Goal: Task Accomplishment & Management: Use online tool/utility

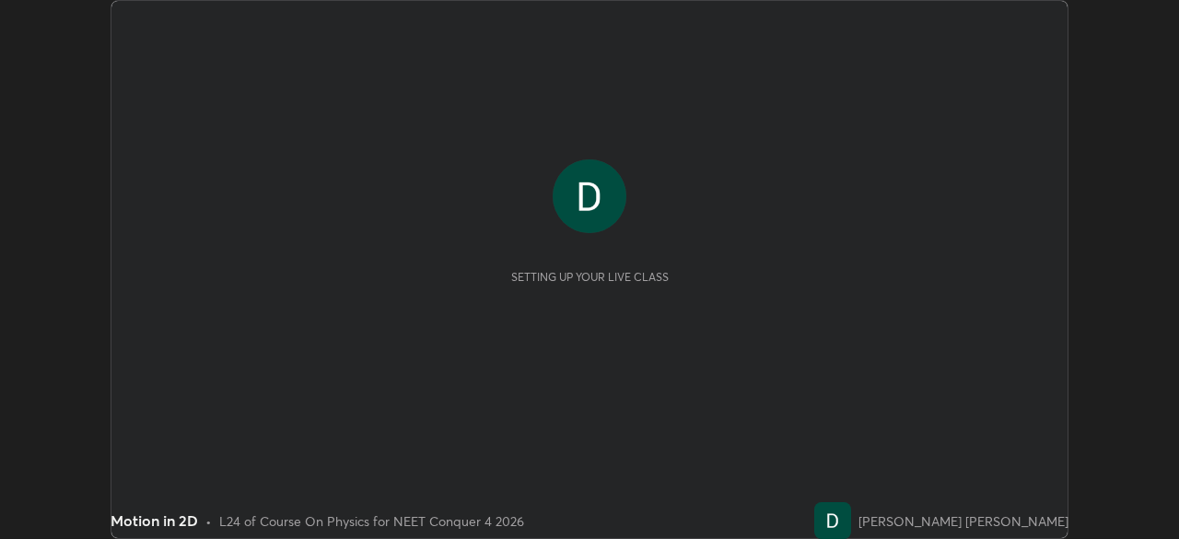
scroll to position [539, 1178]
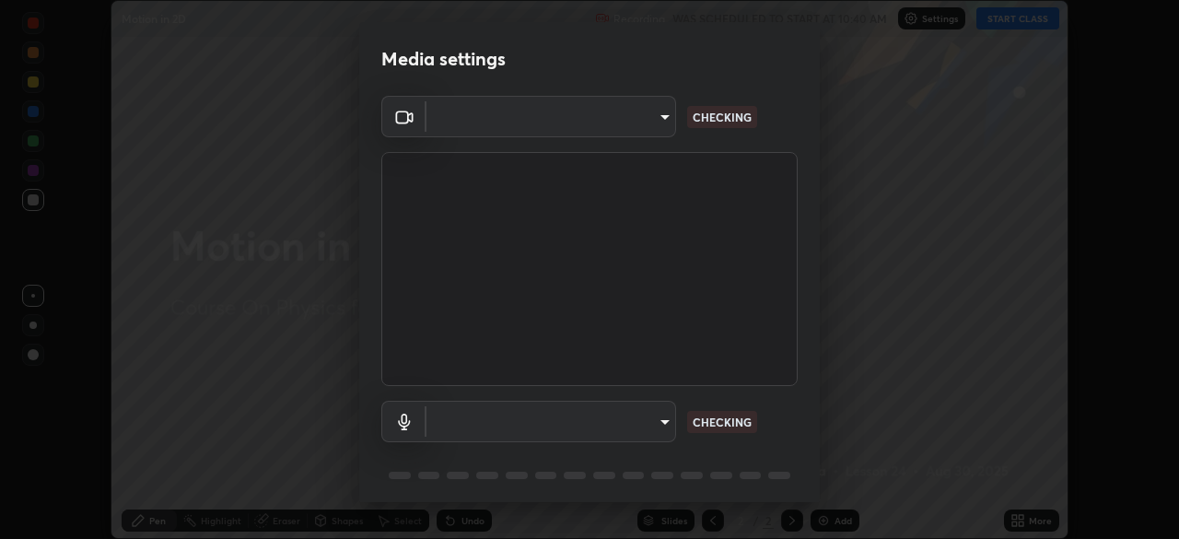
click at [596, 420] on body "Erase all Motion in 2D Recording WAS SCHEDULED TO START AT 10:40 AM Settings ST…" at bounding box center [589, 269] width 1179 height 539
type input "5607bcfbd967db3bf5f76de58c8b00fc12754f2471884d1aaf72f2f6a5703857"
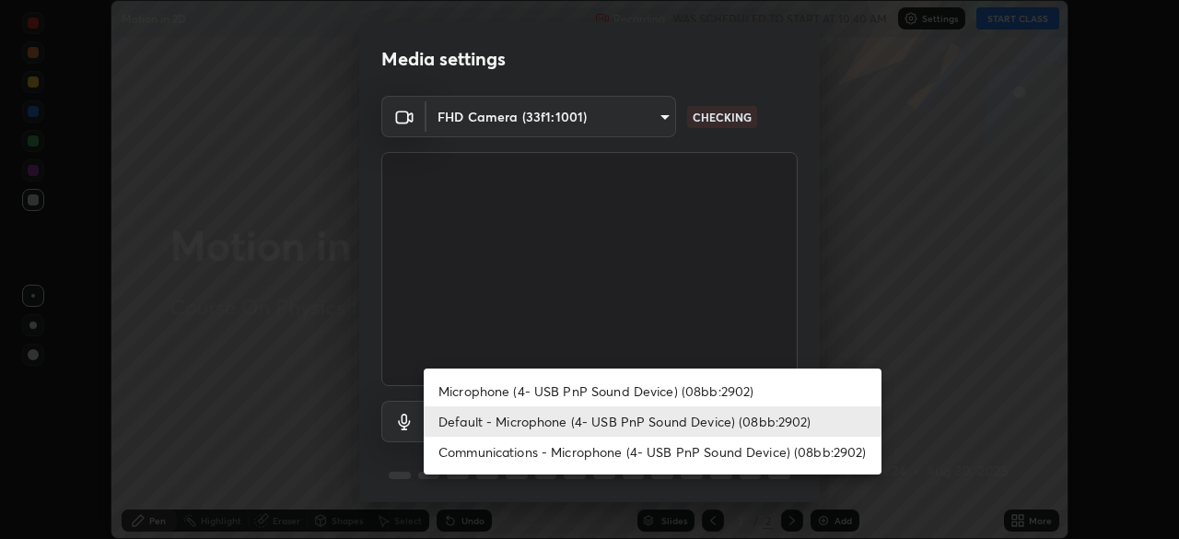
click at [612, 387] on li "Microphone (4- USB PnP Sound Device) (08bb:2902)" at bounding box center [653, 391] width 458 height 30
type input "a82489810d3c5c7926a455a641602b05553a4105b931bbe7cb4d02da0f25c2bb"
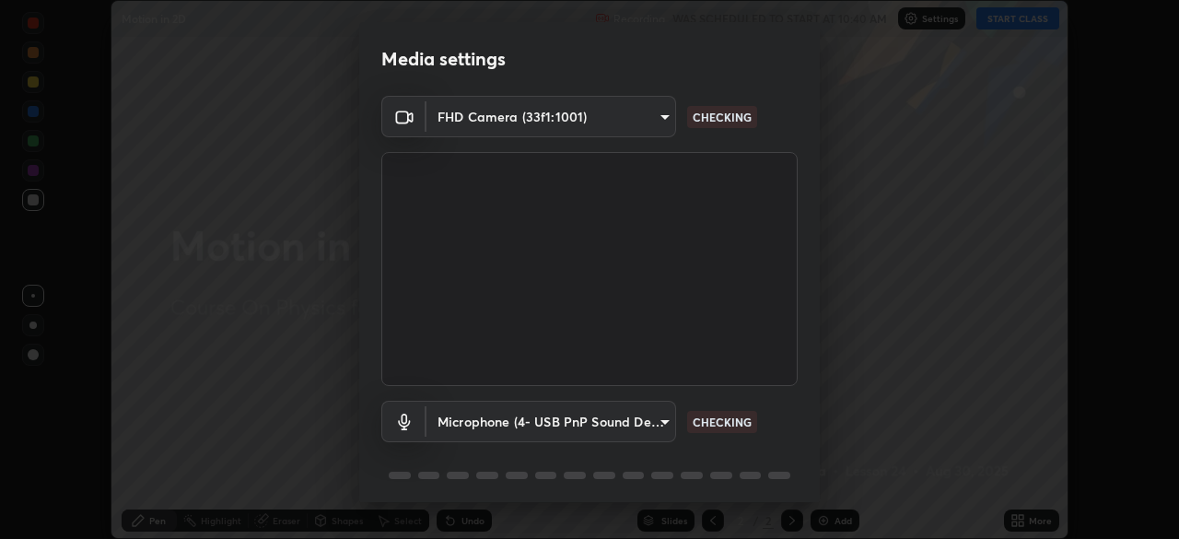
scroll to position [65, 0]
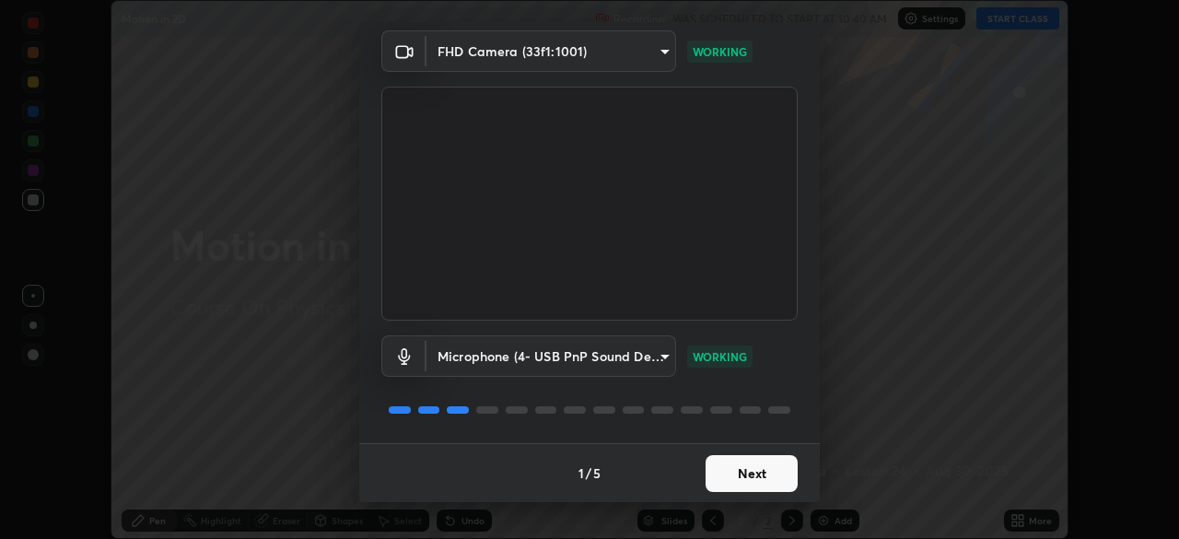
click at [732, 473] on button "Next" at bounding box center [751, 473] width 92 height 37
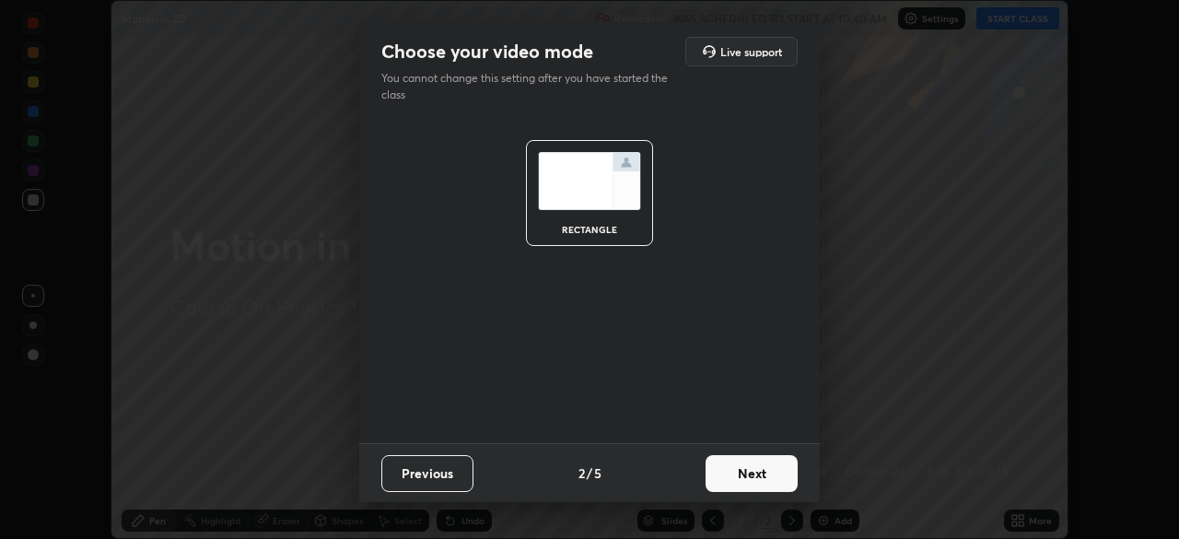
scroll to position [0, 0]
click at [734, 479] on button "Next" at bounding box center [751, 473] width 92 height 37
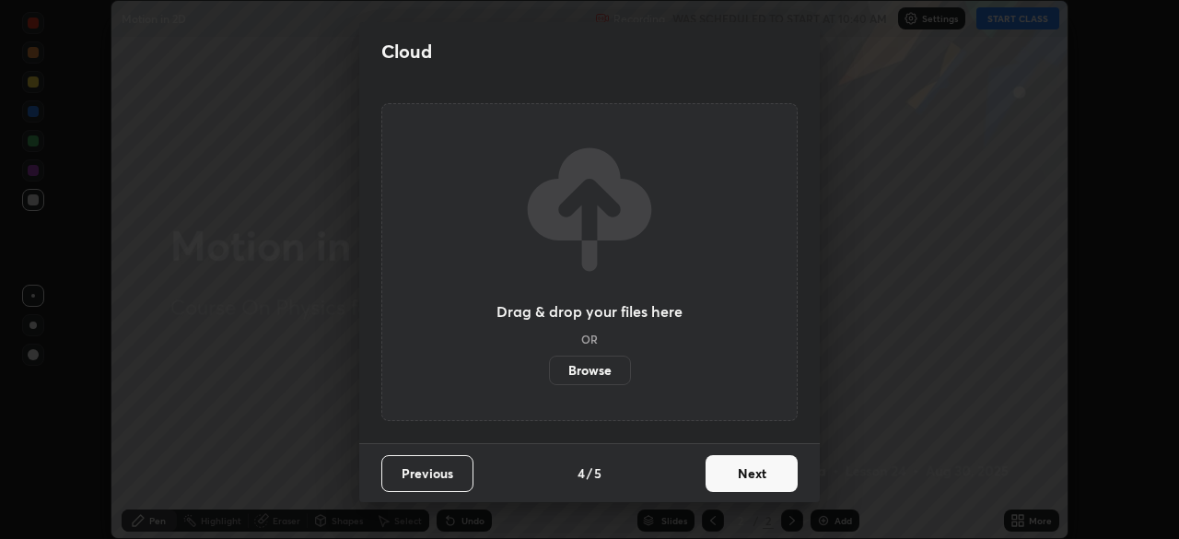
click at [783, 464] on button "Next" at bounding box center [751, 473] width 92 height 37
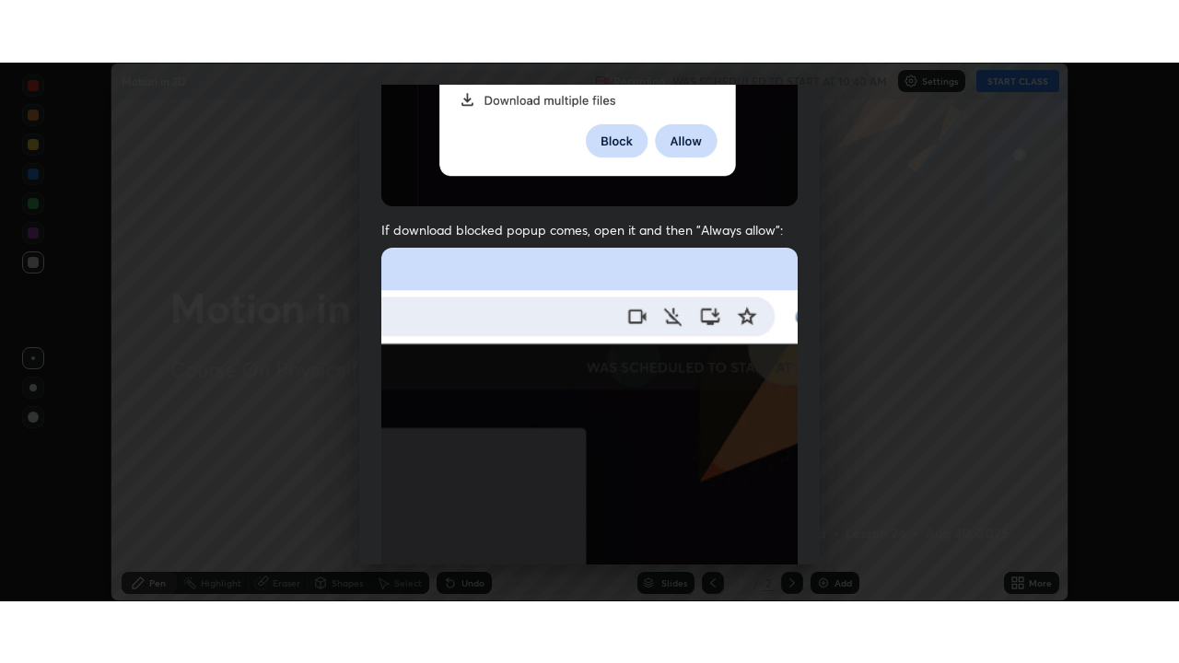
scroll to position [441, 0]
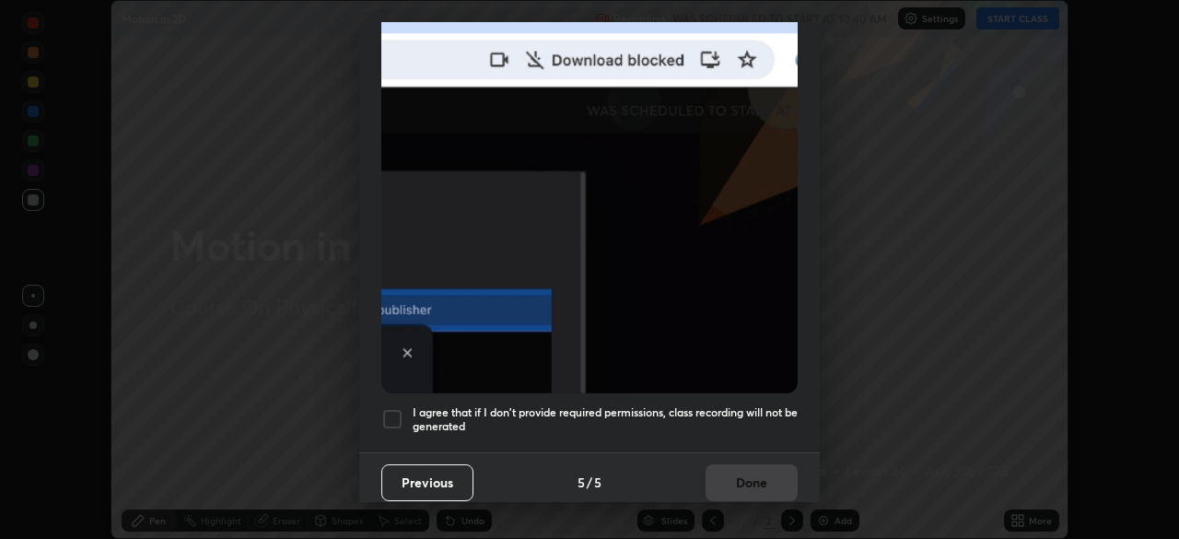
click at [574, 409] on h5 "I agree that if I don't provide required permissions, class recording will not …" at bounding box center [605, 419] width 385 height 29
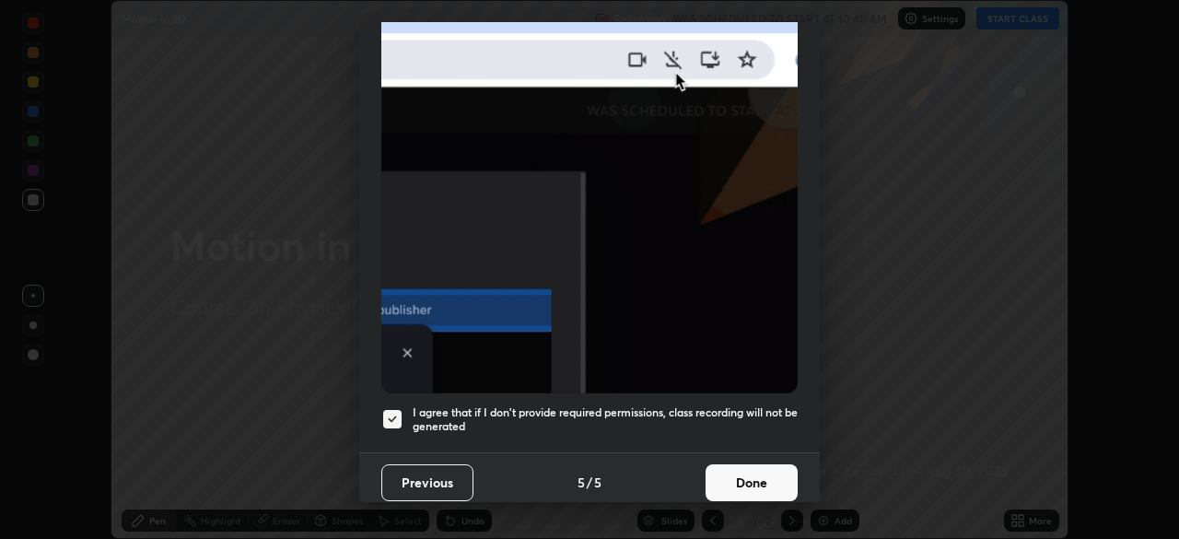
click at [759, 468] on button "Done" at bounding box center [751, 482] width 92 height 37
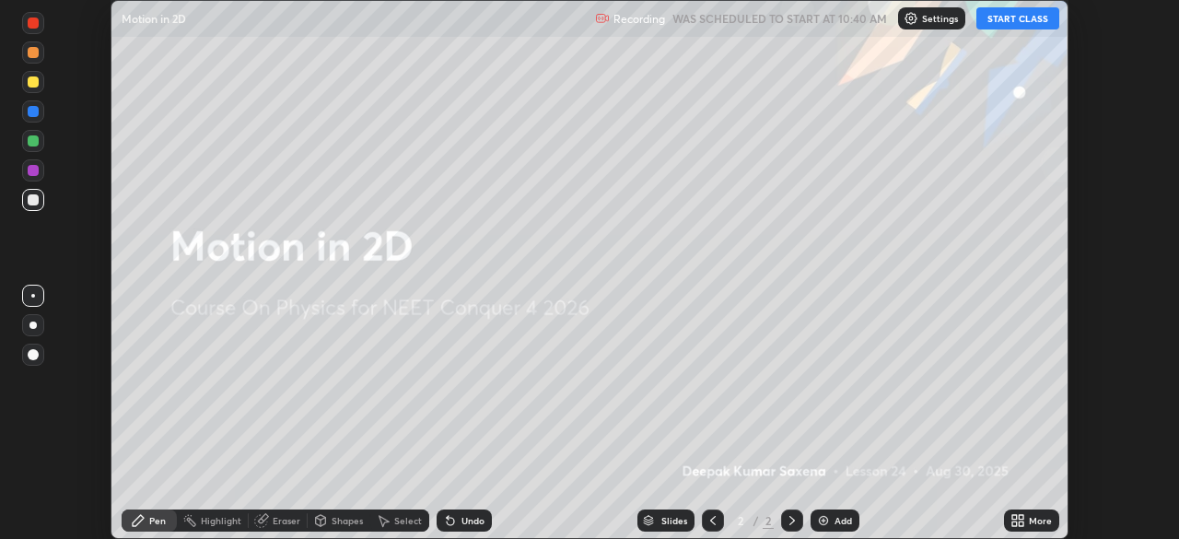
click at [1007, 518] on div "More" at bounding box center [1031, 520] width 55 height 22
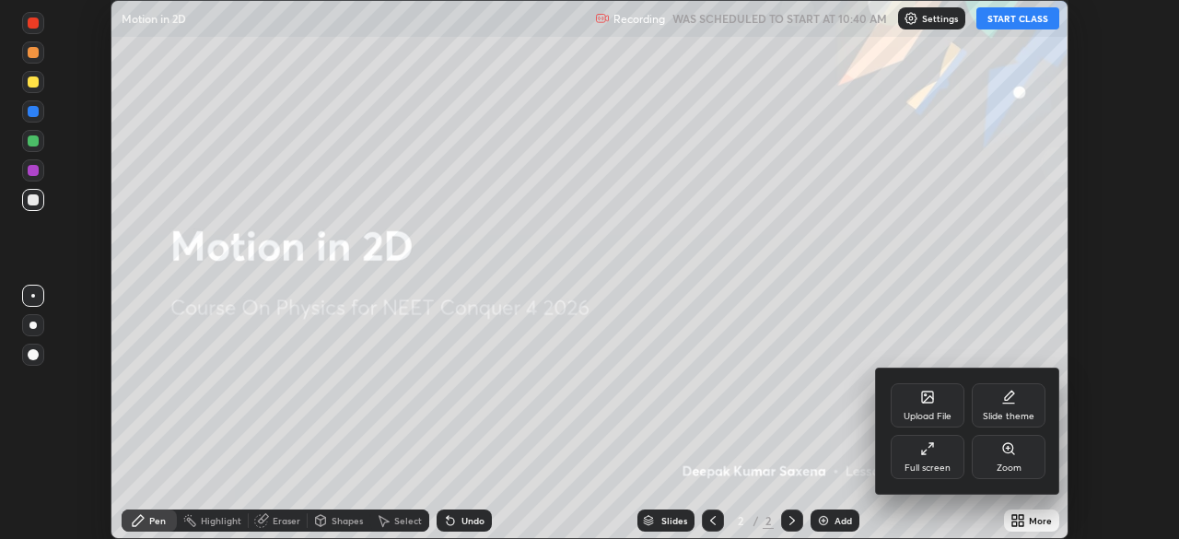
click at [932, 451] on icon at bounding box center [927, 448] width 15 height 15
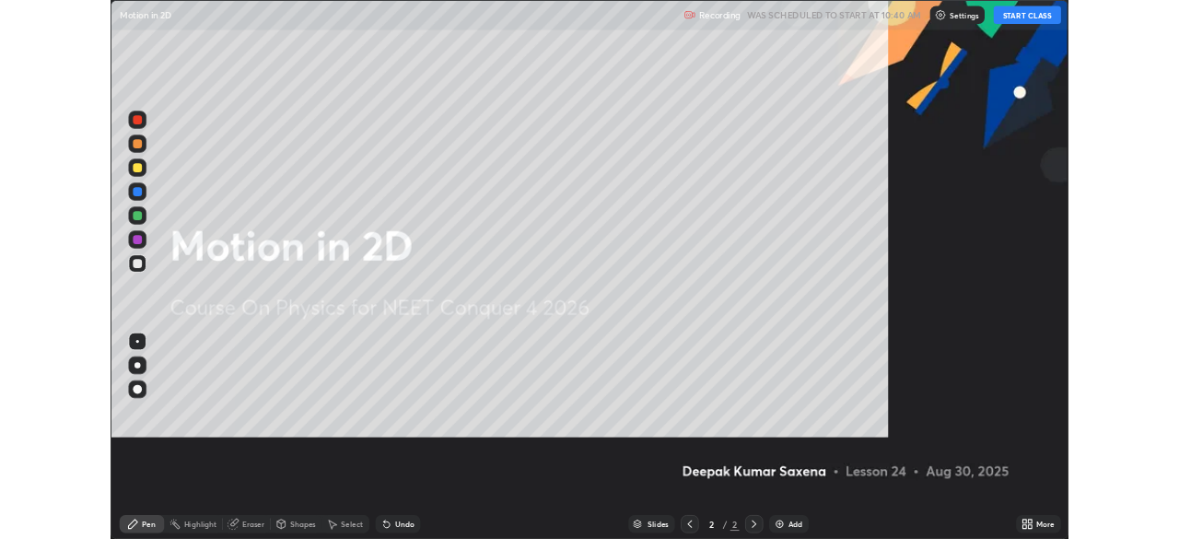
scroll to position [663, 1179]
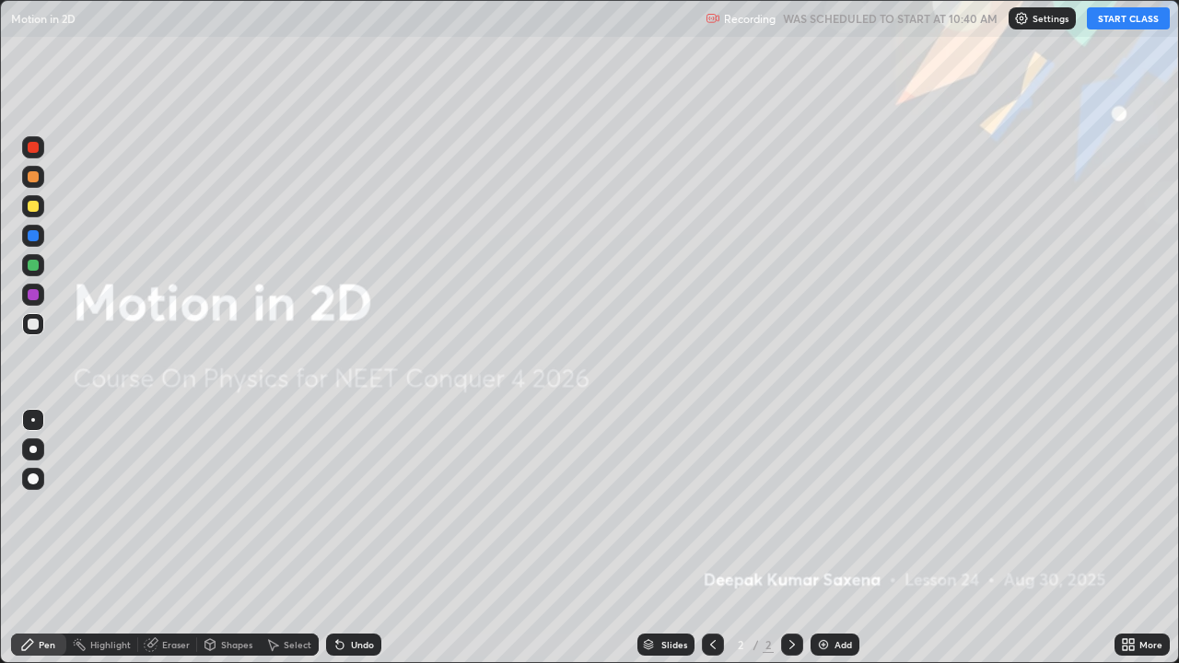
click at [1124, 24] on button "START CLASS" at bounding box center [1128, 18] width 83 height 22
click at [826, 538] on img at bounding box center [823, 644] width 15 height 15
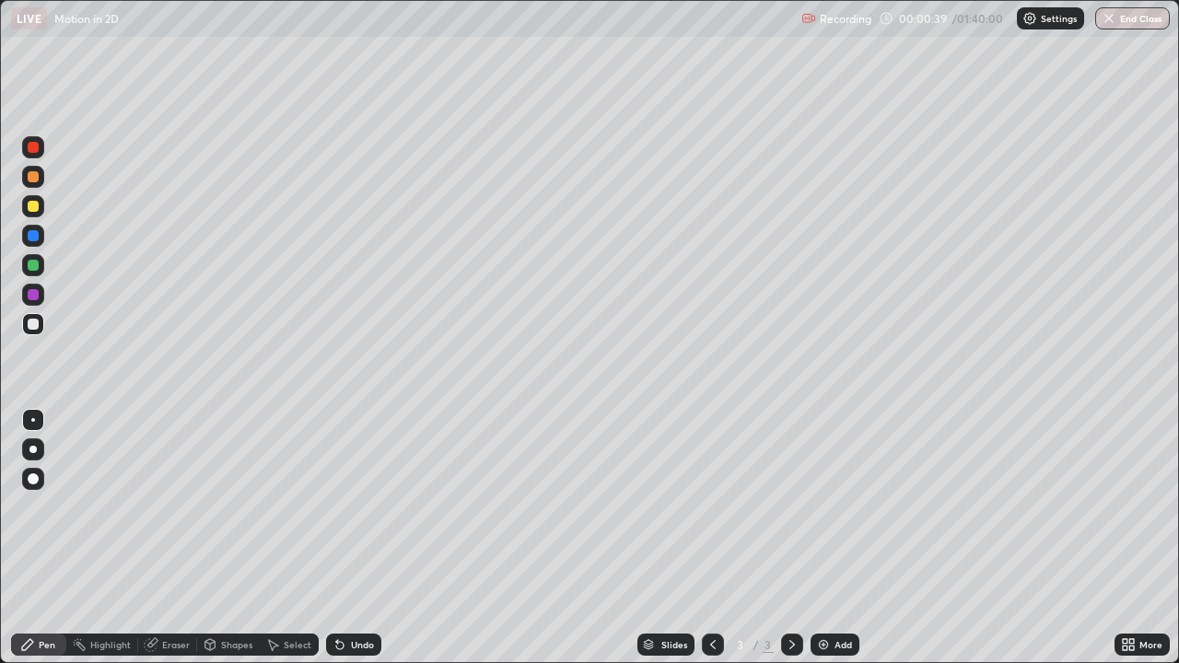
click at [238, 538] on div "Shapes" at bounding box center [228, 645] width 63 height 22
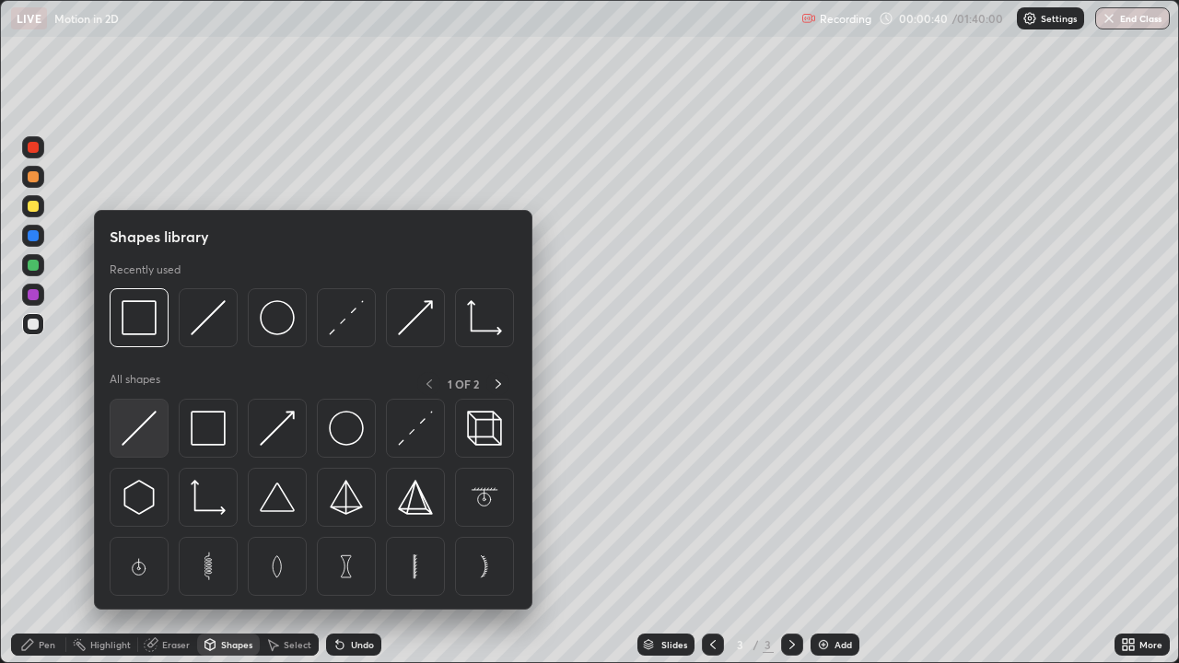
click at [145, 435] on img at bounding box center [139, 428] width 35 height 35
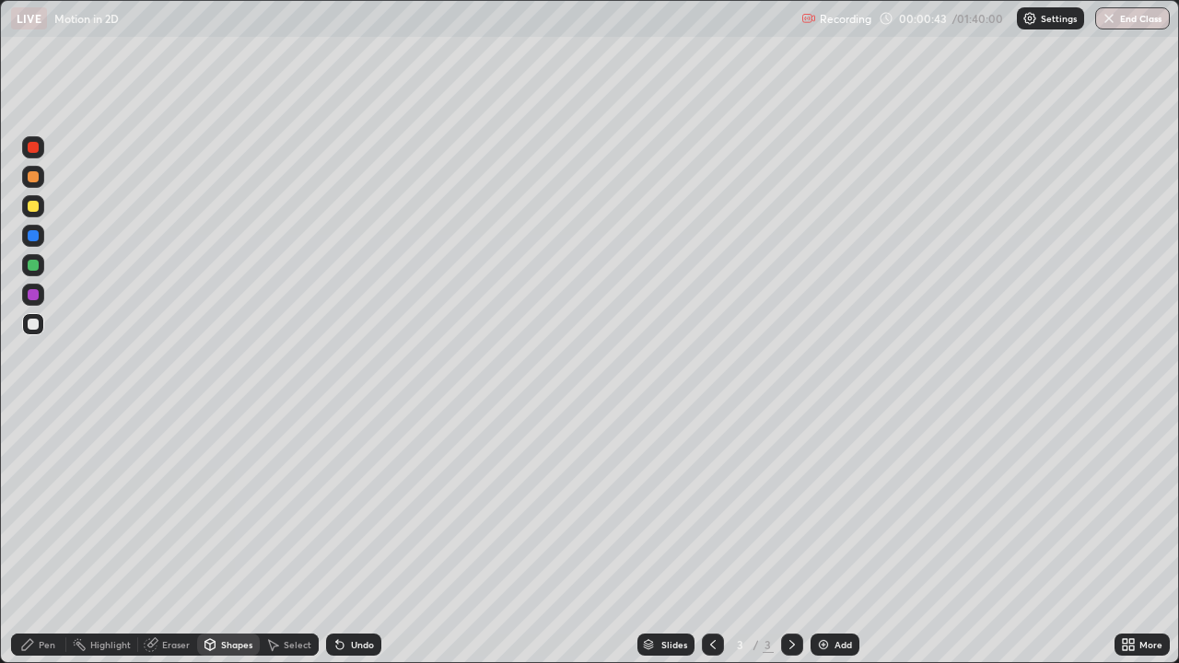
click at [230, 538] on div "Shapes" at bounding box center [236, 644] width 31 height 9
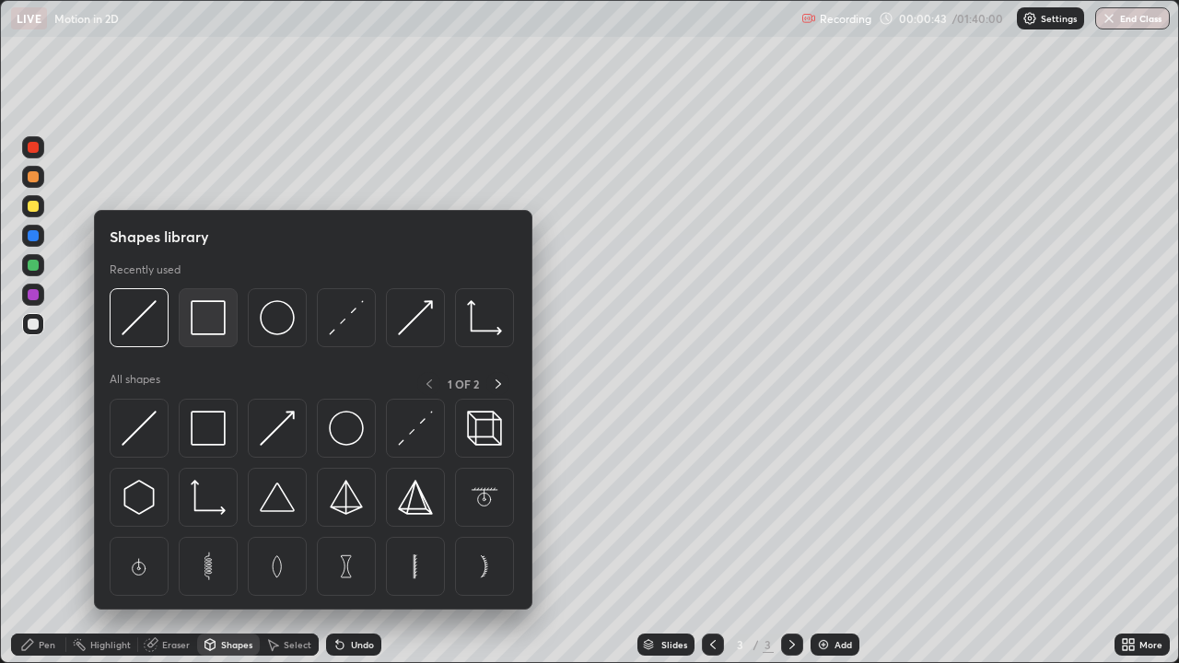
click at [209, 328] on img at bounding box center [208, 317] width 35 height 35
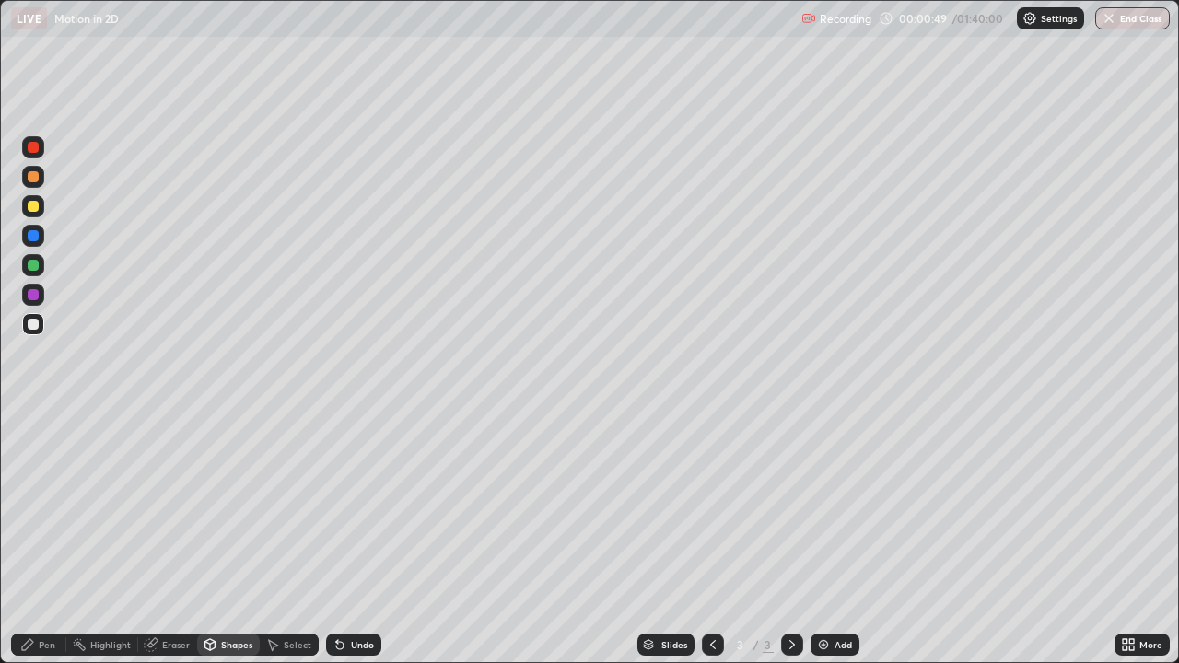
click at [225, 538] on div "Shapes" at bounding box center [236, 644] width 31 height 9
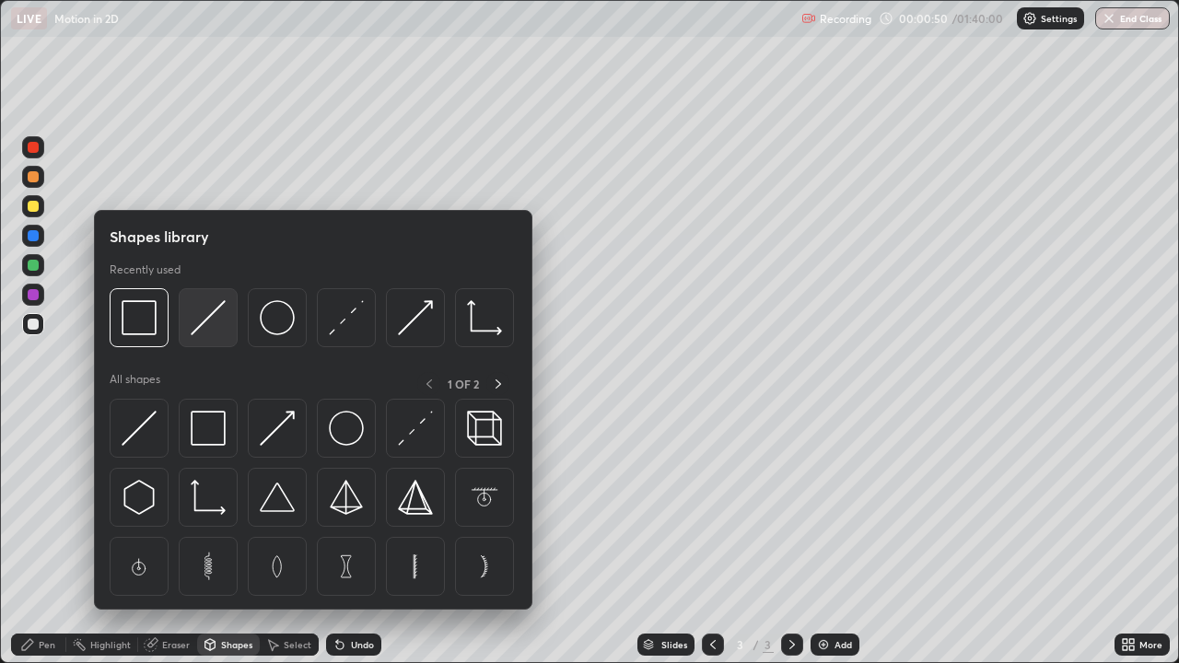
click at [207, 326] on img at bounding box center [208, 317] width 35 height 35
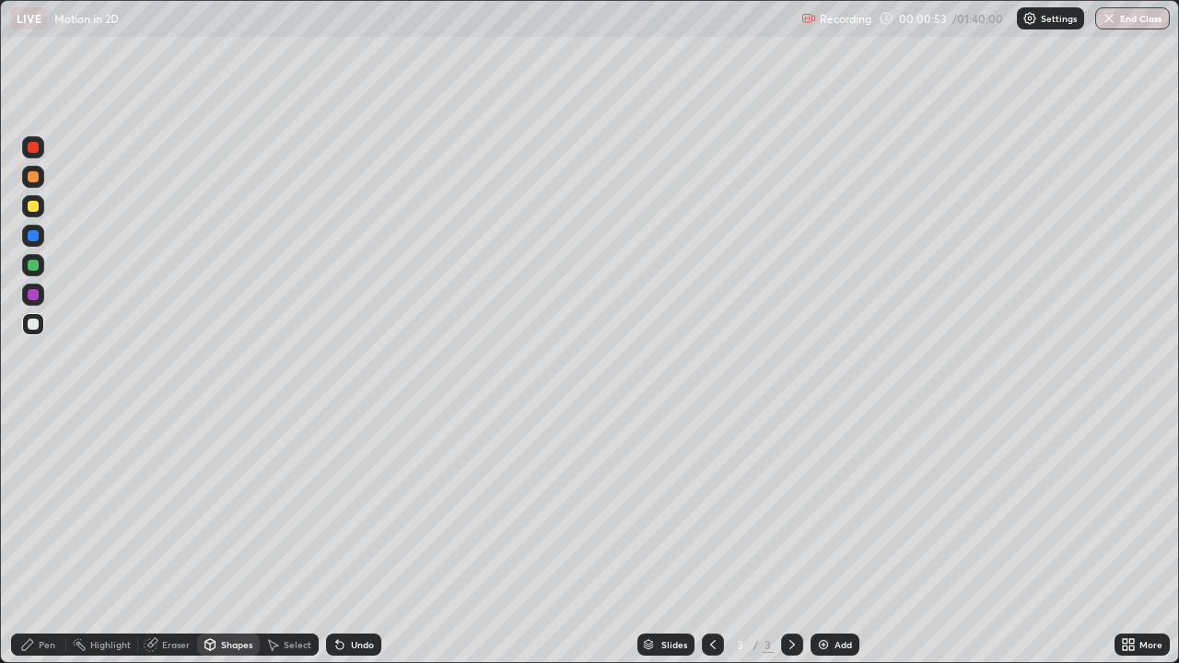
click at [49, 538] on div "Pen" at bounding box center [47, 644] width 17 height 9
click at [178, 538] on div "Eraser" at bounding box center [176, 644] width 28 height 9
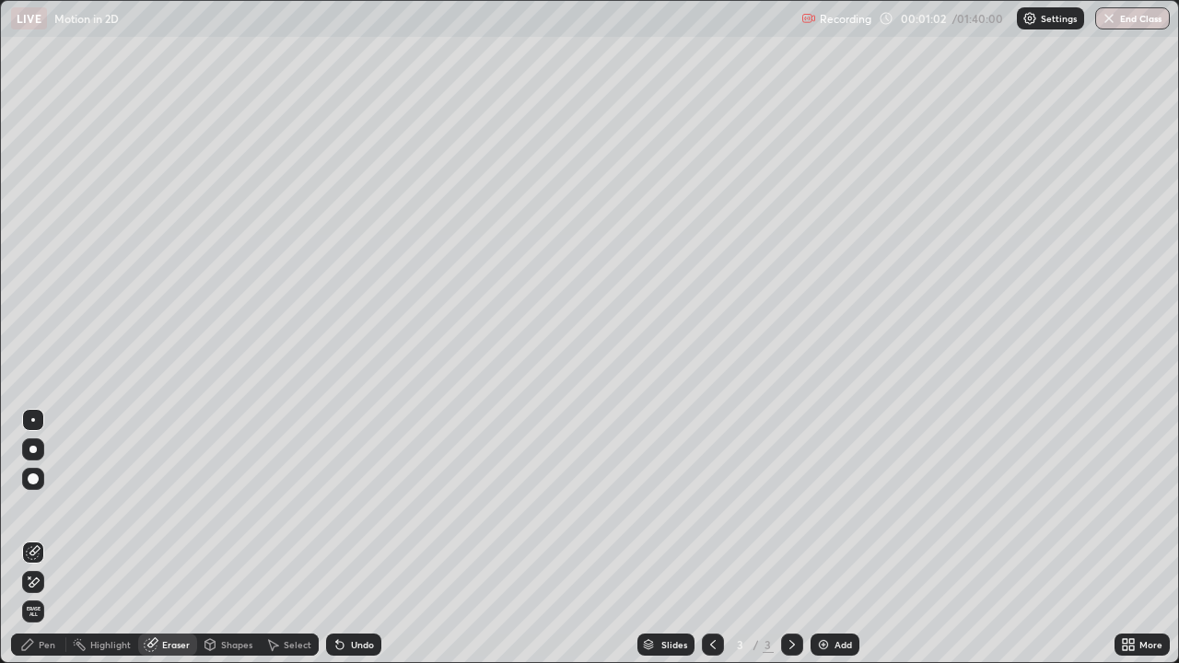
click at [56, 538] on div "Pen" at bounding box center [38, 645] width 55 height 22
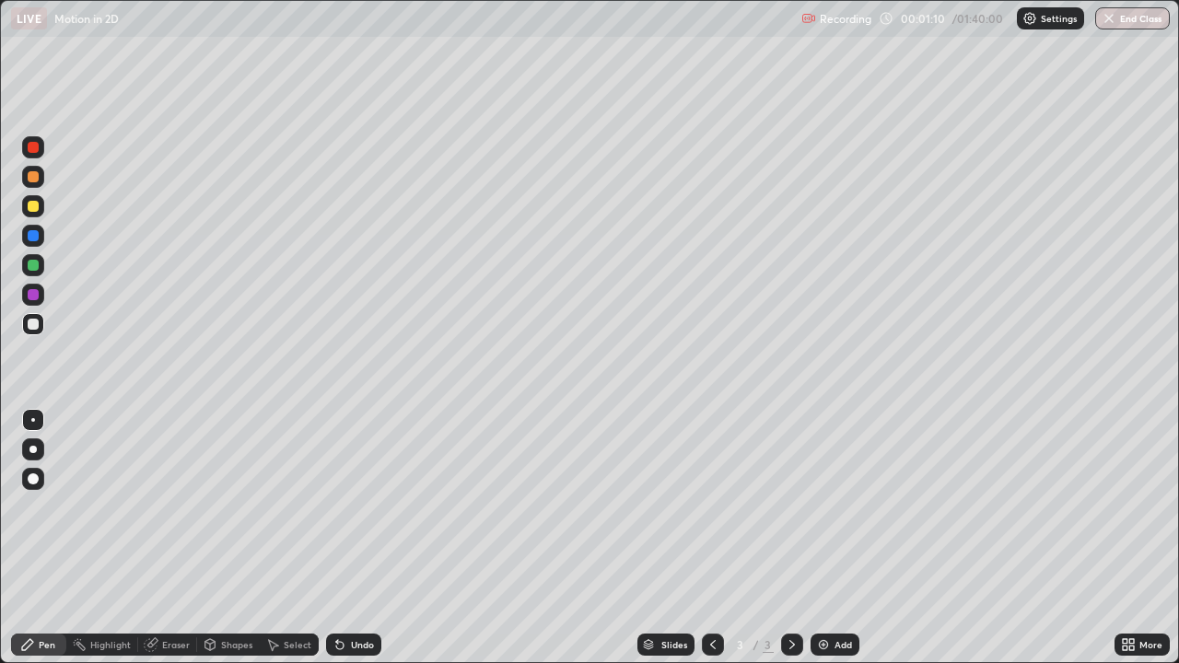
click at [352, 538] on div "Undo" at bounding box center [362, 644] width 23 height 9
click at [355, 538] on div "Undo" at bounding box center [362, 644] width 23 height 9
click at [359, 538] on div "Undo" at bounding box center [362, 644] width 23 height 9
click at [33, 209] on div at bounding box center [33, 206] width 11 height 11
click at [834, 538] on div "Add" at bounding box center [842, 644] width 17 height 9
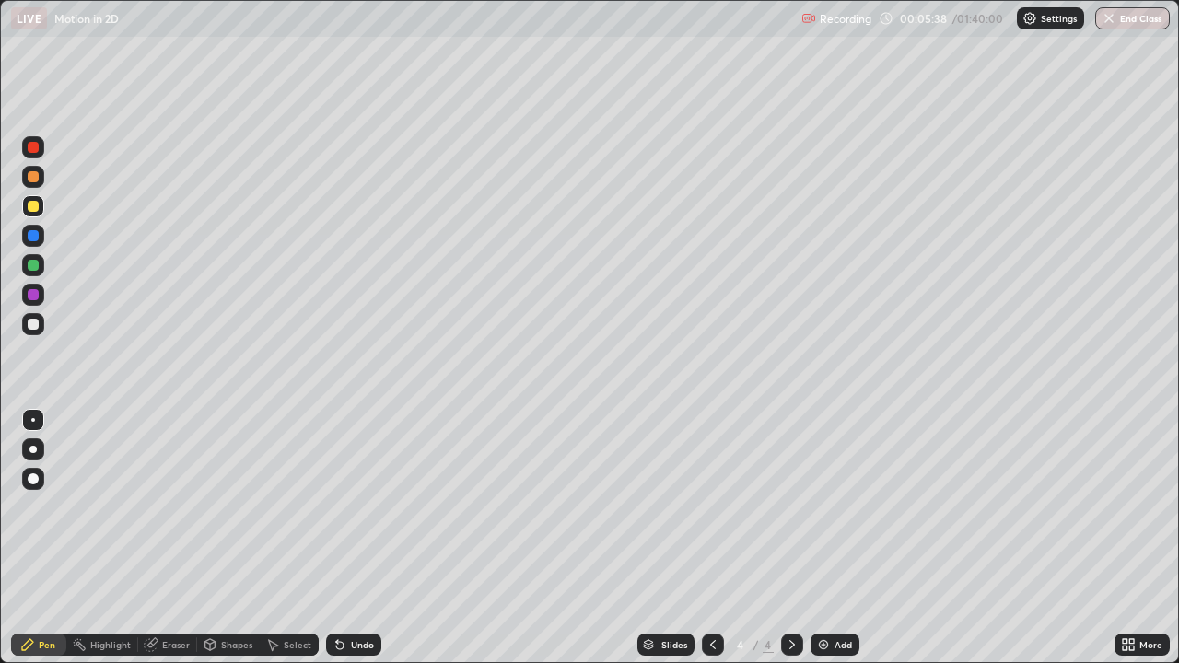
click at [238, 538] on div "Shapes" at bounding box center [236, 644] width 31 height 9
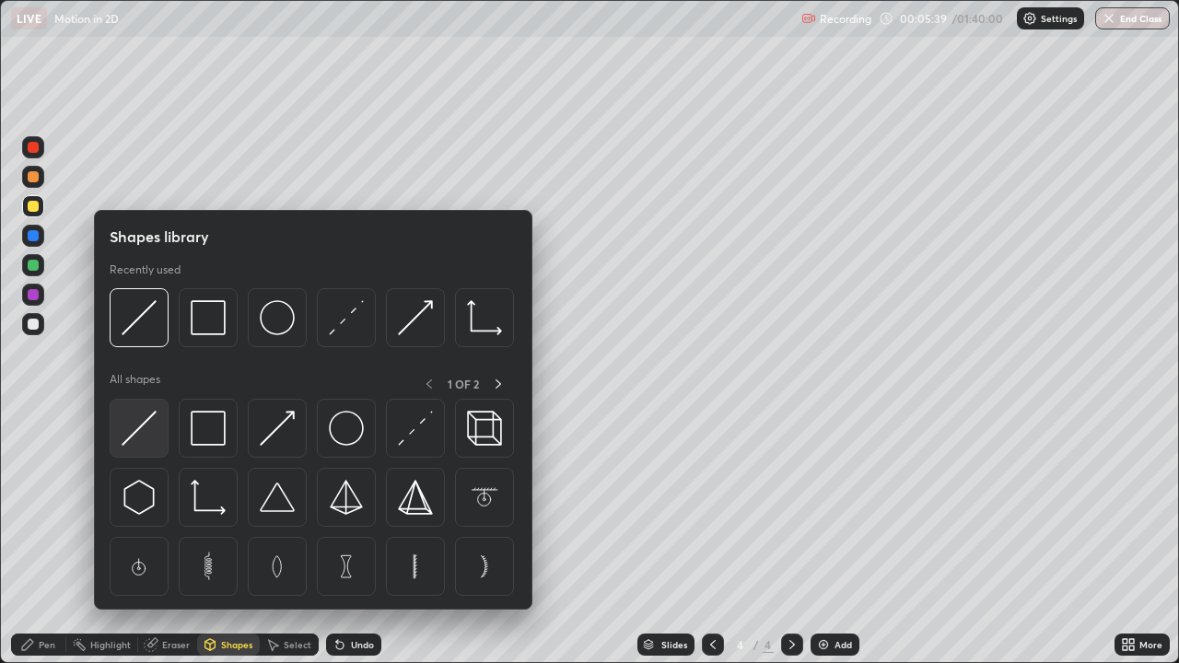
click at [144, 426] on img at bounding box center [139, 428] width 35 height 35
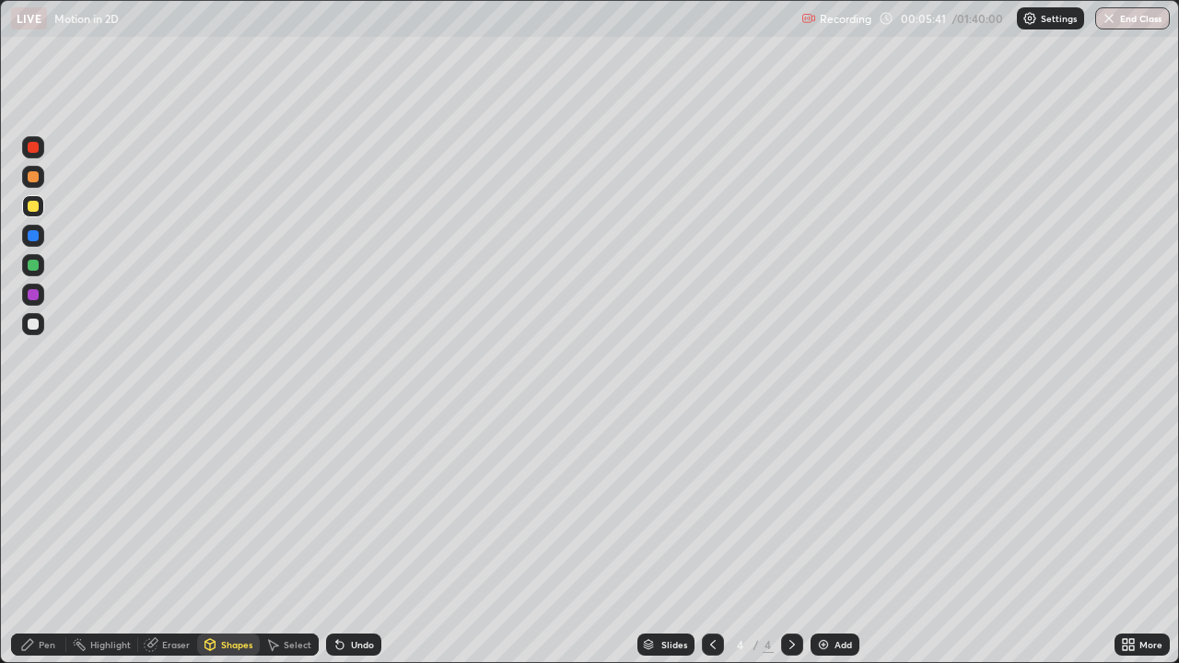
click at [212, 538] on icon at bounding box center [210, 644] width 10 height 11
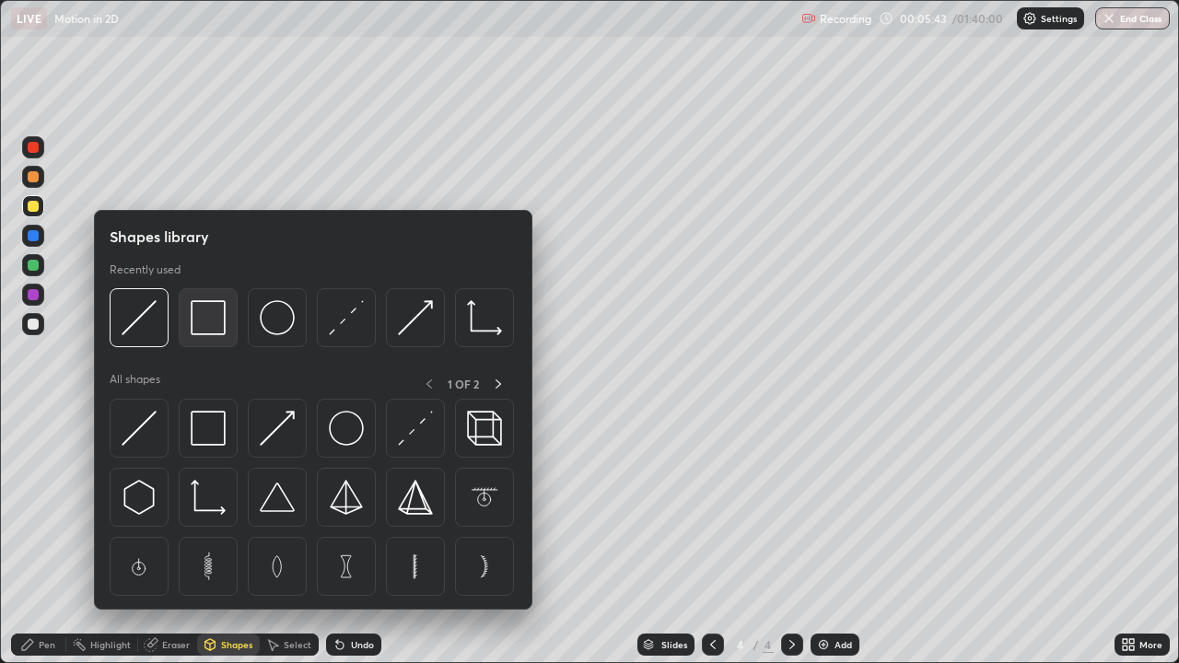
click at [215, 316] on img at bounding box center [208, 317] width 35 height 35
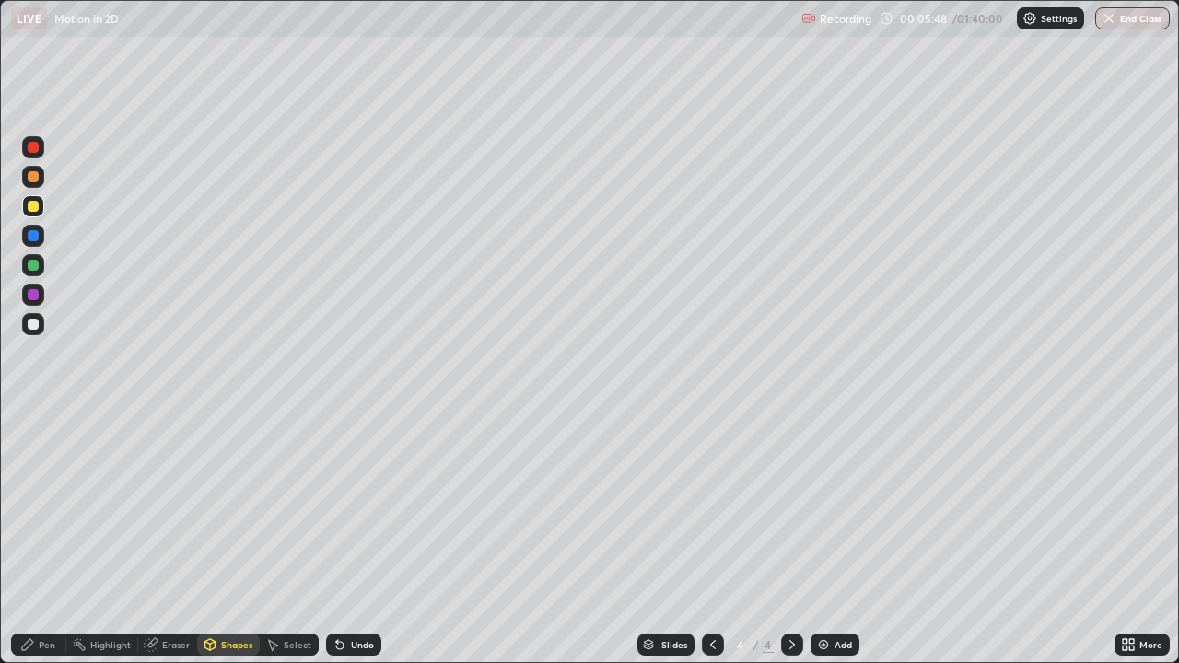
click at [224, 538] on div "Shapes" at bounding box center [236, 644] width 31 height 9
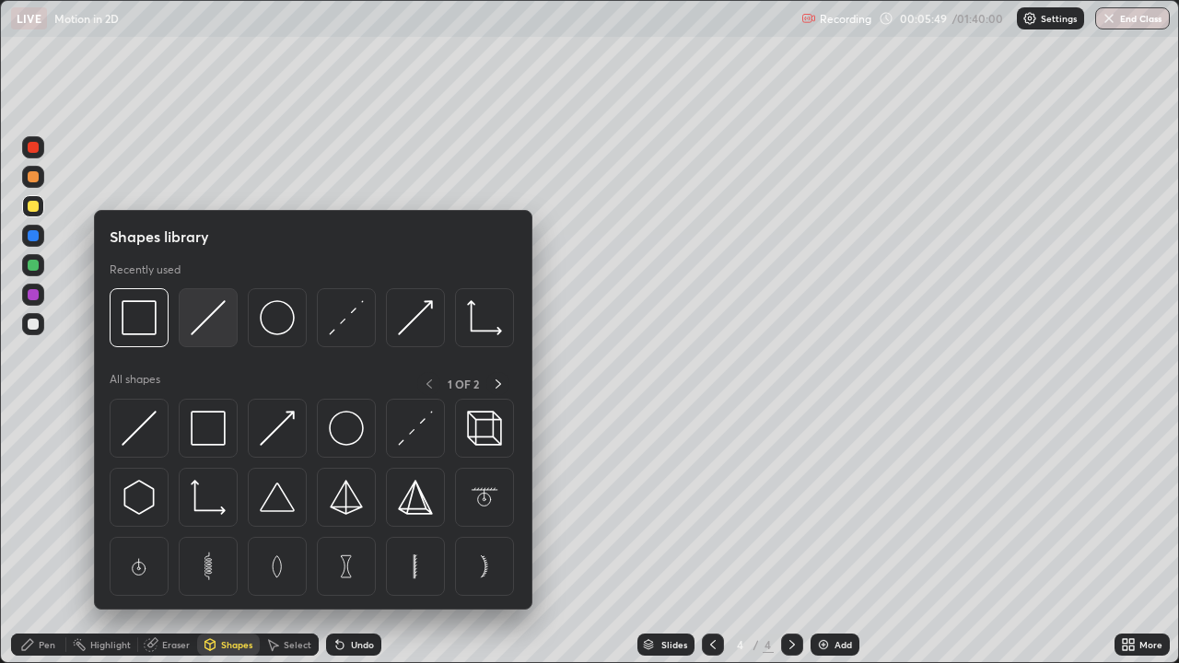
click at [204, 324] on img at bounding box center [208, 317] width 35 height 35
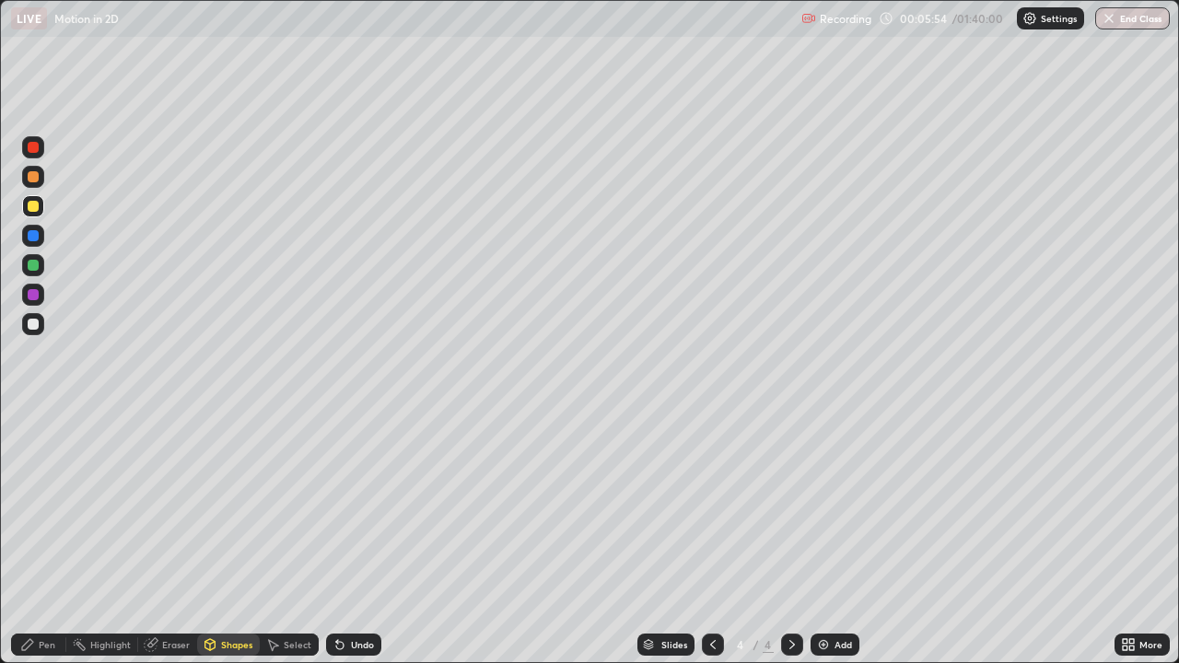
click at [46, 538] on div "Pen" at bounding box center [47, 644] width 17 height 9
click at [33, 326] on div at bounding box center [33, 324] width 11 height 11
click at [835, 538] on div "Add" at bounding box center [842, 644] width 17 height 9
click at [227, 538] on div "Shapes" at bounding box center [228, 644] width 63 height 37
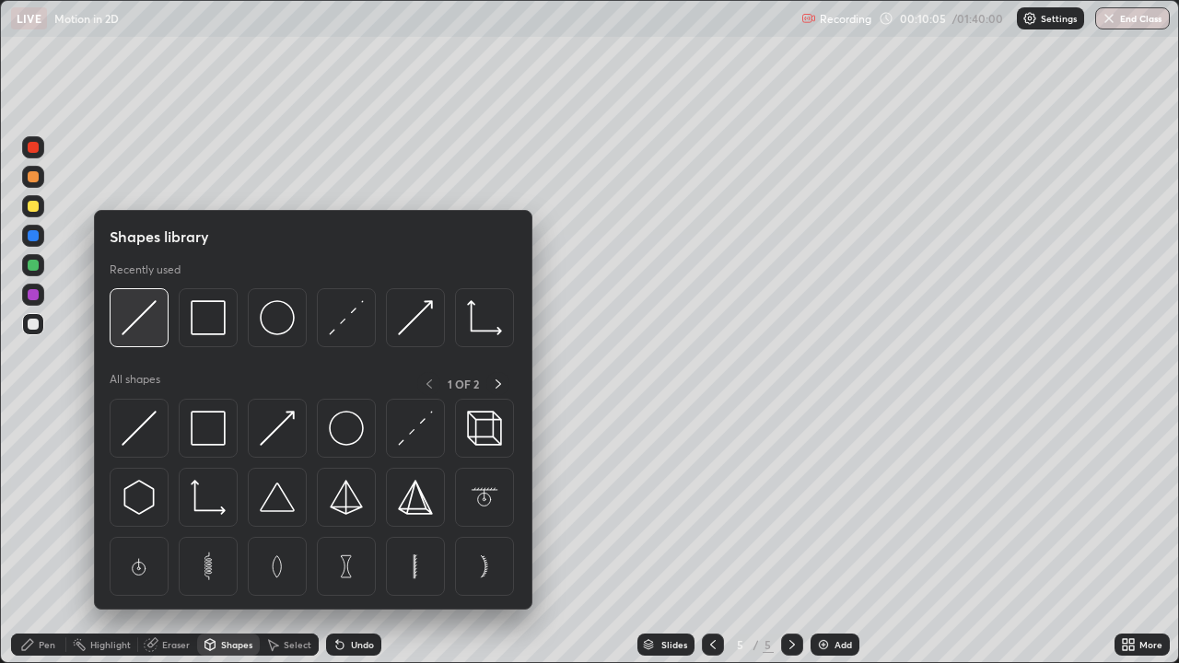
click at [145, 317] on img at bounding box center [139, 317] width 35 height 35
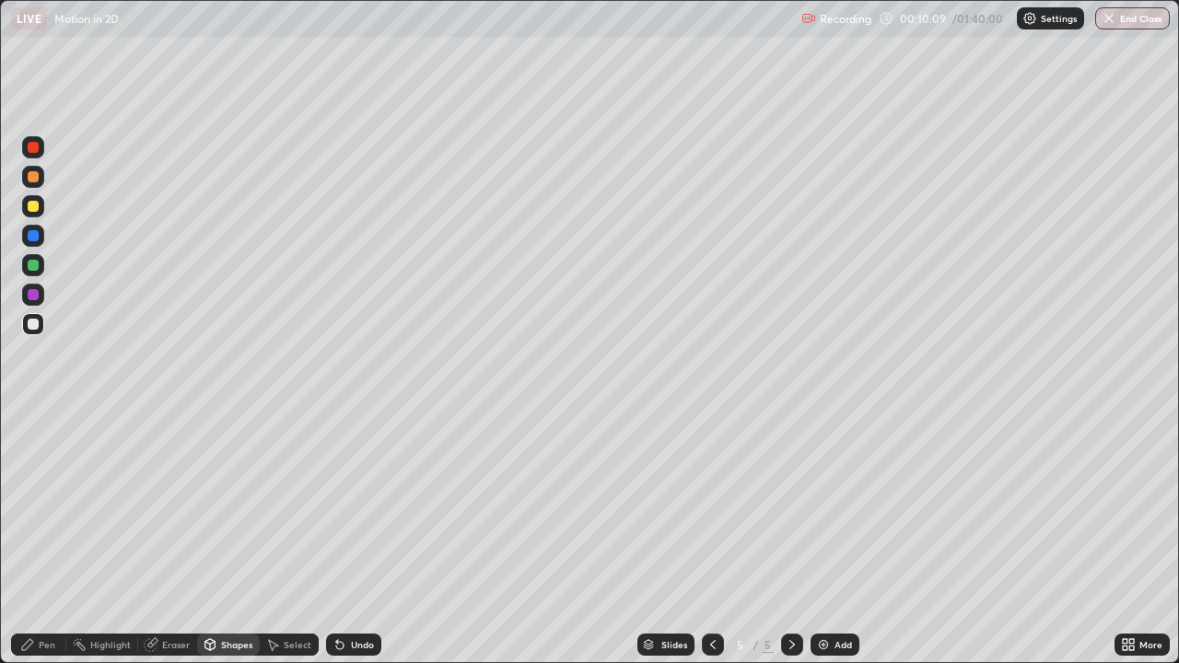
click at [232, 538] on div "Shapes" at bounding box center [228, 645] width 63 height 22
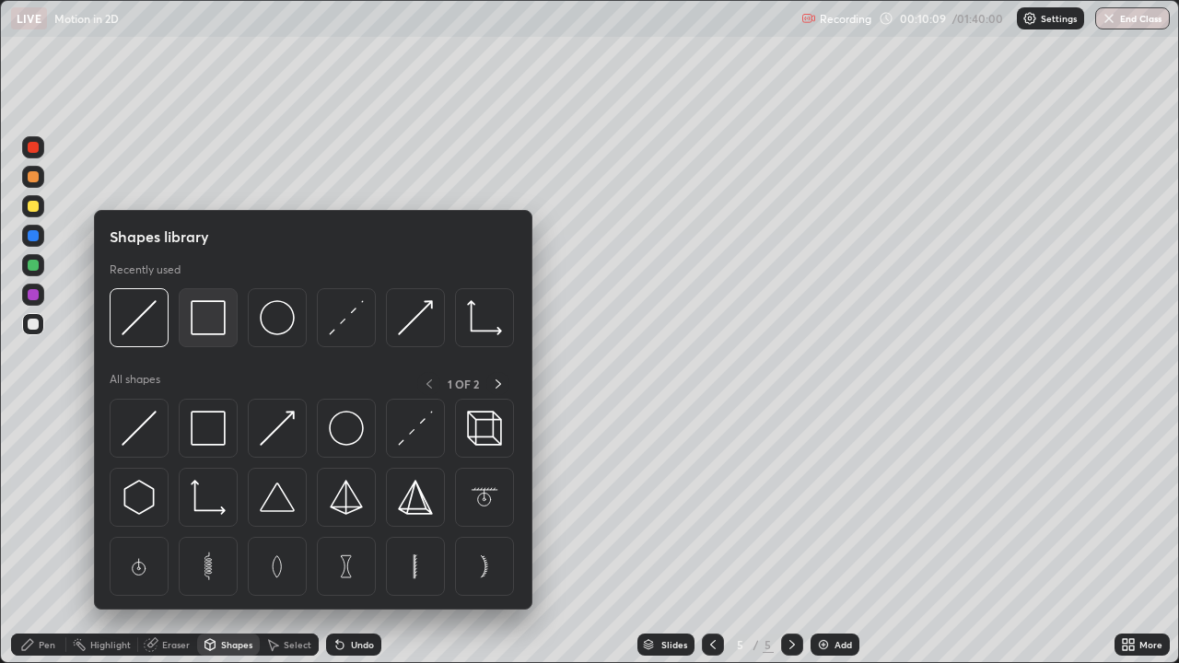
click at [209, 323] on img at bounding box center [208, 317] width 35 height 35
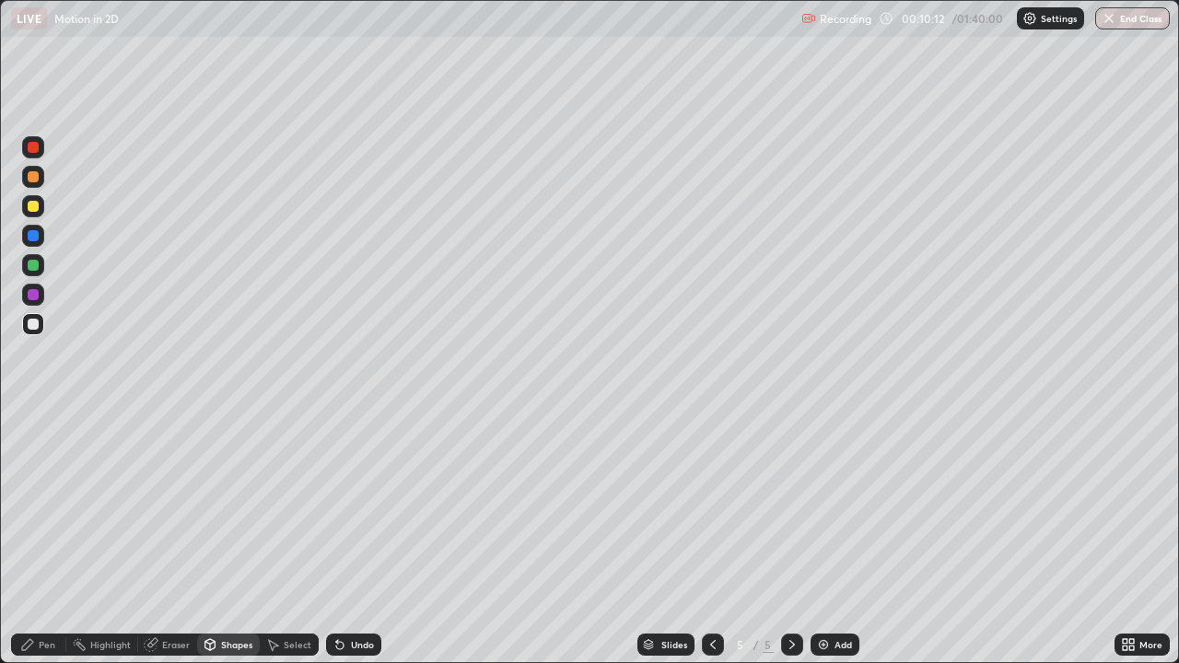
click at [218, 538] on div "Shapes" at bounding box center [228, 645] width 63 height 22
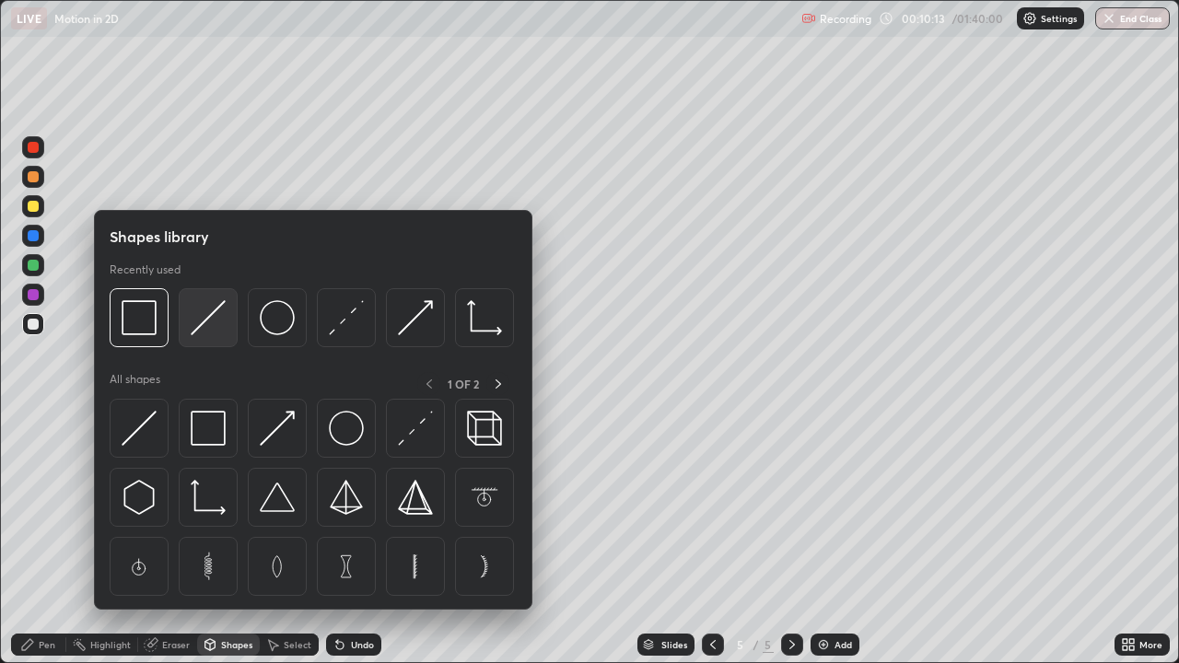
click at [213, 328] on img at bounding box center [208, 317] width 35 height 35
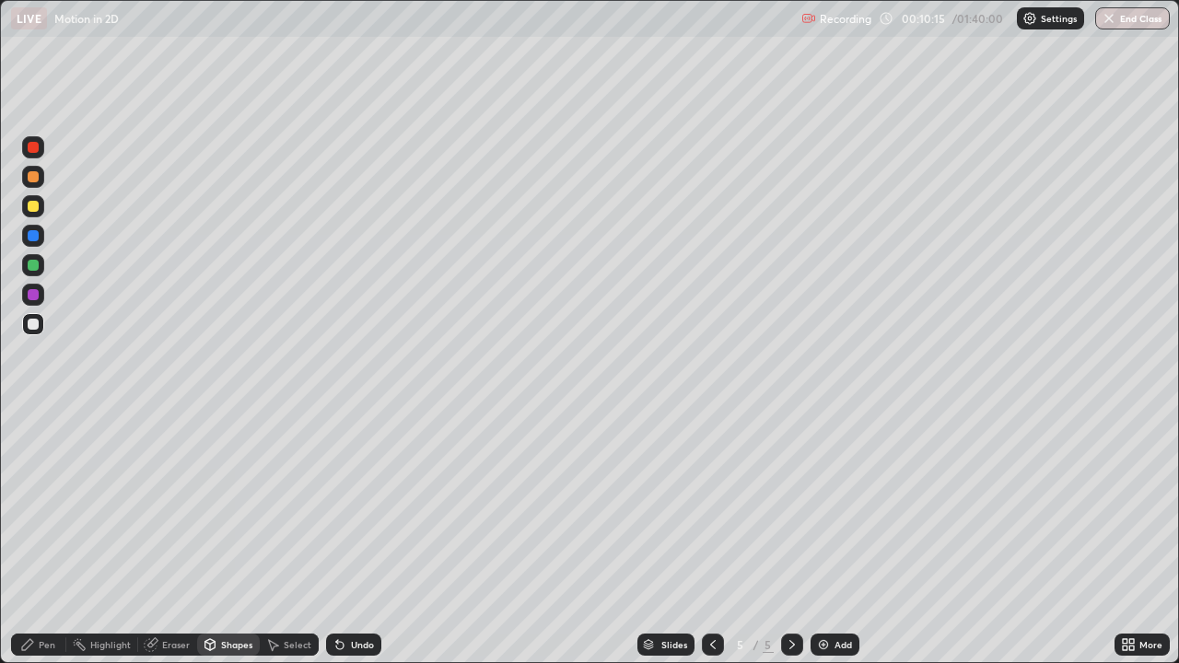
click at [226, 538] on div "Shapes" at bounding box center [236, 644] width 31 height 9
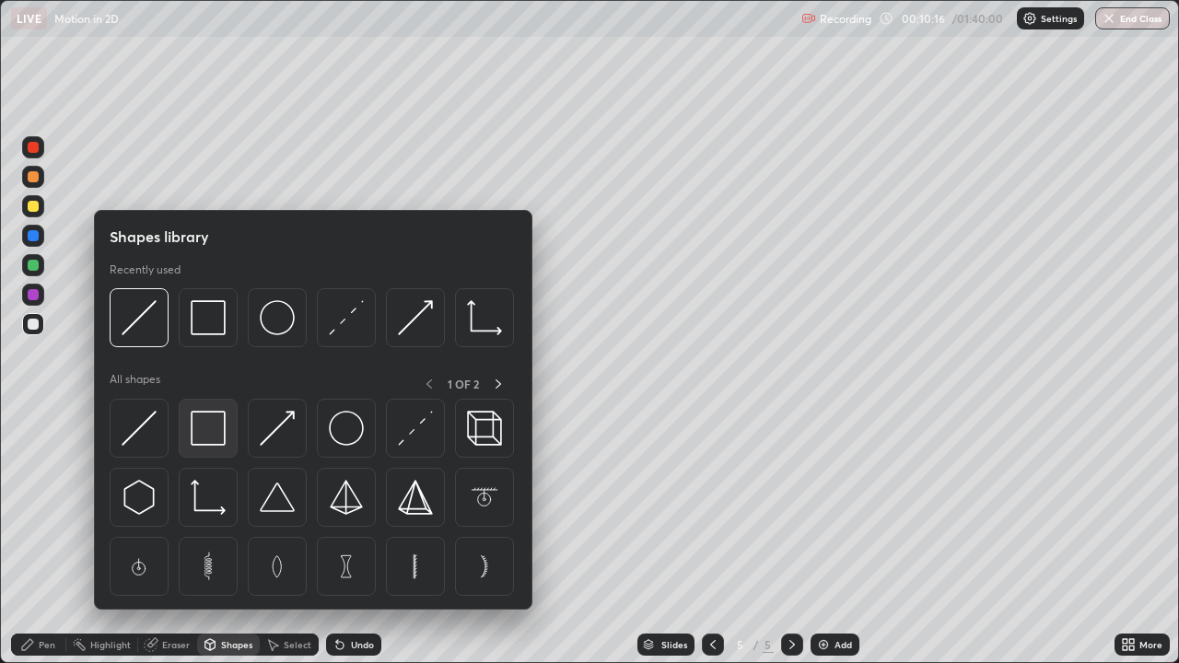
click at [209, 431] on img at bounding box center [208, 428] width 35 height 35
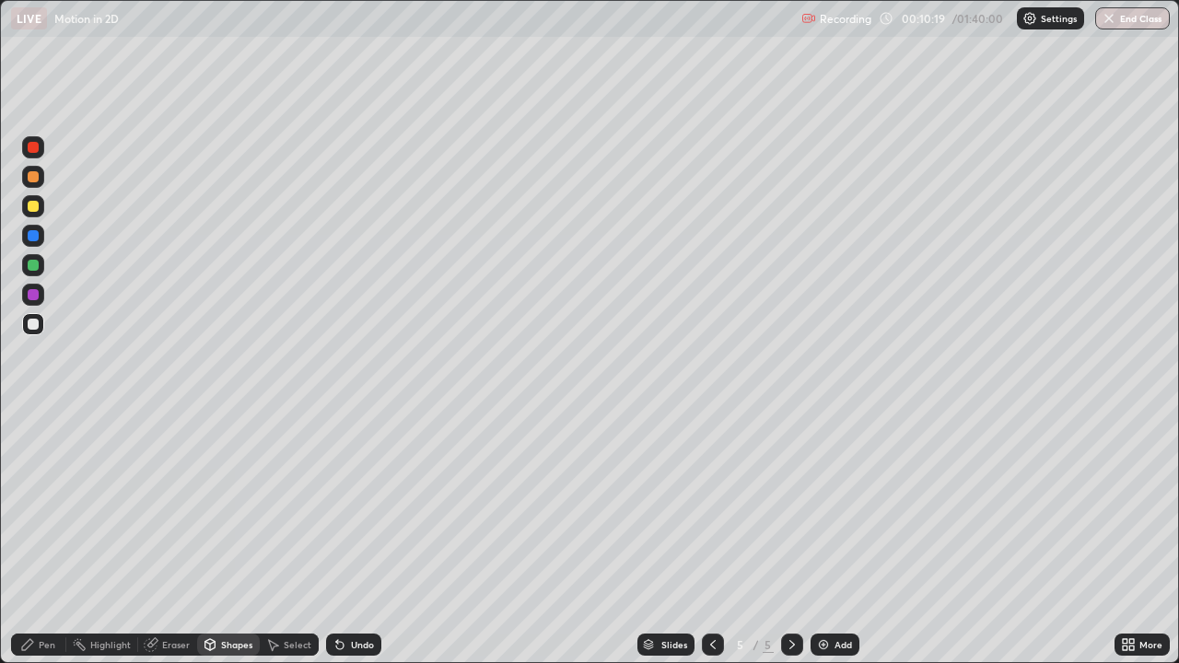
click at [45, 538] on div "Pen" at bounding box center [47, 644] width 17 height 9
click at [33, 204] on div at bounding box center [33, 206] width 11 height 11
click at [840, 538] on div "Slides 5 / 5 Add" at bounding box center [747, 644] width 733 height 37
click at [818, 538] on img at bounding box center [823, 644] width 15 height 15
click at [207, 538] on icon at bounding box center [210, 644] width 15 height 15
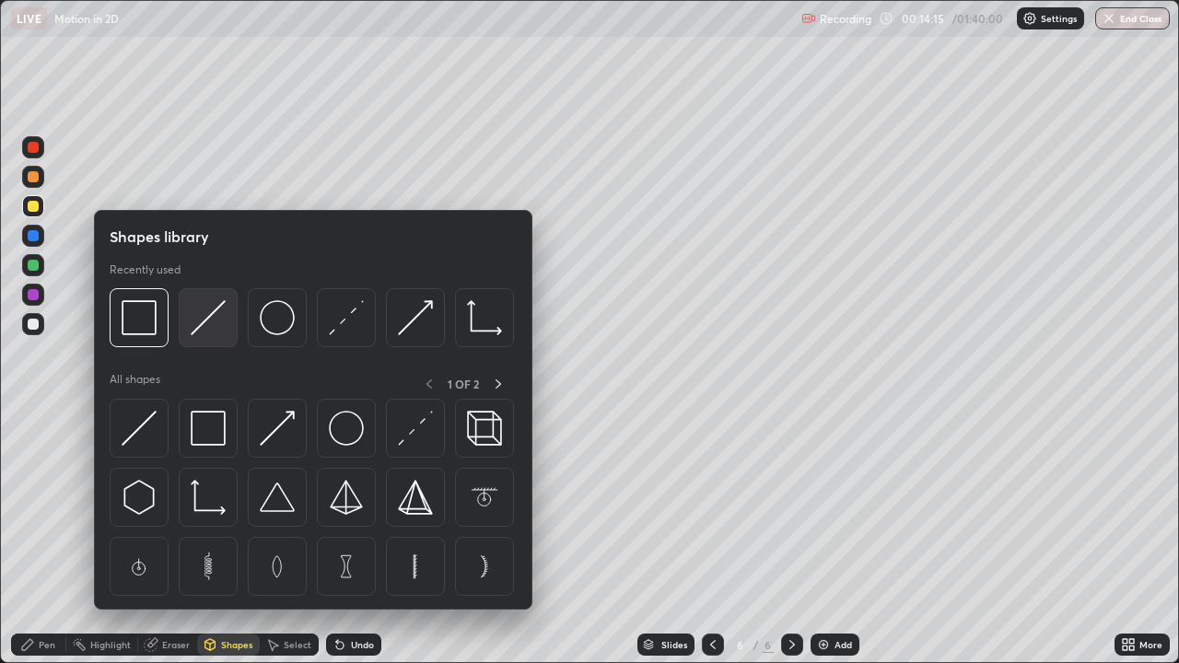
click at [197, 334] on img at bounding box center [208, 317] width 35 height 35
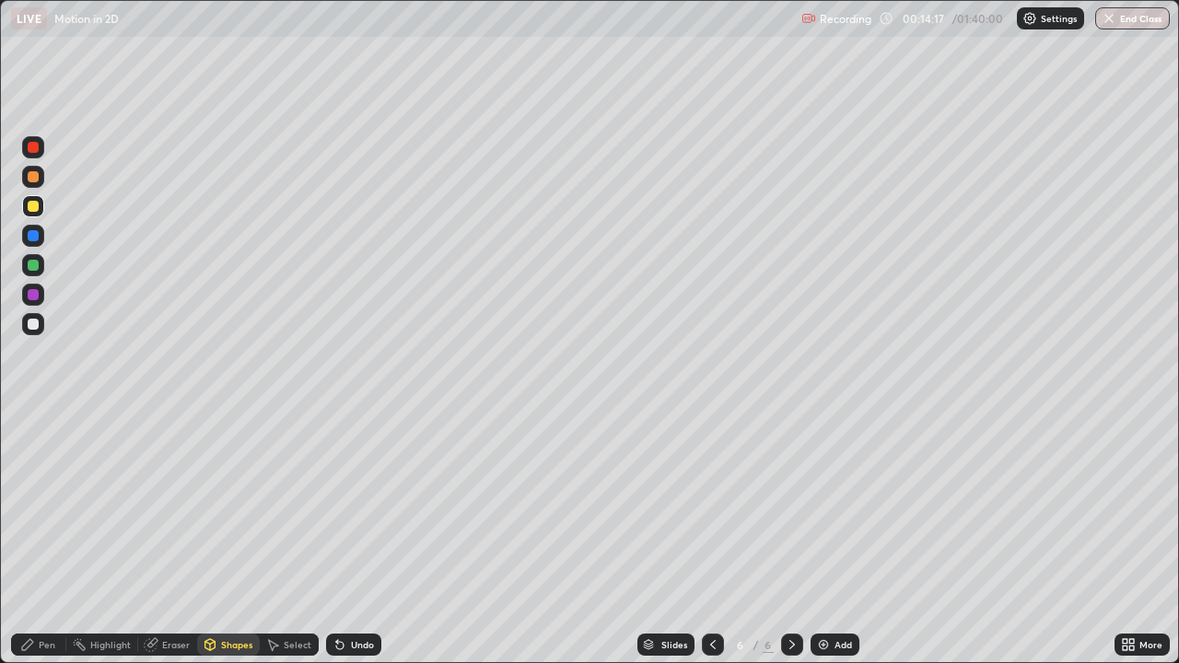
click at [244, 538] on div "Shapes" at bounding box center [236, 644] width 31 height 9
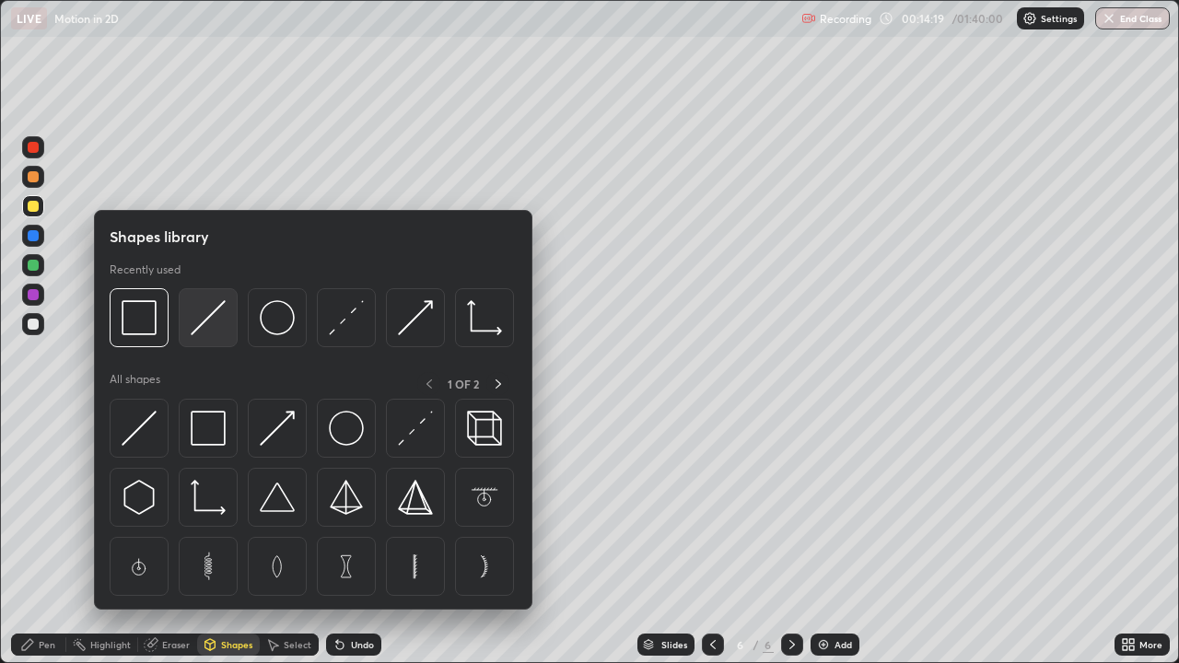
click at [200, 328] on img at bounding box center [208, 317] width 35 height 35
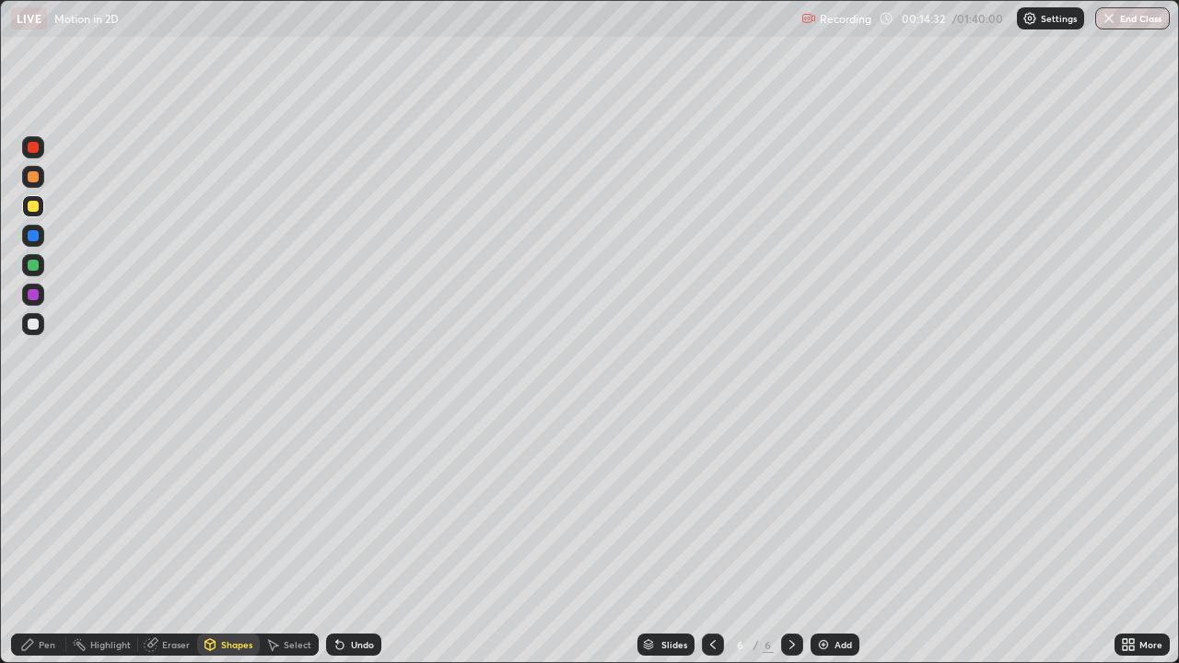
click at [41, 538] on div "Pen" at bounding box center [38, 645] width 55 height 22
click at [355, 538] on div "Undo" at bounding box center [362, 644] width 23 height 9
click at [351, 538] on div "Undo" at bounding box center [362, 644] width 23 height 9
click at [353, 538] on div "Undo" at bounding box center [362, 644] width 23 height 9
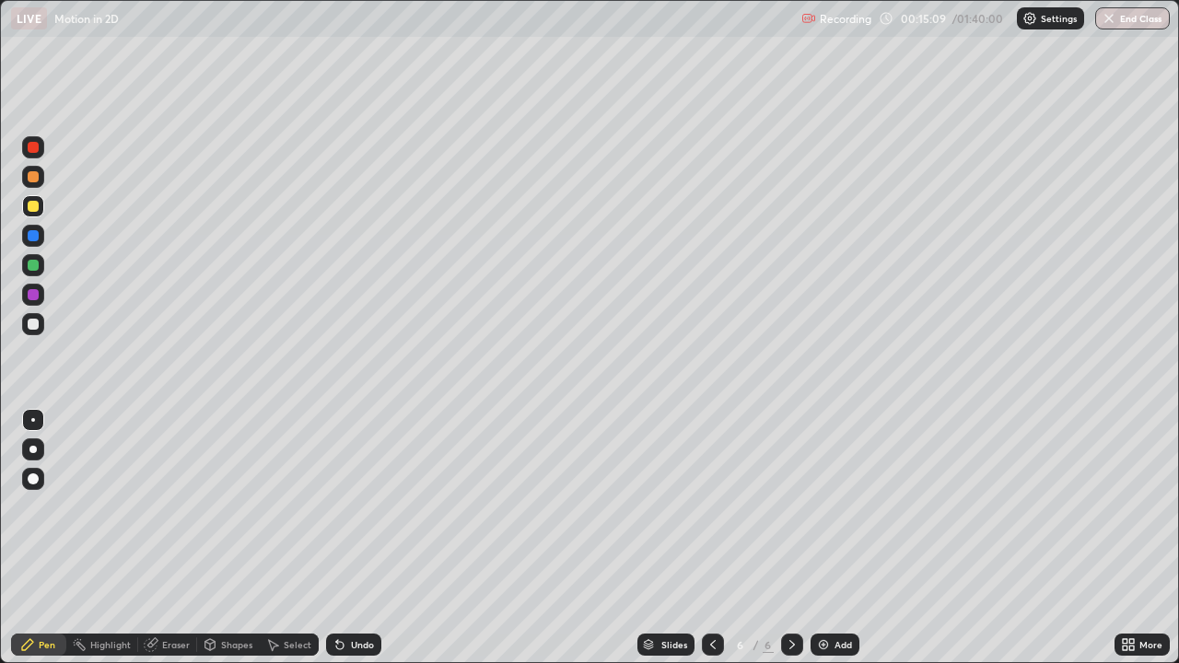
click at [36, 318] on div at bounding box center [33, 324] width 22 height 22
click at [228, 538] on div "Shapes" at bounding box center [228, 645] width 63 height 22
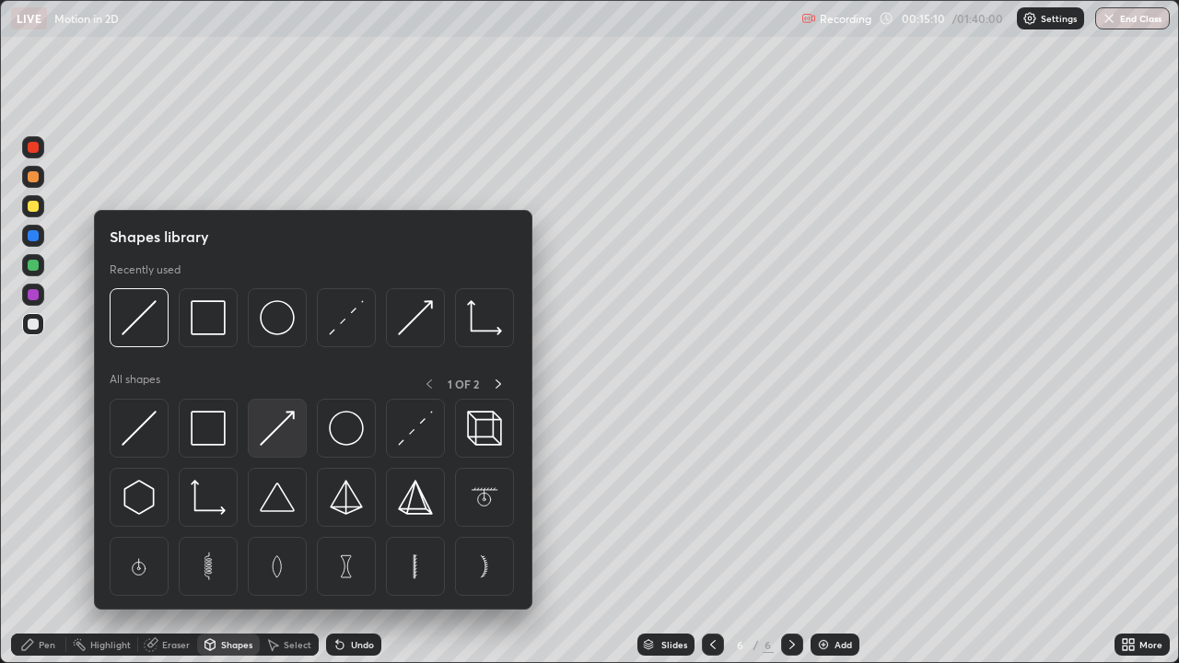
click at [273, 445] on img at bounding box center [277, 428] width 35 height 35
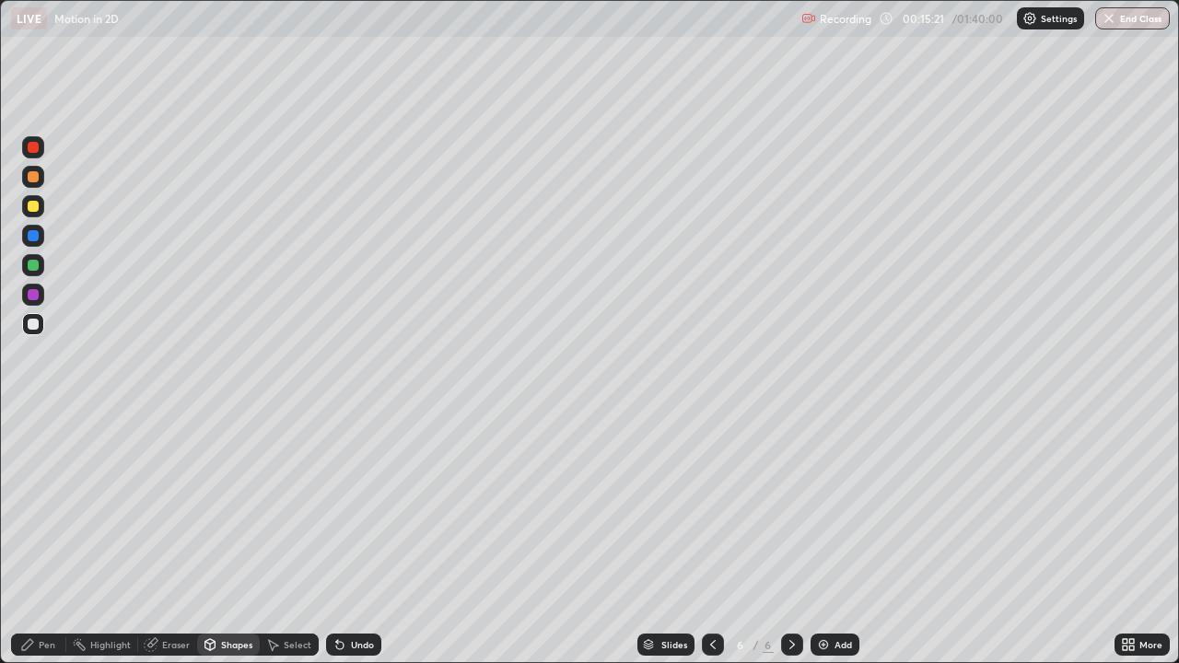
click at [54, 538] on div "Pen" at bounding box center [47, 644] width 17 height 9
click at [215, 538] on icon at bounding box center [210, 644] width 15 height 15
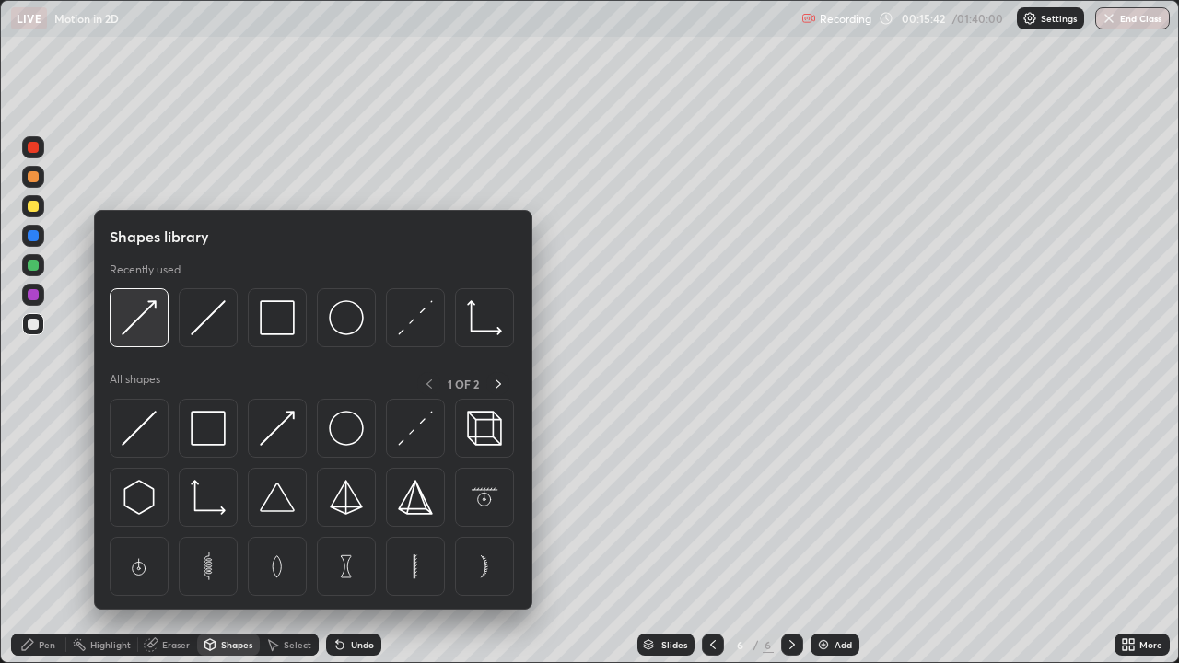
click at [159, 316] on div at bounding box center [139, 317] width 59 height 59
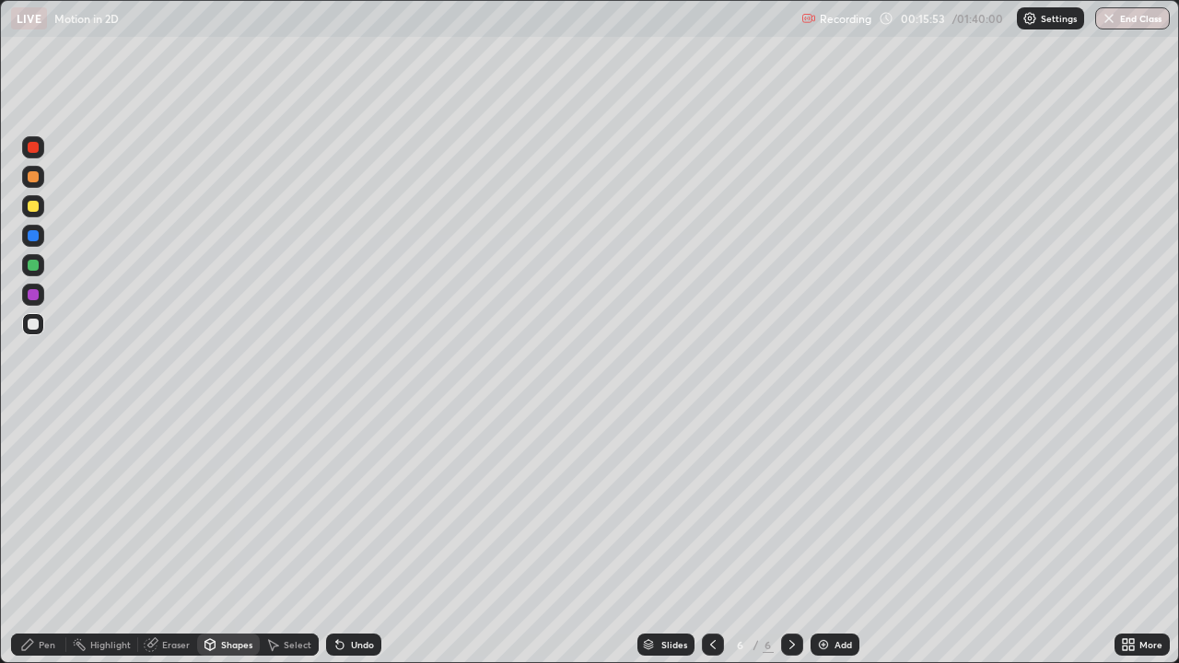
click at [49, 538] on div "Pen" at bounding box center [38, 645] width 55 height 22
click at [240, 538] on div "Shapes" at bounding box center [236, 644] width 31 height 9
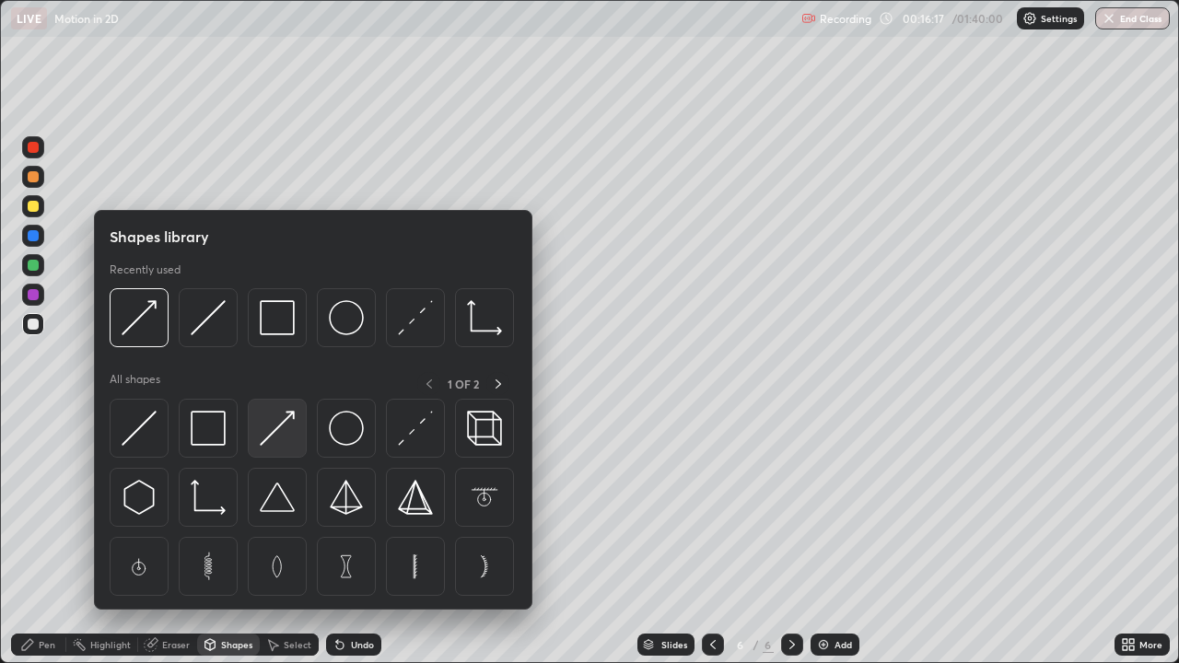
click at [273, 424] on img at bounding box center [277, 428] width 35 height 35
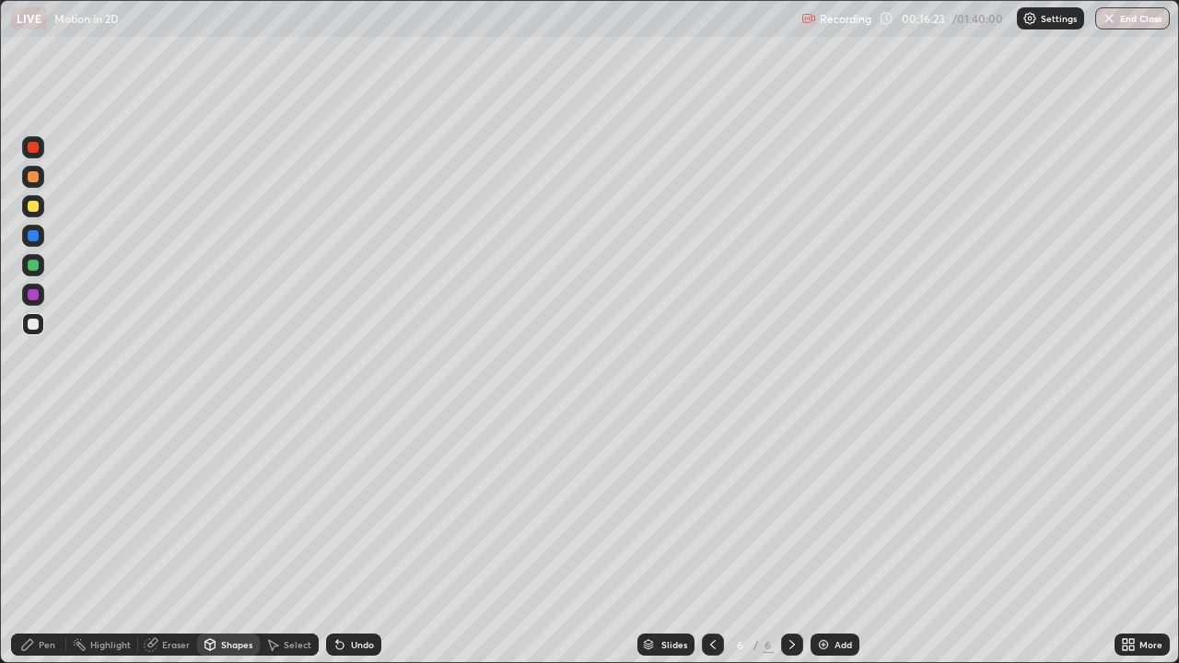
click at [55, 538] on div "Pen" at bounding box center [38, 645] width 55 height 22
click at [834, 538] on div "Add" at bounding box center [842, 644] width 17 height 9
click at [227, 538] on div "Shapes" at bounding box center [236, 644] width 31 height 9
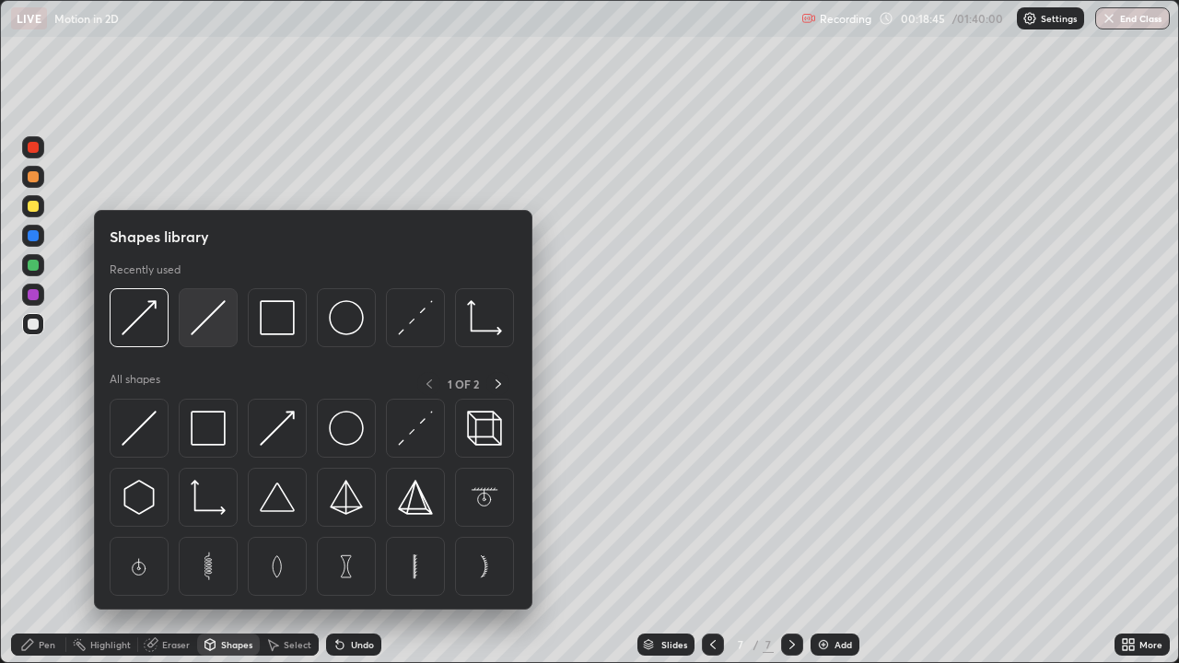
click at [208, 324] on img at bounding box center [208, 317] width 35 height 35
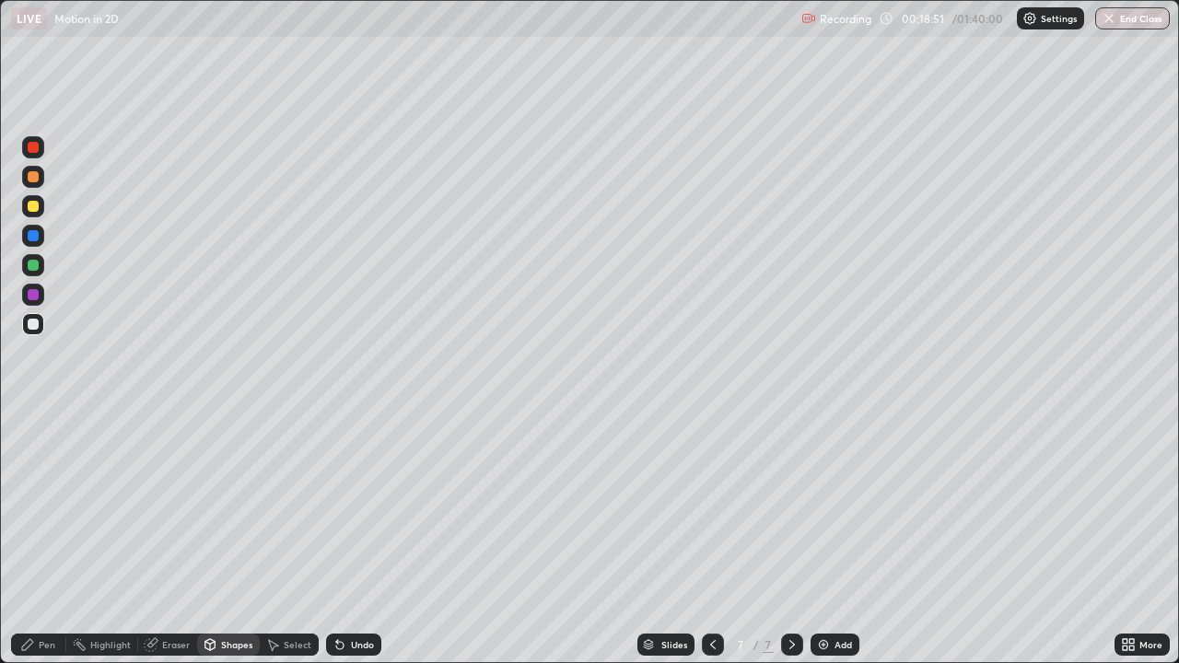
click at [56, 538] on div "Pen" at bounding box center [38, 645] width 55 height 22
click at [231, 538] on div "Shapes" at bounding box center [228, 645] width 63 height 22
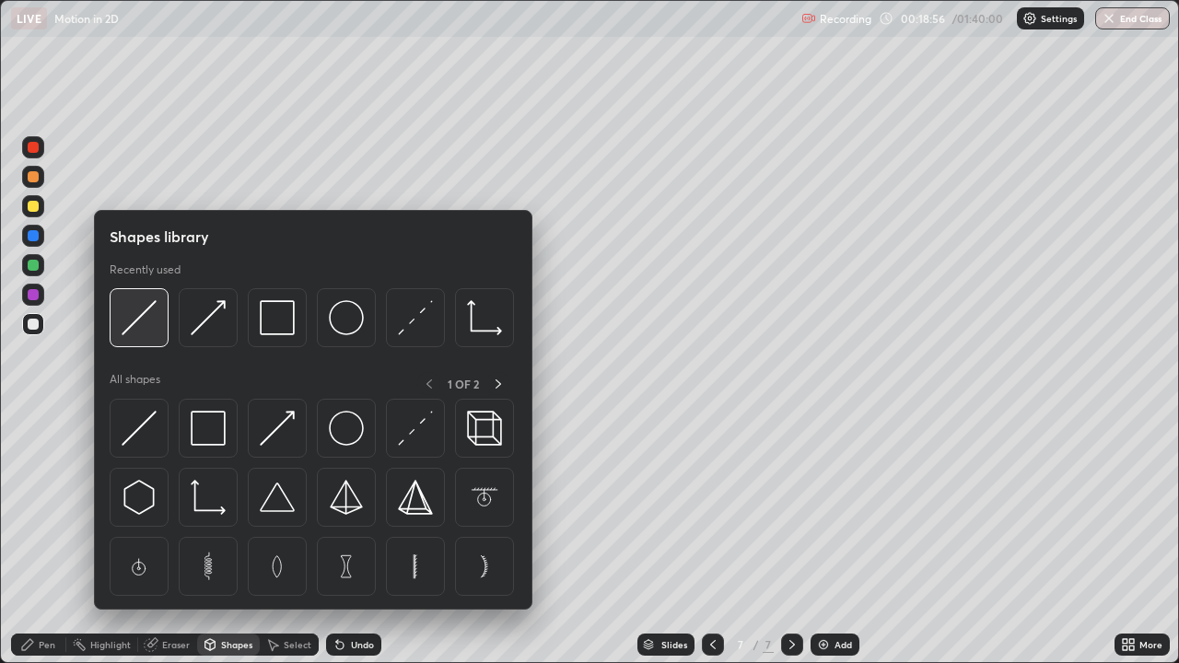
click at [154, 327] on img at bounding box center [139, 317] width 35 height 35
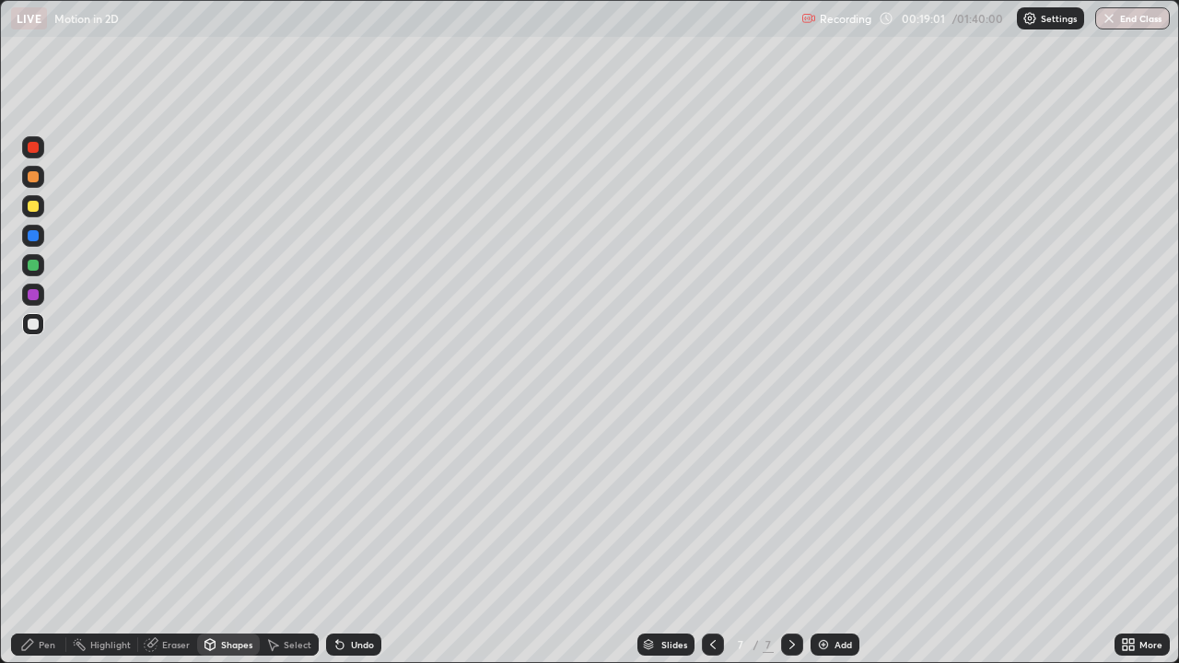
click at [43, 538] on div "Pen" at bounding box center [47, 644] width 17 height 9
click at [828, 538] on img at bounding box center [823, 644] width 15 height 15
click at [223, 538] on div "Shapes" at bounding box center [236, 644] width 31 height 9
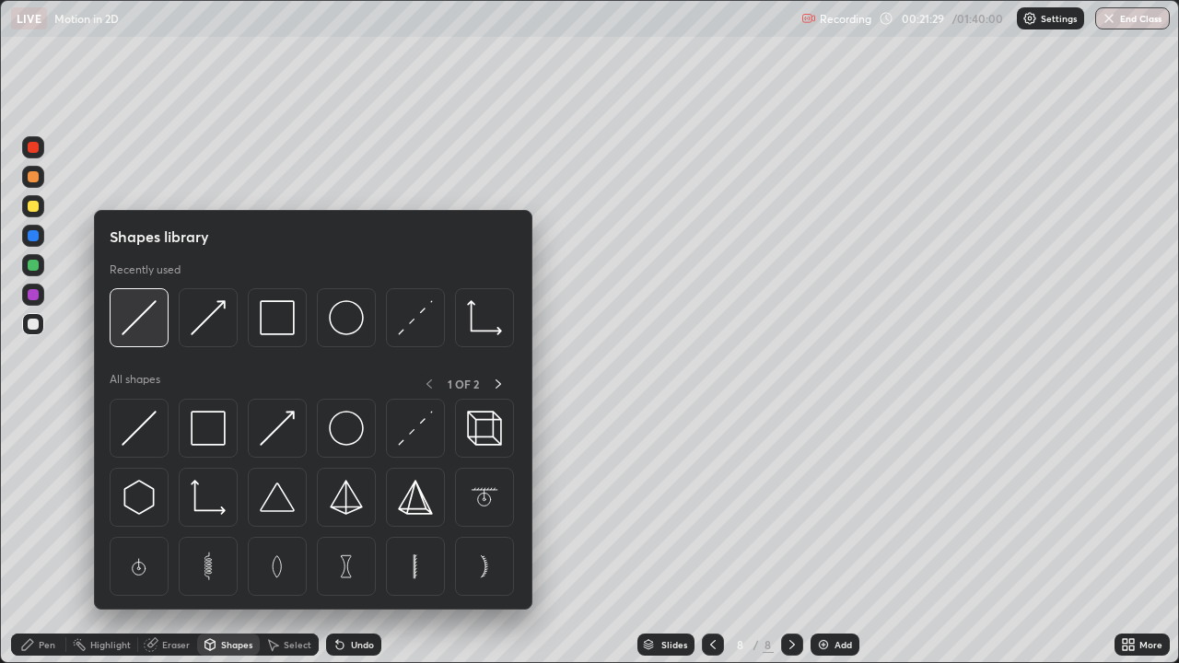
click at [146, 323] on img at bounding box center [139, 317] width 35 height 35
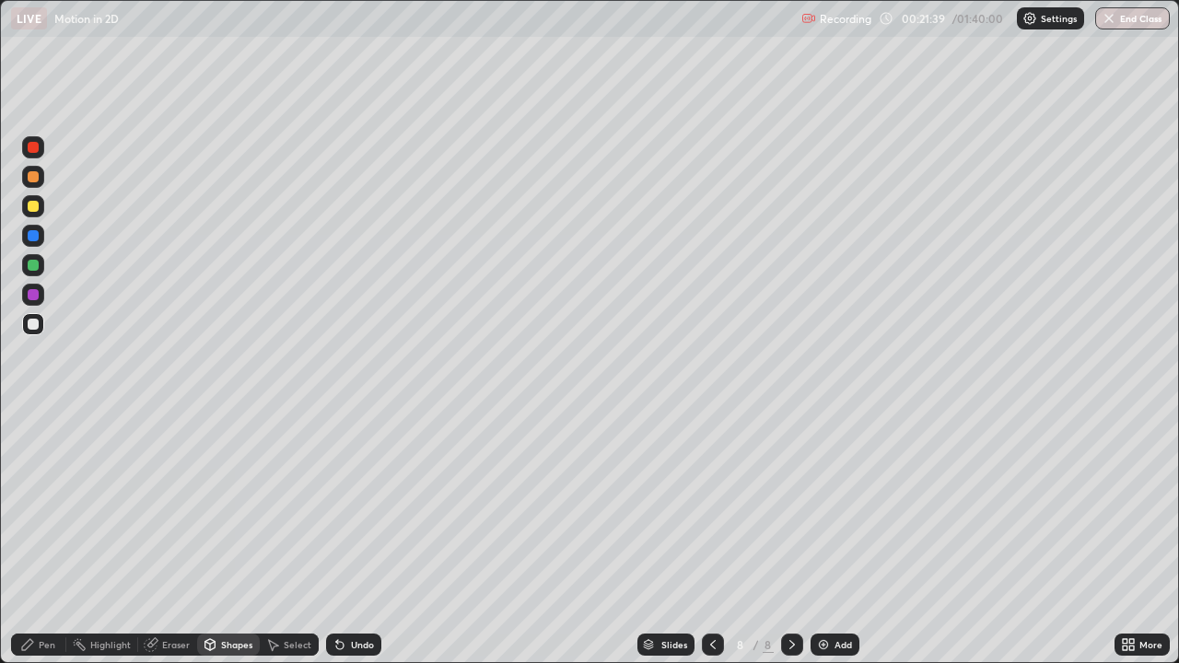
click at [43, 538] on div "Pen" at bounding box center [47, 644] width 17 height 9
click at [172, 538] on div "Eraser" at bounding box center [176, 644] width 28 height 9
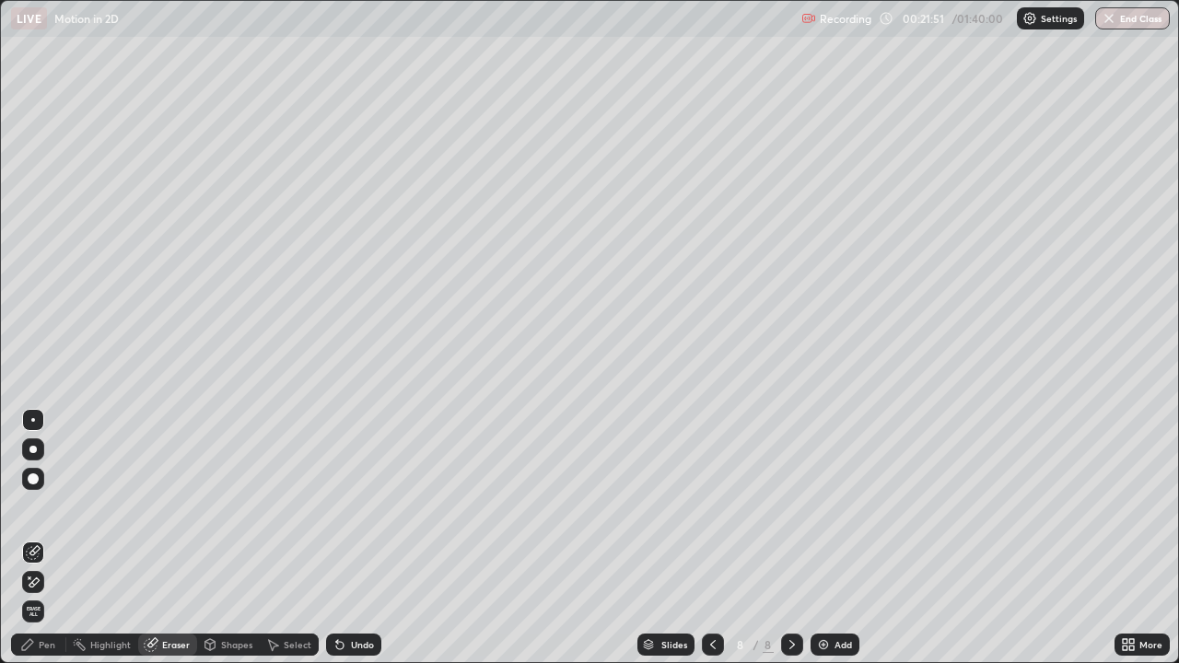
click at [44, 538] on div "Pen" at bounding box center [47, 644] width 17 height 9
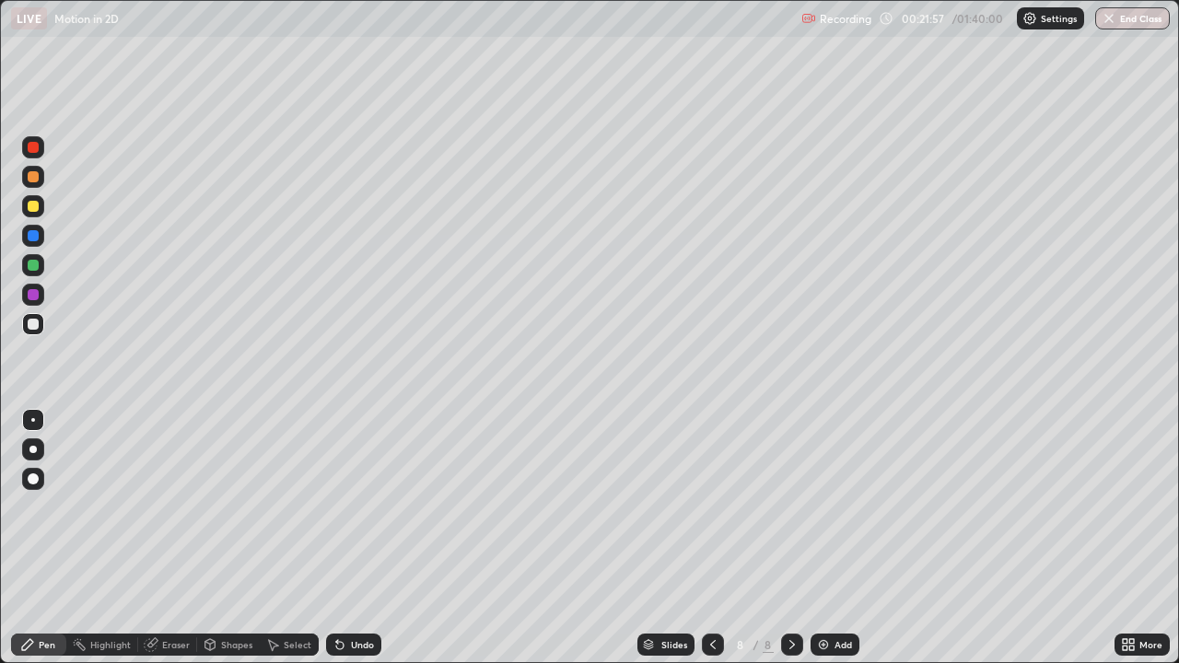
click at [234, 538] on div "Shapes" at bounding box center [228, 645] width 63 height 22
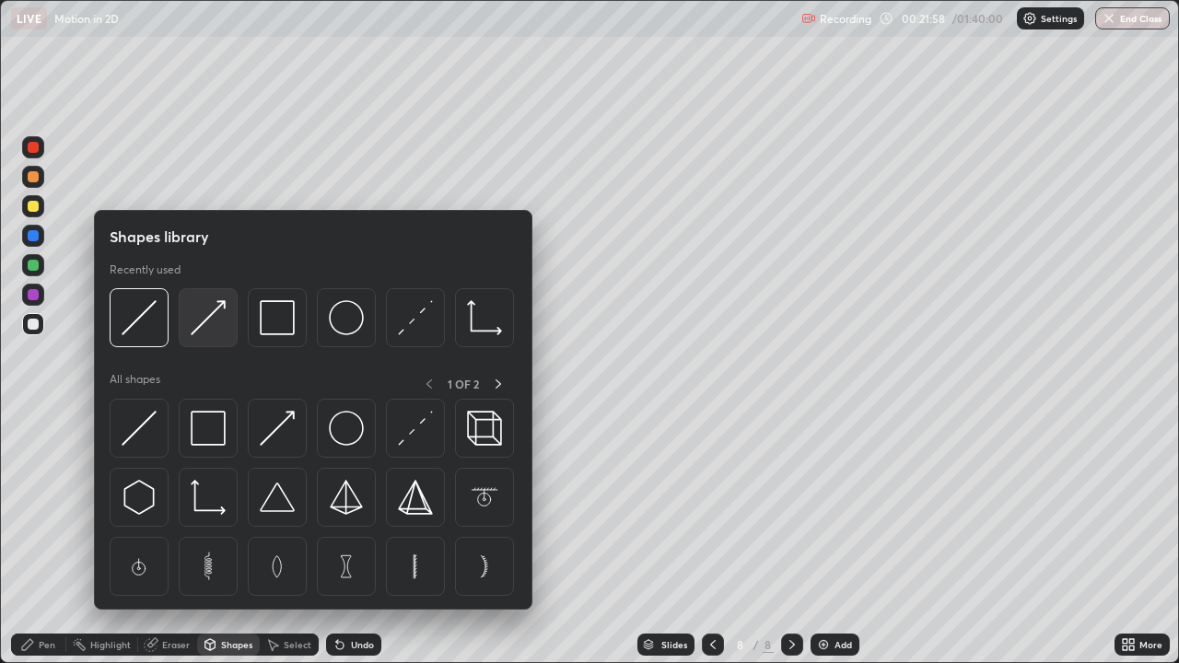
click at [209, 325] on img at bounding box center [208, 317] width 35 height 35
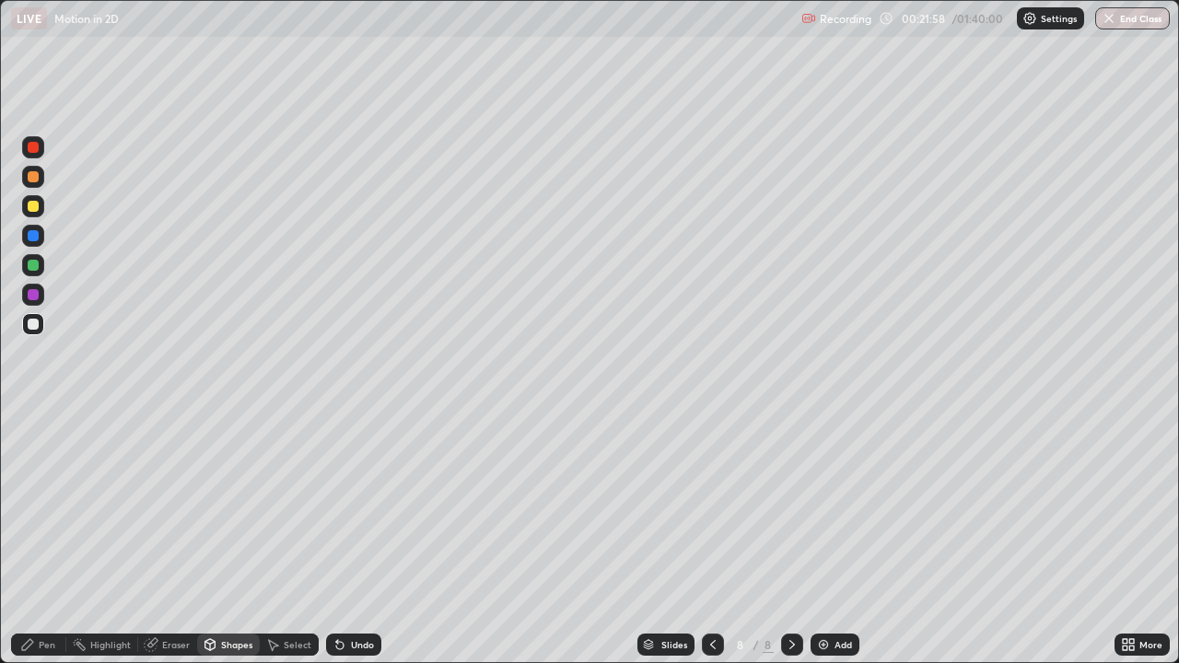
click at [33, 209] on div at bounding box center [33, 206] width 11 height 11
click at [351, 538] on div "Undo" at bounding box center [362, 644] width 23 height 9
click at [41, 538] on div "Pen" at bounding box center [47, 644] width 17 height 9
click at [160, 538] on div "Eraser" at bounding box center [167, 645] width 59 height 22
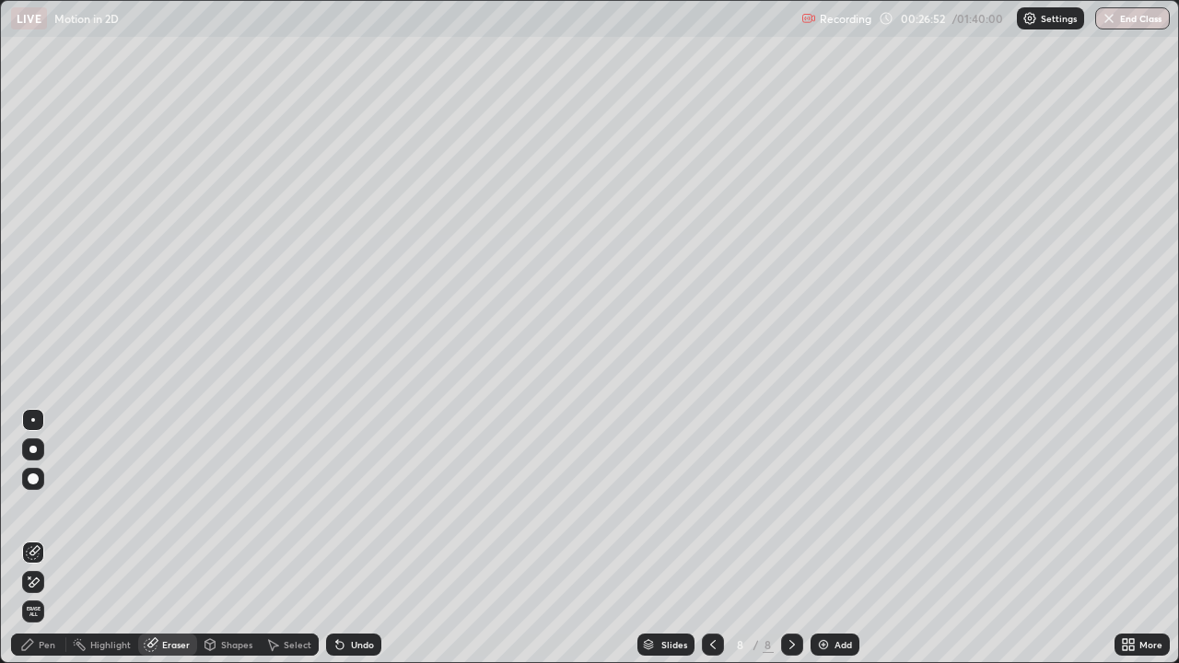
click at [38, 482] on div at bounding box center [33, 478] width 11 height 11
click at [49, 538] on div "Pen" at bounding box center [38, 645] width 55 height 22
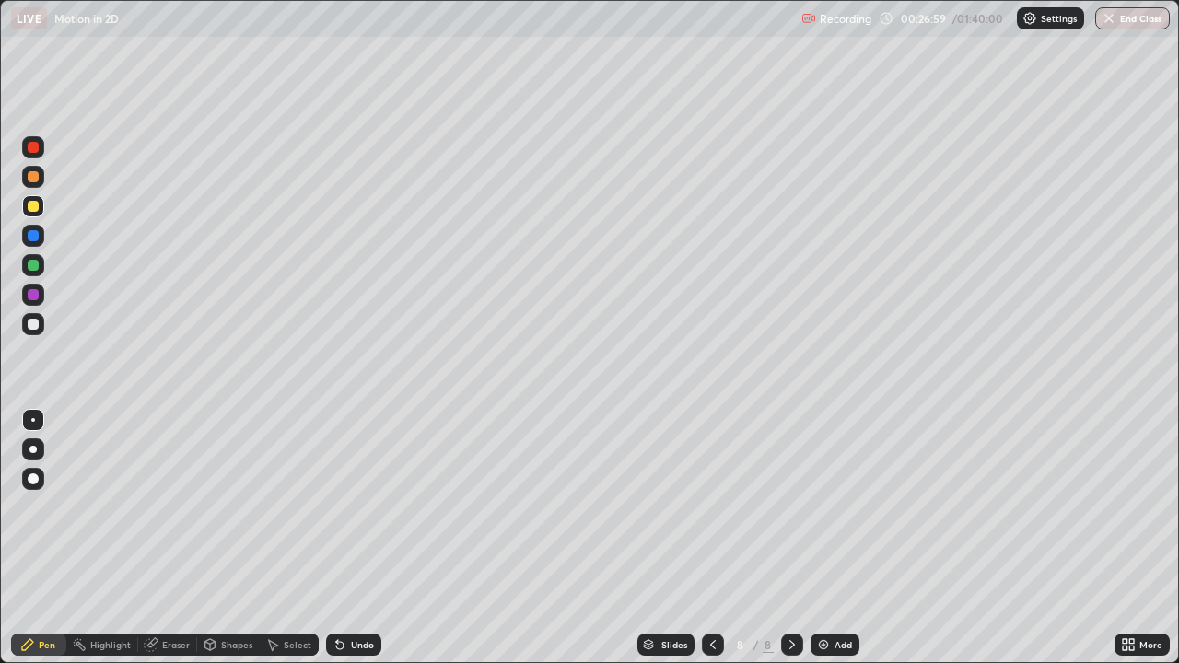
click at [29, 208] on div at bounding box center [33, 206] width 11 height 11
click at [357, 538] on div "Undo" at bounding box center [362, 644] width 23 height 9
click at [362, 538] on div "Undo" at bounding box center [353, 645] width 55 height 22
click at [360, 538] on div "Undo" at bounding box center [353, 645] width 55 height 22
click at [351, 538] on div "Undo" at bounding box center [362, 644] width 23 height 9
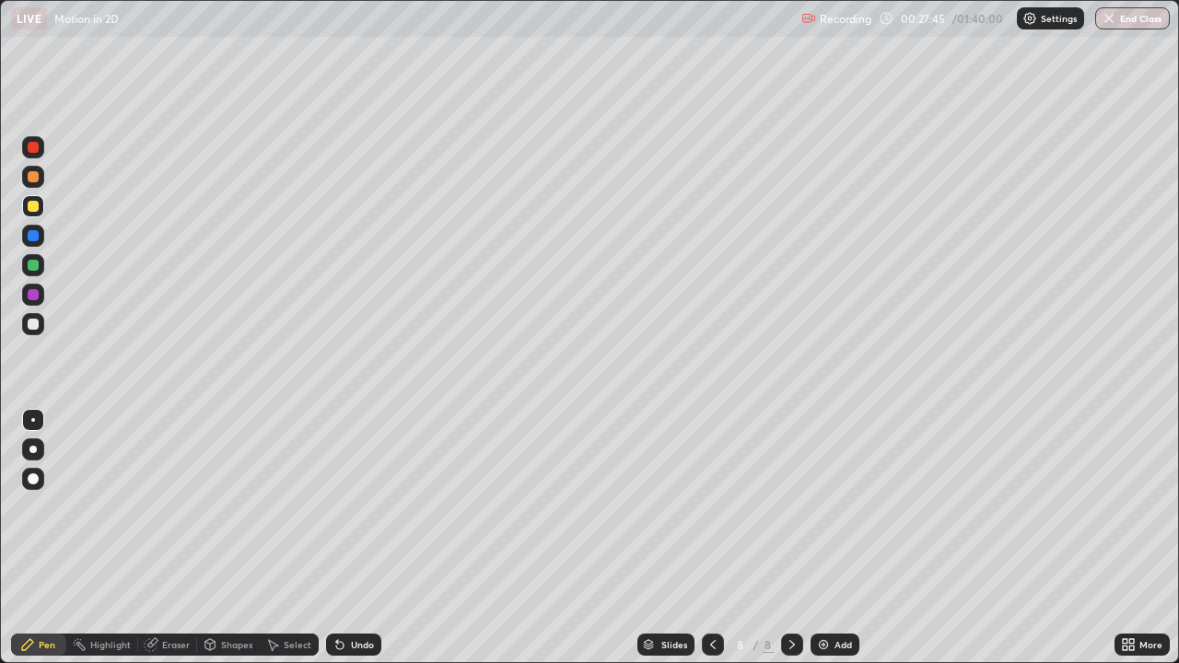
click at [36, 320] on div at bounding box center [33, 324] width 11 height 11
click at [221, 538] on div "Shapes" at bounding box center [236, 644] width 31 height 9
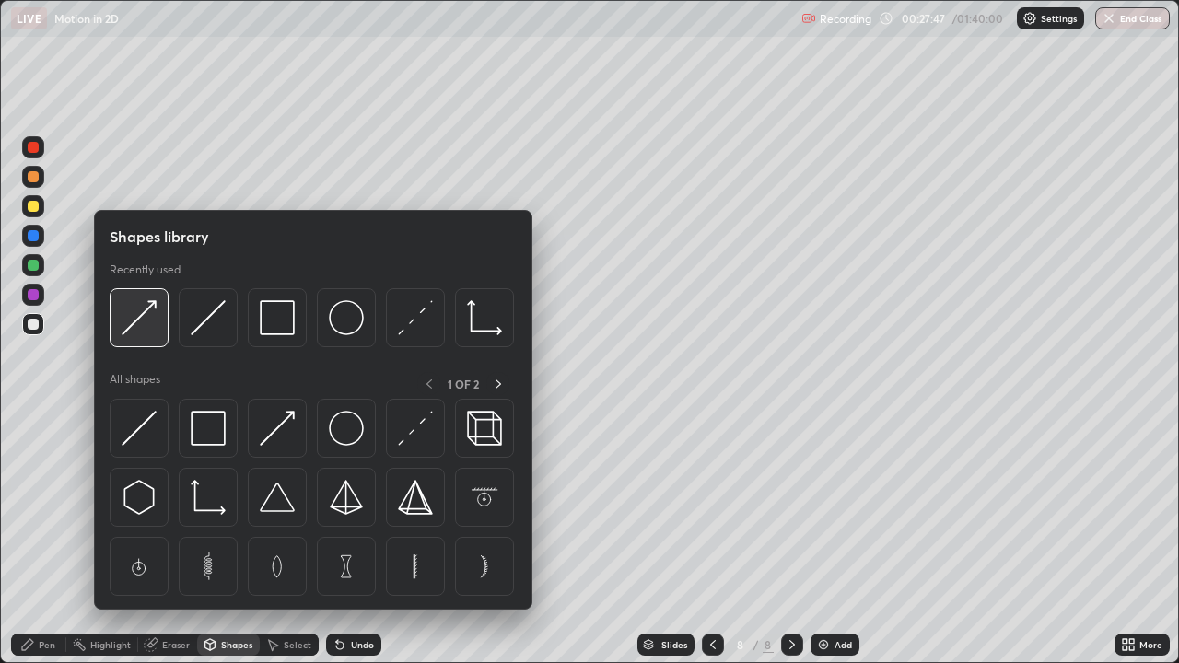
click at [148, 320] on img at bounding box center [139, 317] width 35 height 35
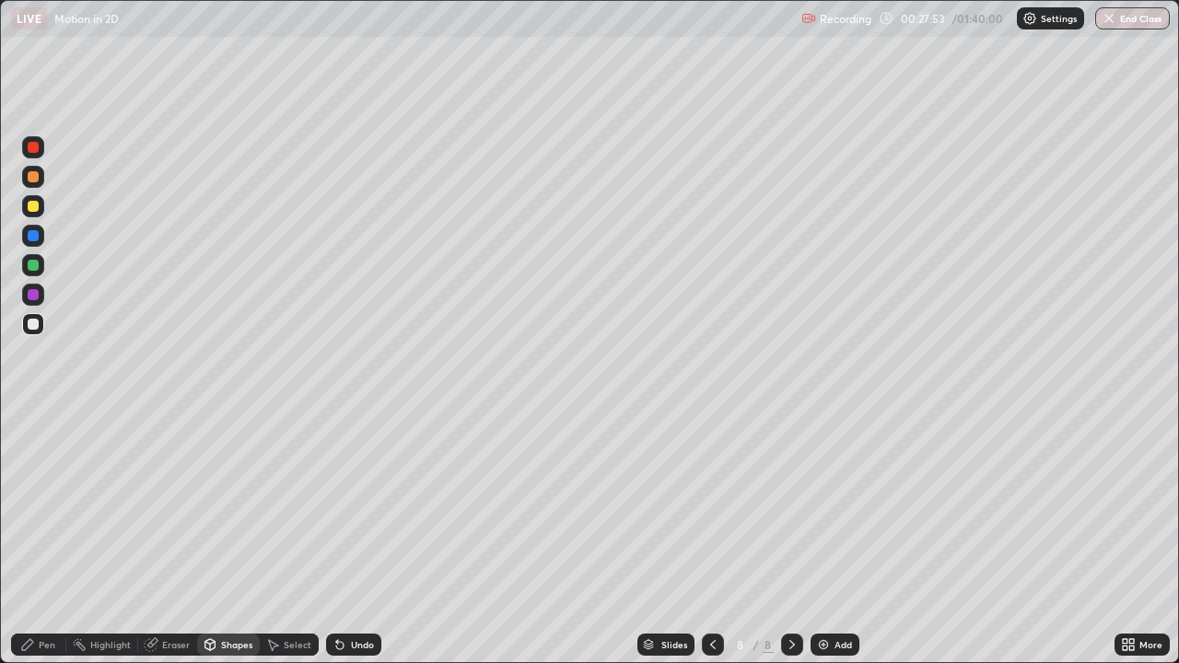
click at [50, 538] on div "Pen" at bounding box center [47, 644] width 17 height 9
click at [231, 538] on div "Shapes" at bounding box center [236, 644] width 31 height 9
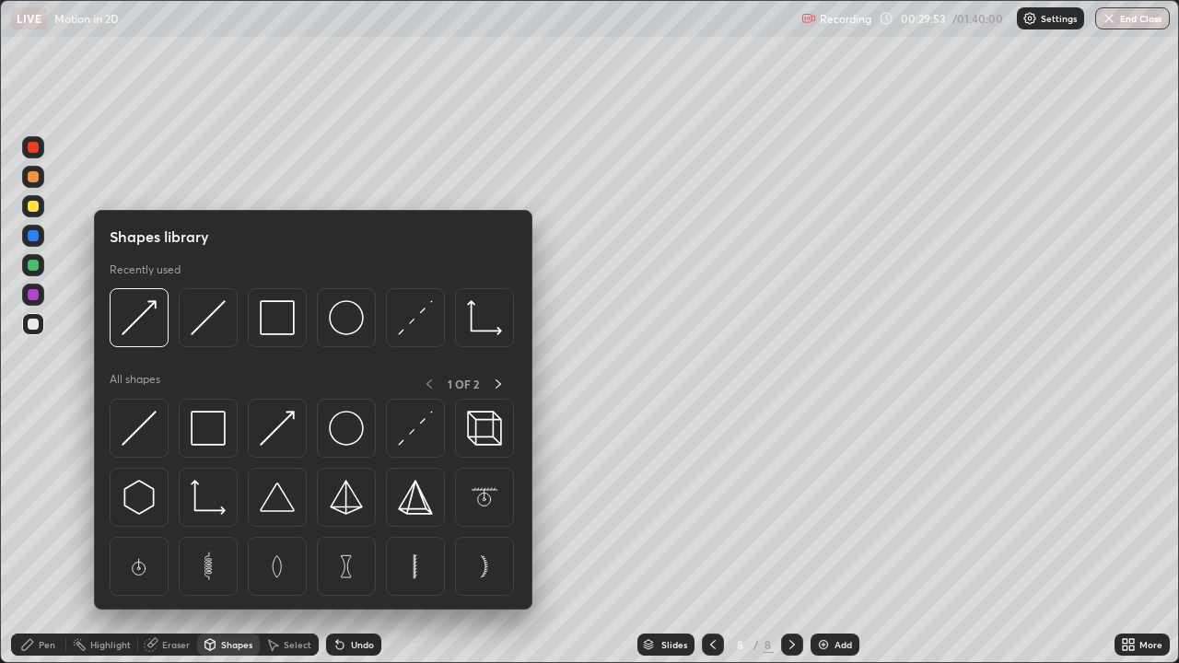
click at [162, 538] on div "Eraser" at bounding box center [176, 644] width 28 height 9
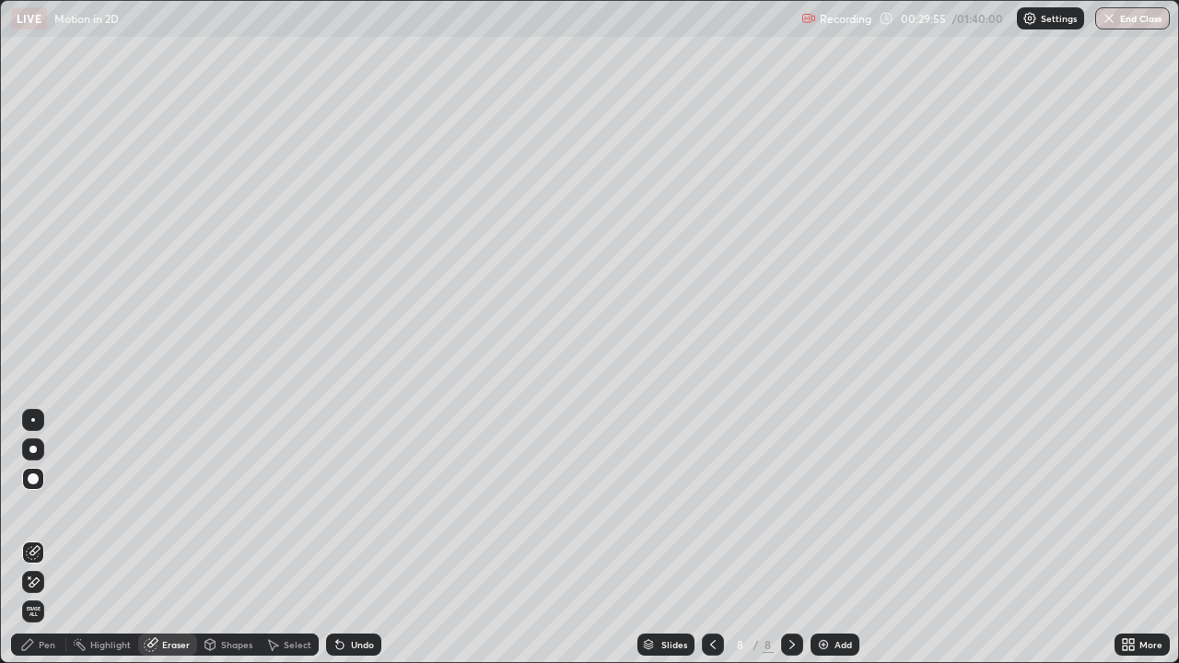
click at [32, 421] on div at bounding box center [33, 420] width 4 height 4
click at [222, 538] on div "Shapes" at bounding box center [228, 645] width 63 height 22
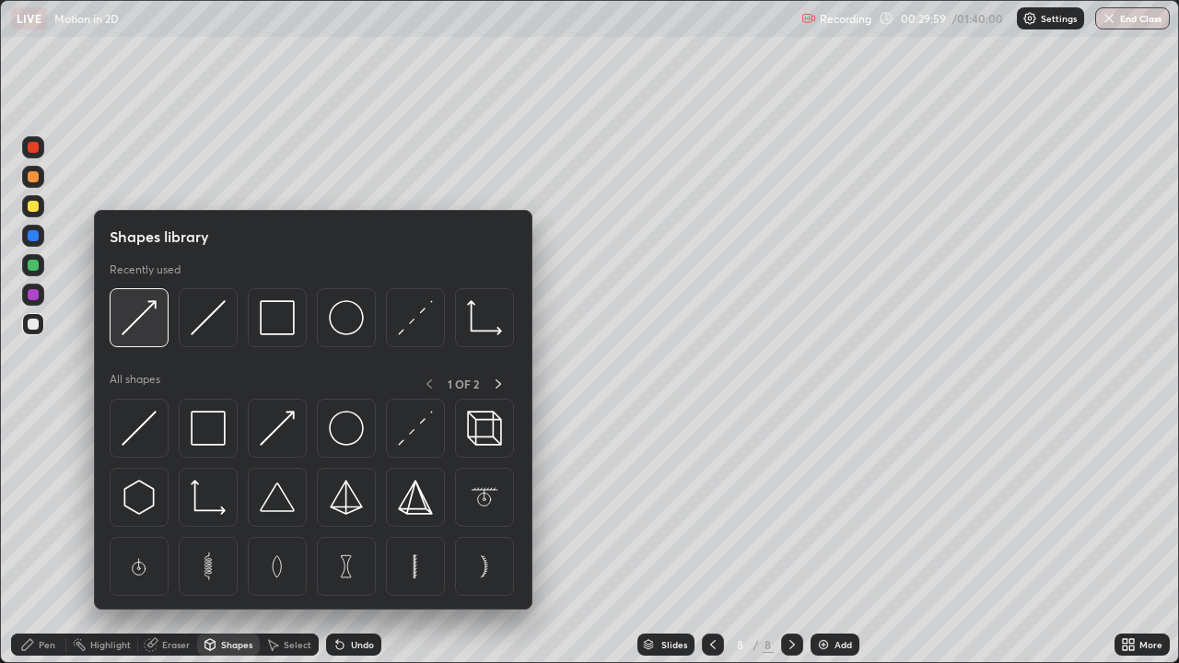
click at [149, 327] on img at bounding box center [139, 317] width 35 height 35
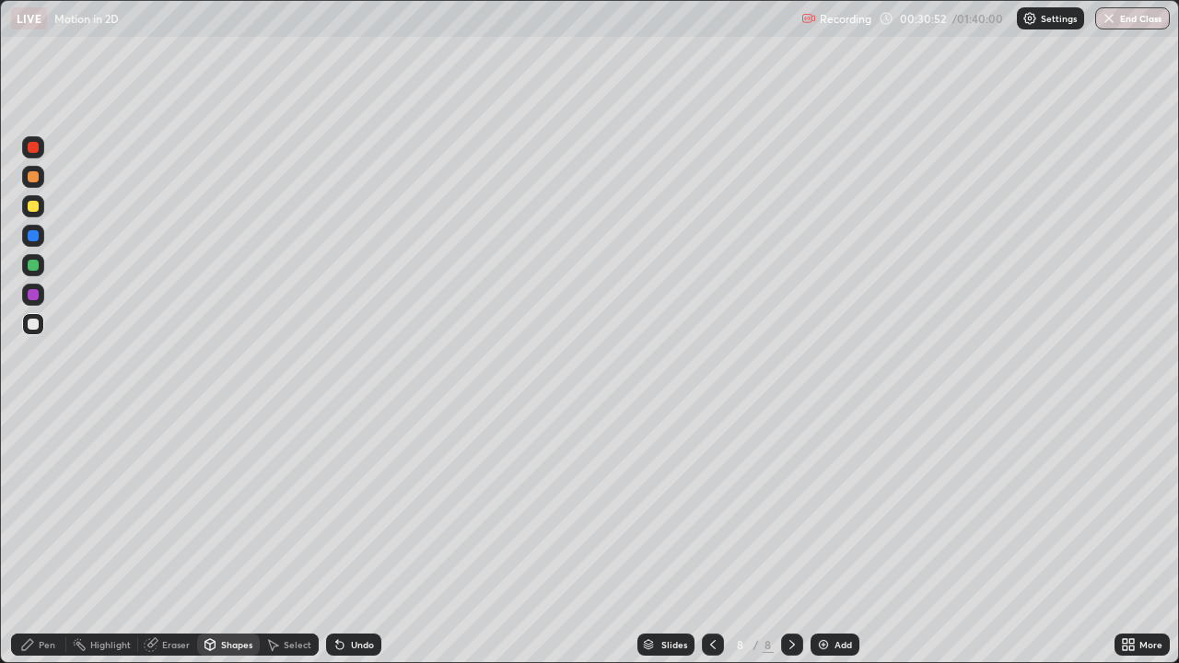
click at [44, 538] on div "Pen" at bounding box center [47, 644] width 17 height 9
click at [834, 538] on div "Add" at bounding box center [834, 645] width 49 height 22
click at [169, 538] on div "Eraser" at bounding box center [167, 644] width 59 height 37
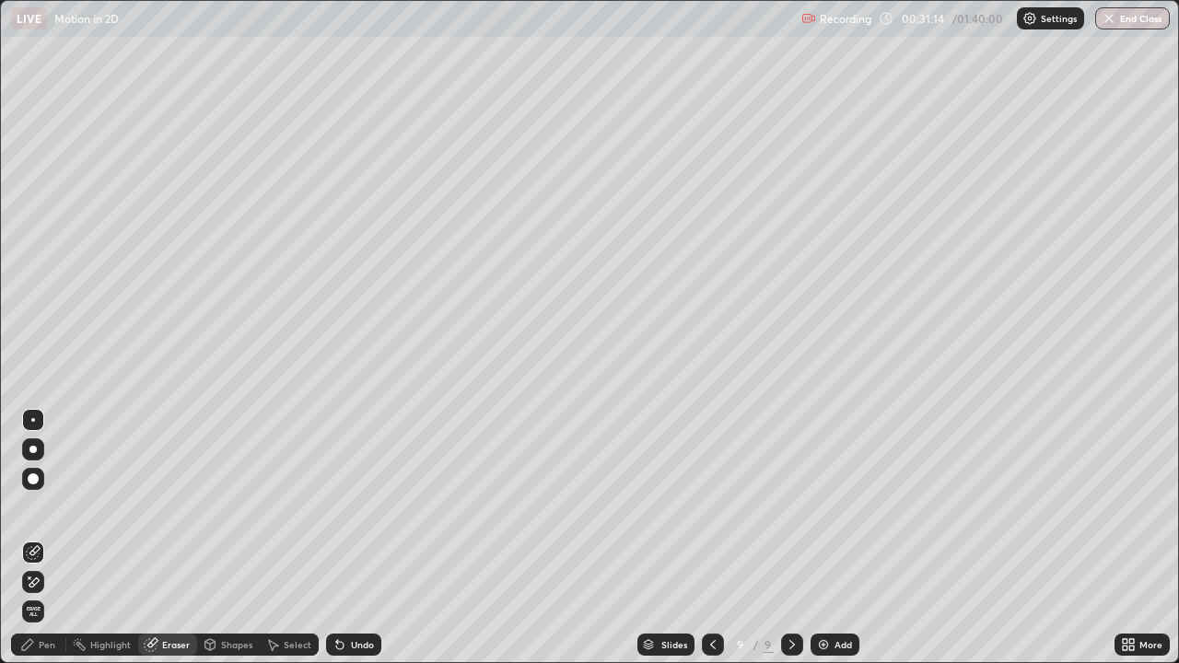
click at [227, 538] on div "Shapes" at bounding box center [236, 644] width 31 height 9
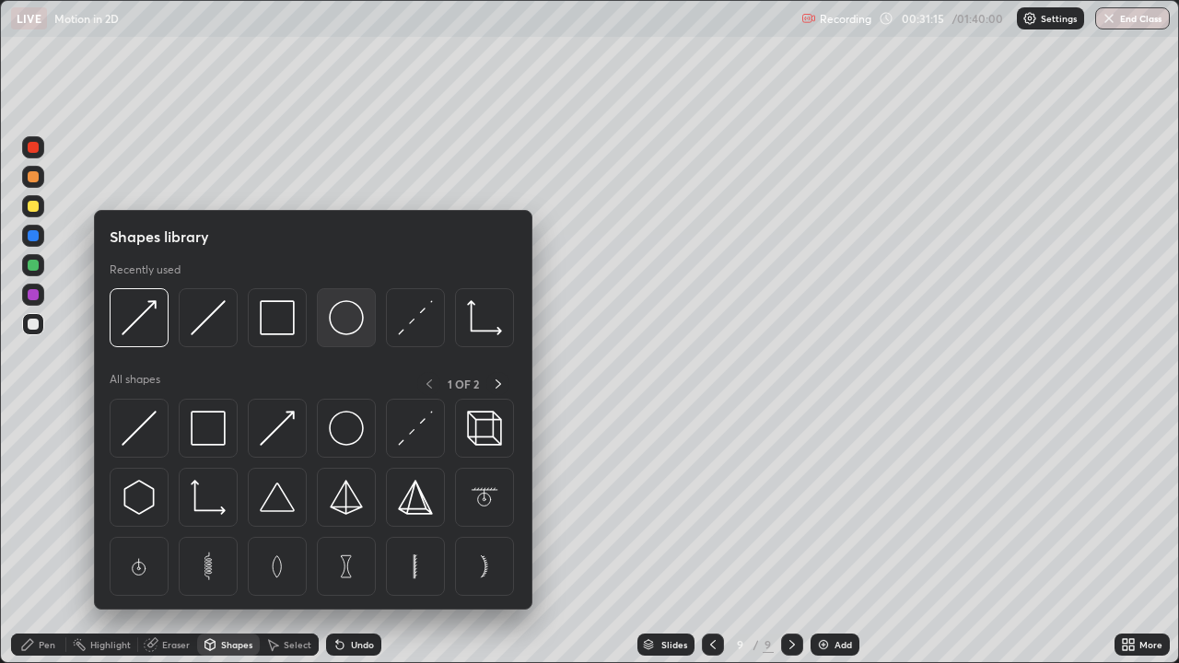
click at [345, 323] on img at bounding box center [346, 317] width 35 height 35
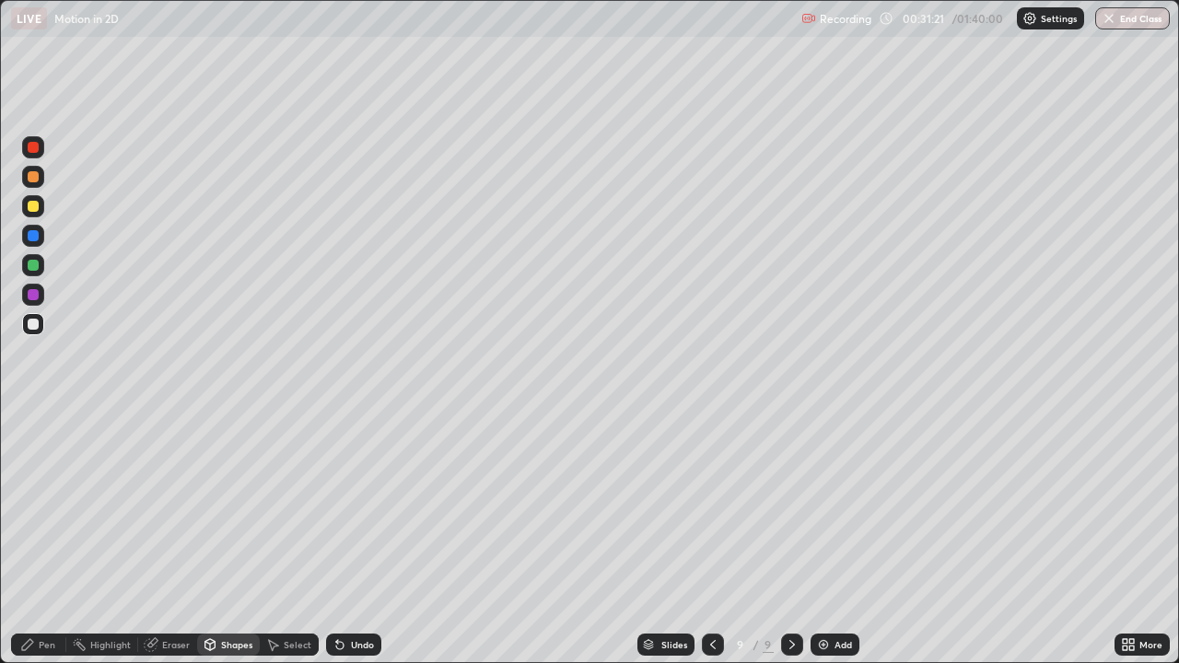
click at [230, 538] on div "Shapes" at bounding box center [228, 645] width 63 height 22
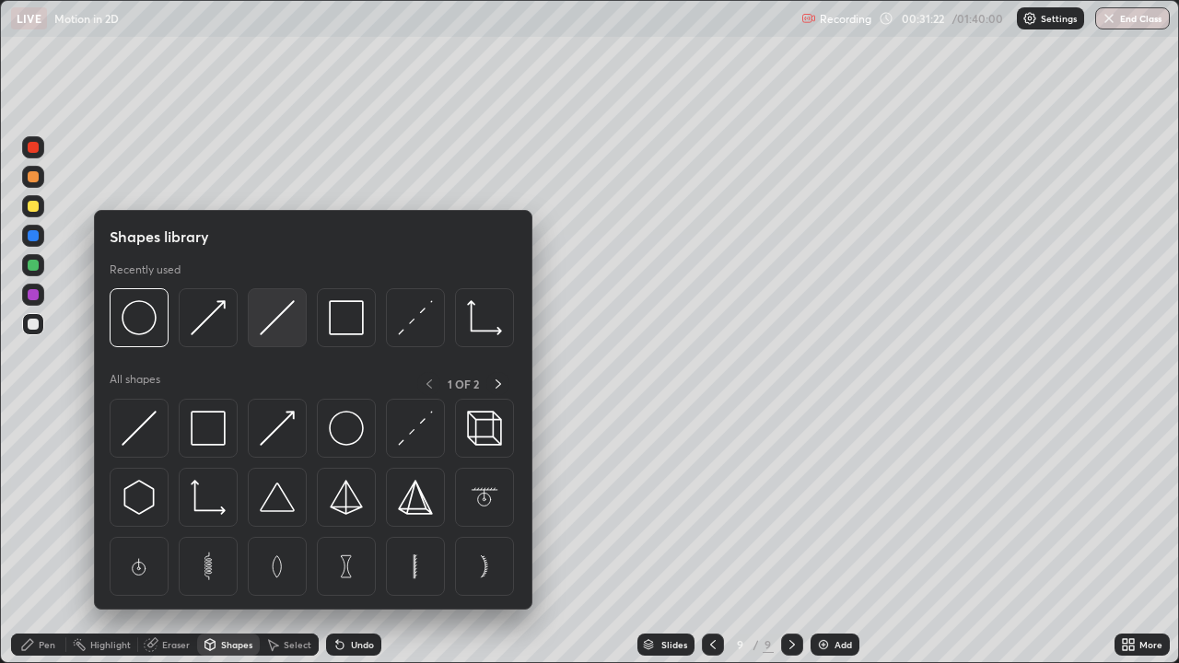
click at [267, 322] on img at bounding box center [277, 317] width 35 height 35
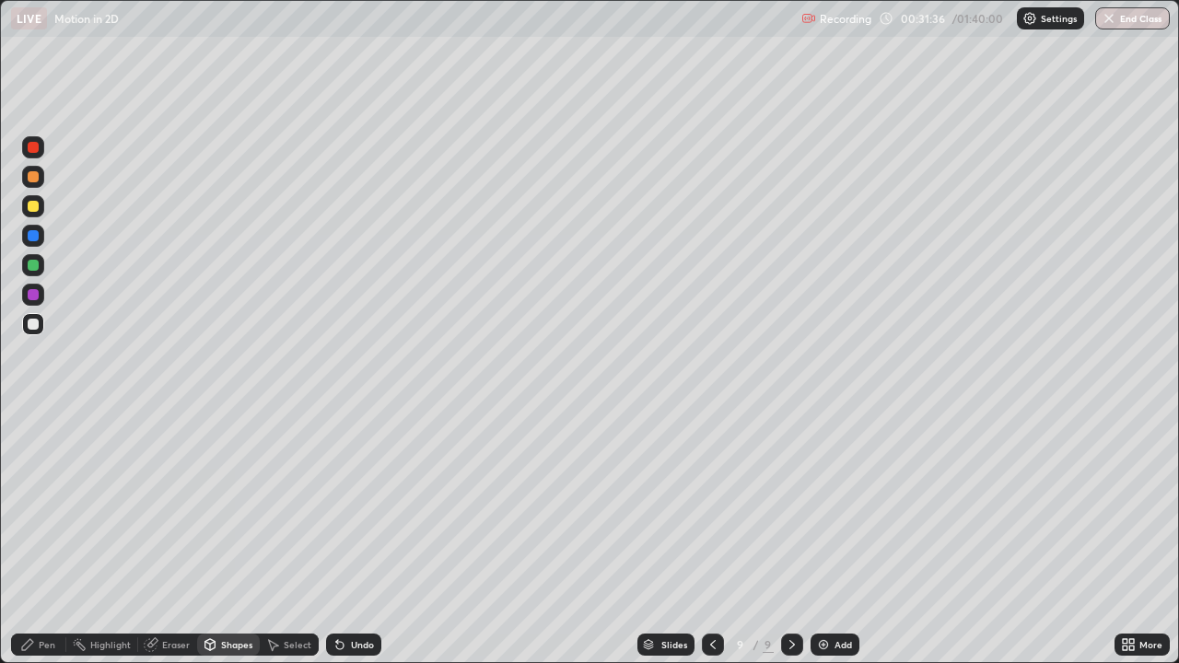
click at [41, 538] on div "Pen" at bounding box center [47, 644] width 17 height 9
click at [358, 538] on div "Undo" at bounding box center [362, 644] width 23 height 9
click at [362, 538] on div "Undo" at bounding box center [362, 644] width 23 height 9
click at [365, 538] on div "Undo" at bounding box center [353, 645] width 55 height 22
click at [361, 538] on div "Undo" at bounding box center [362, 644] width 23 height 9
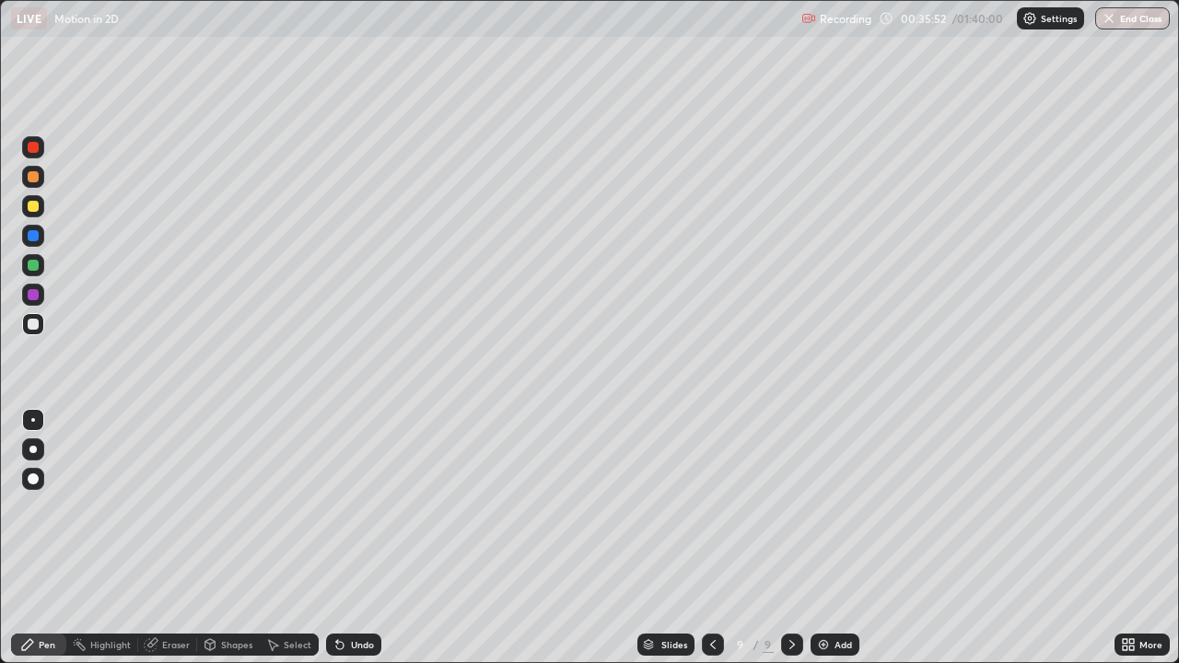
click at [29, 209] on div at bounding box center [33, 206] width 11 height 11
click at [231, 538] on div "Shapes" at bounding box center [236, 644] width 31 height 9
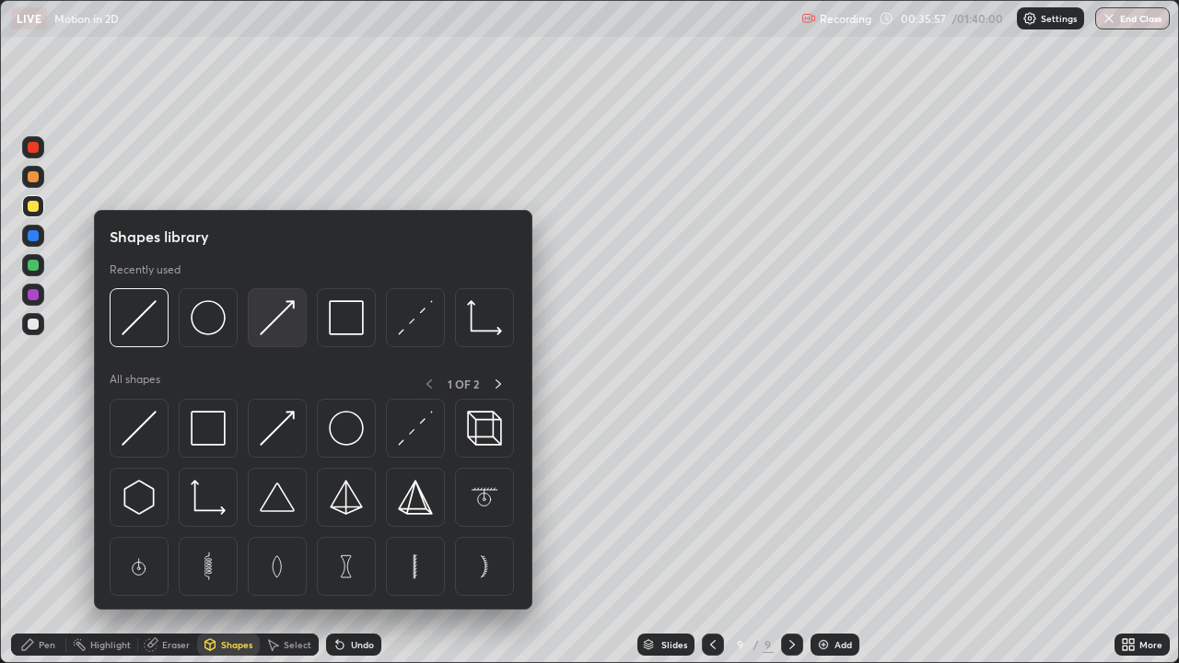
click at [278, 323] on img at bounding box center [277, 317] width 35 height 35
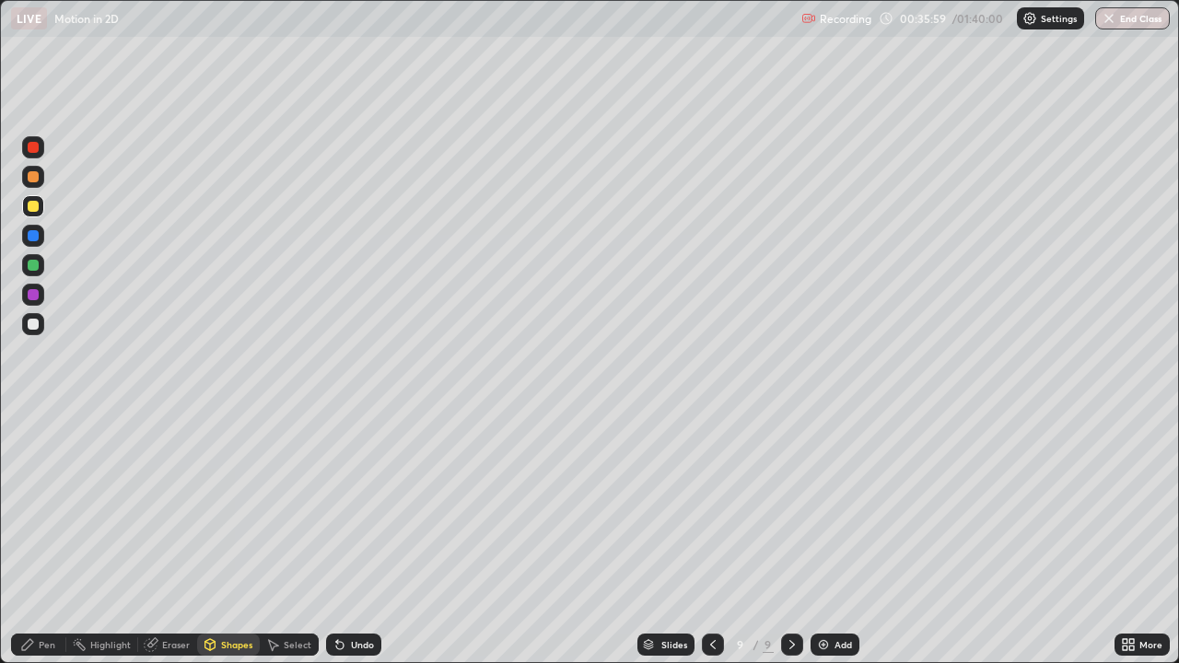
click at [48, 538] on div "Pen" at bounding box center [47, 644] width 17 height 9
click at [231, 538] on div "Shapes" at bounding box center [228, 645] width 63 height 22
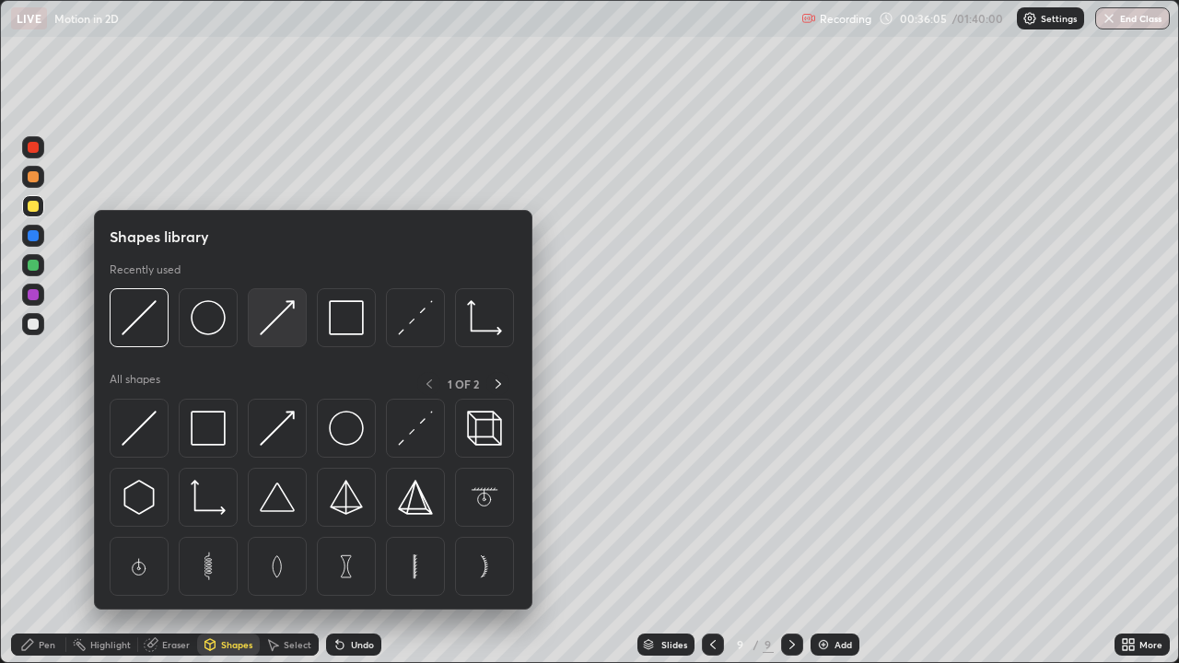
click at [279, 322] on img at bounding box center [277, 317] width 35 height 35
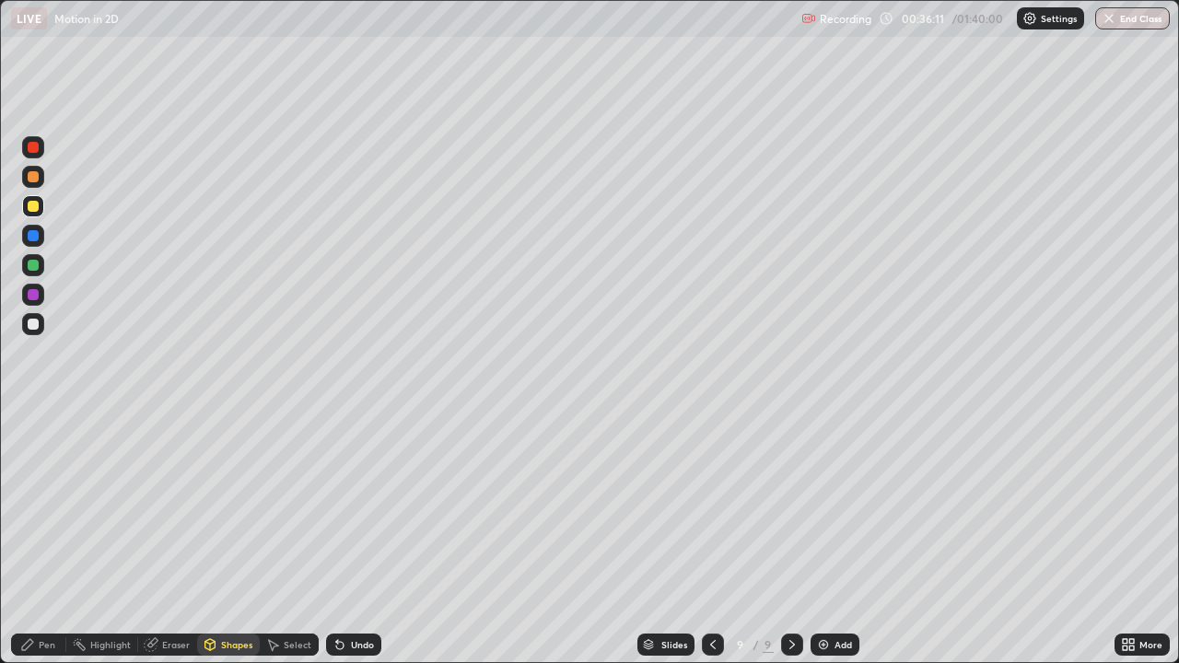
click at [45, 538] on div "Pen" at bounding box center [47, 644] width 17 height 9
click at [235, 538] on div "Shapes" at bounding box center [236, 644] width 31 height 9
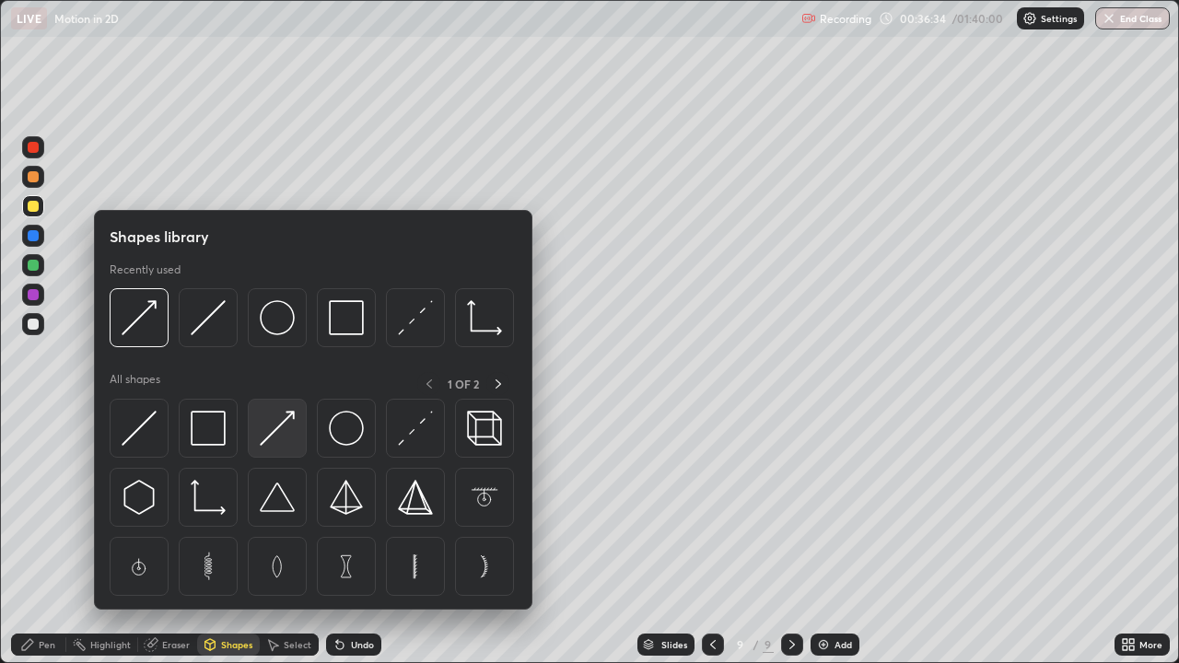
click at [281, 414] on img at bounding box center [277, 428] width 35 height 35
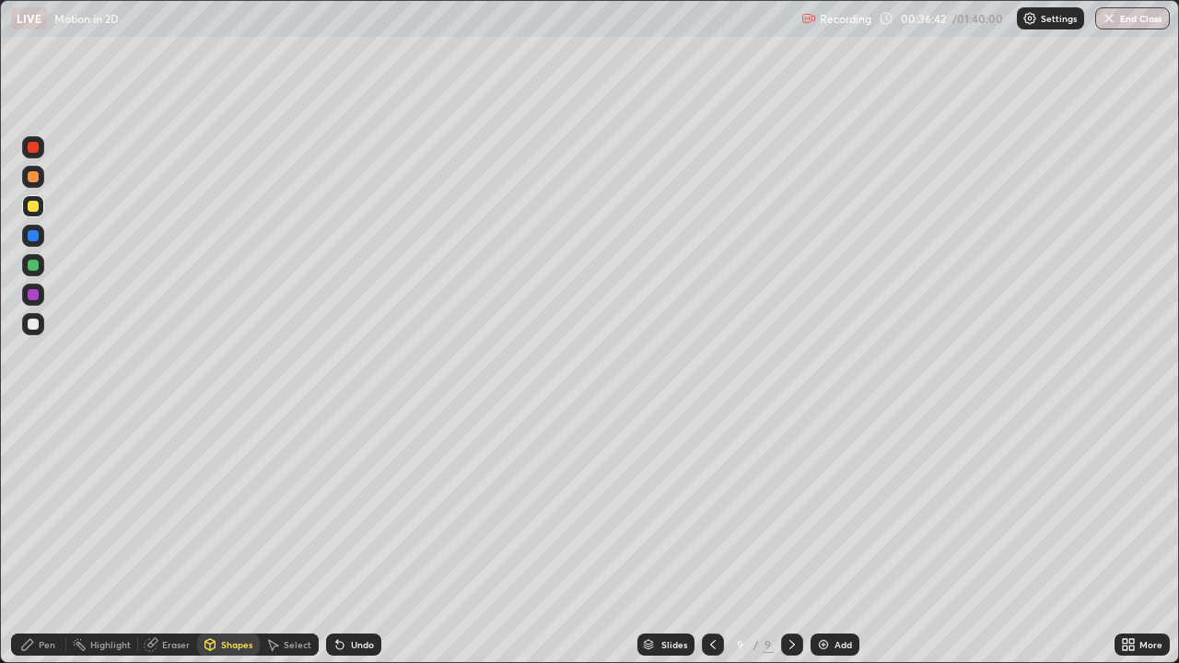
click at [49, 538] on div "Pen" at bounding box center [47, 644] width 17 height 9
click at [225, 538] on div "Shapes" at bounding box center [236, 644] width 31 height 9
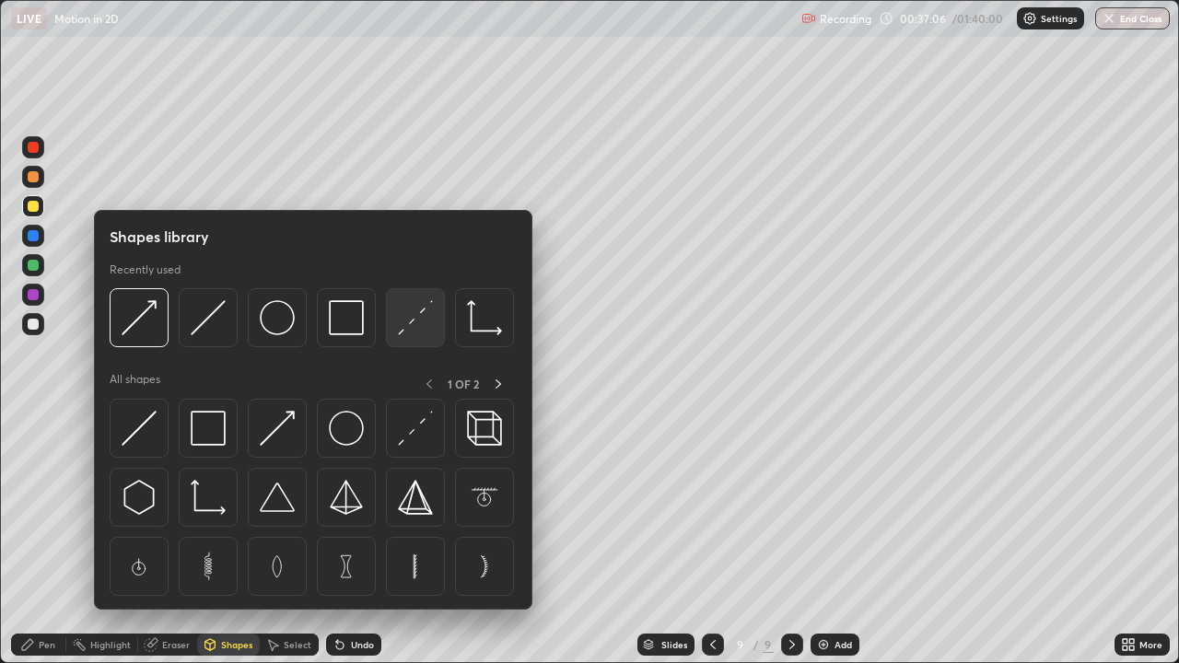
click at [411, 331] on img at bounding box center [415, 317] width 35 height 35
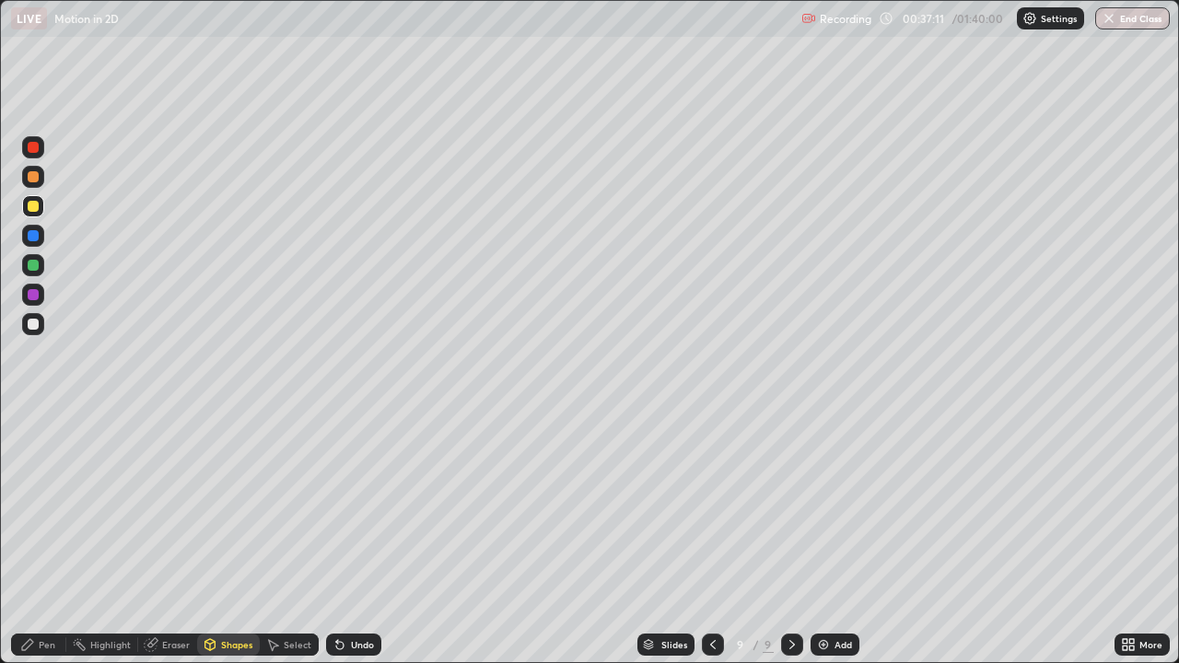
click at [54, 538] on div "Pen" at bounding box center [47, 644] width 17 height 9
click at [240, 538] on div "Shapes" at bounding box center [236, 644] width 31 height 9
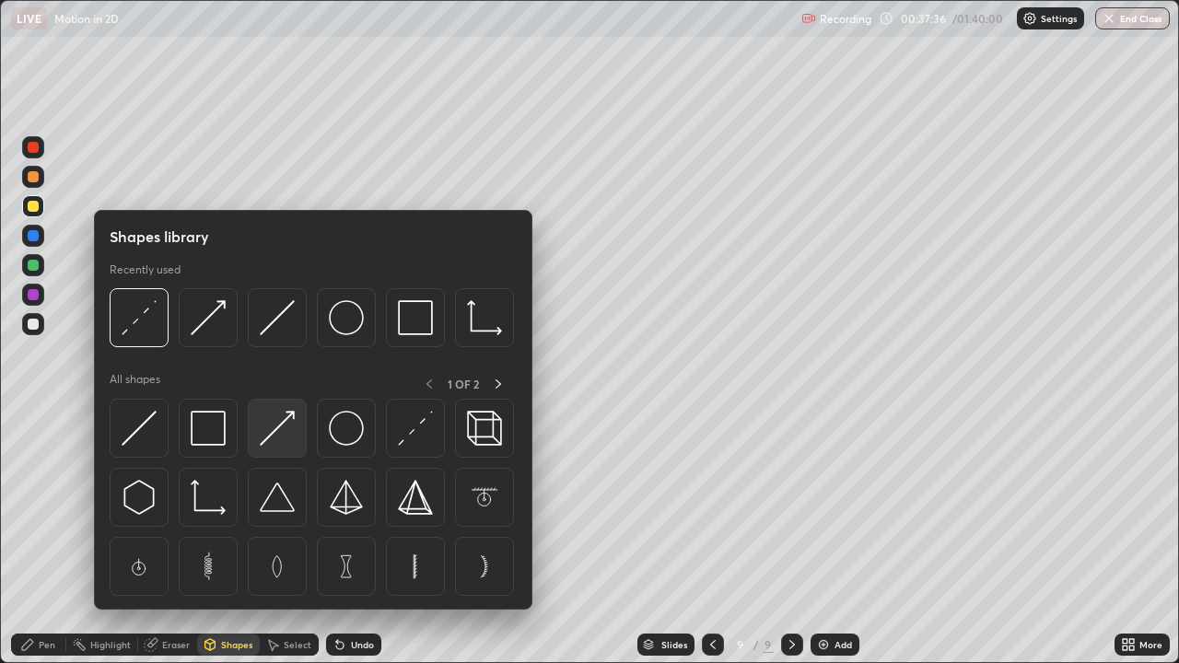
click at [274, 429] on img at bounding box center [277, 428] width 35 height 35
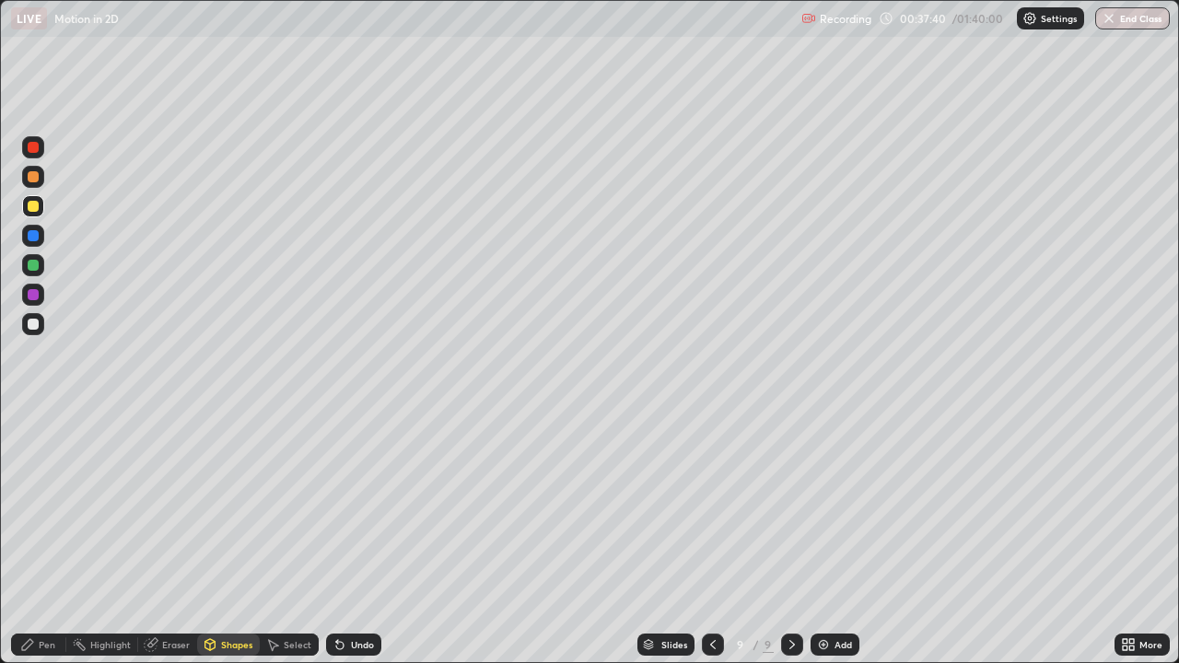
click at [49, 538] on div "Pen" at bounding box center [47, 644] width 17 height 9
click at [34, 180] on div at bounding box center [33, 176] width 11 height 11
click at [30, 231] on div at bounding box center [33, 235] width 11 height 11
click at [229, 538] on div "Shapes" at bounding box center [236, 644] width 31 height 9
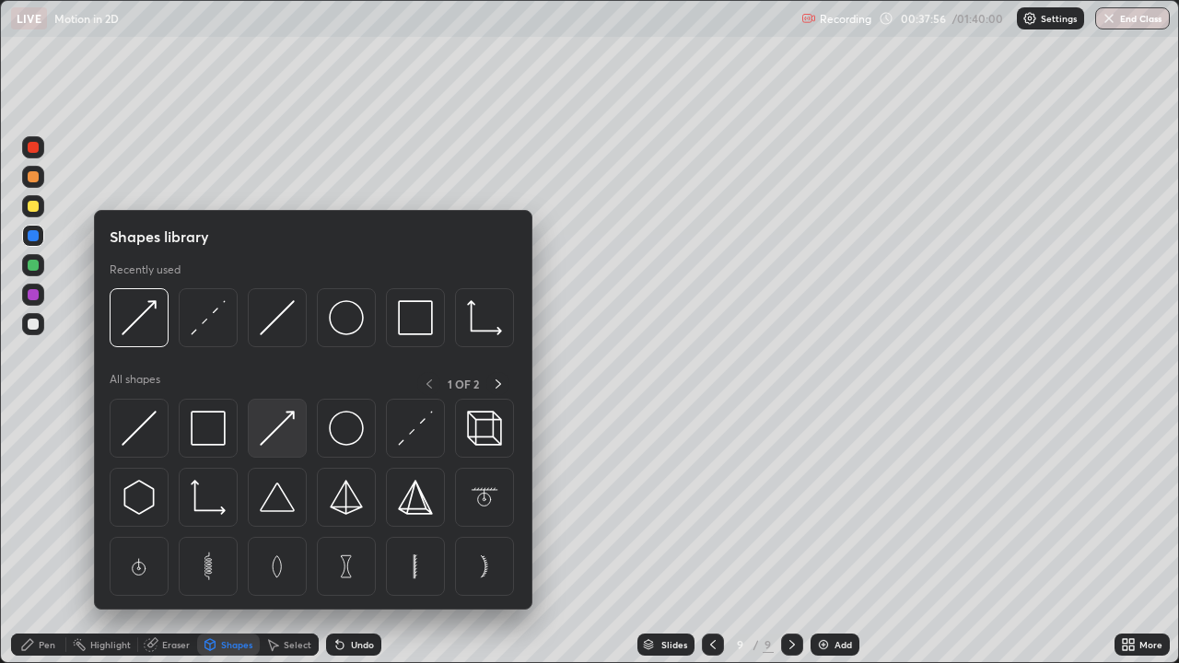
click at [273, 430] on img at bounding box center [277, 428] width 35 height 35
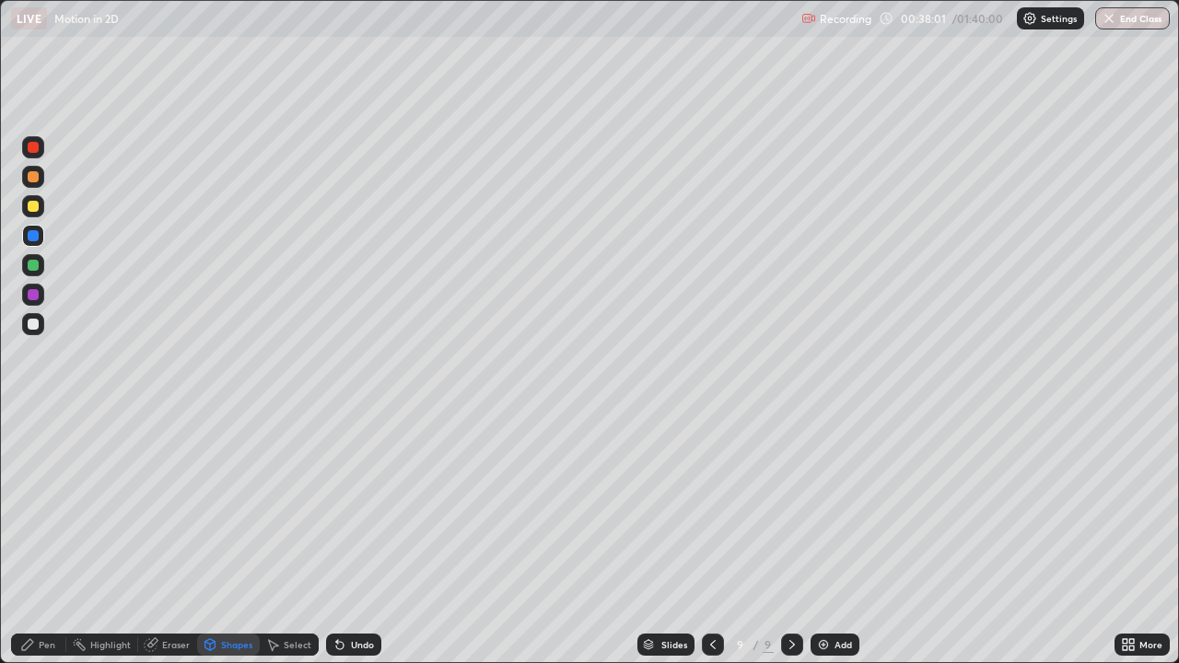
click at [45, 538] on div "Pen" at bounding box center [47, 644] width 17 height 9
click at [234, 538] on div "Shapes" at bounding box center [236, 644] width 31 height 9
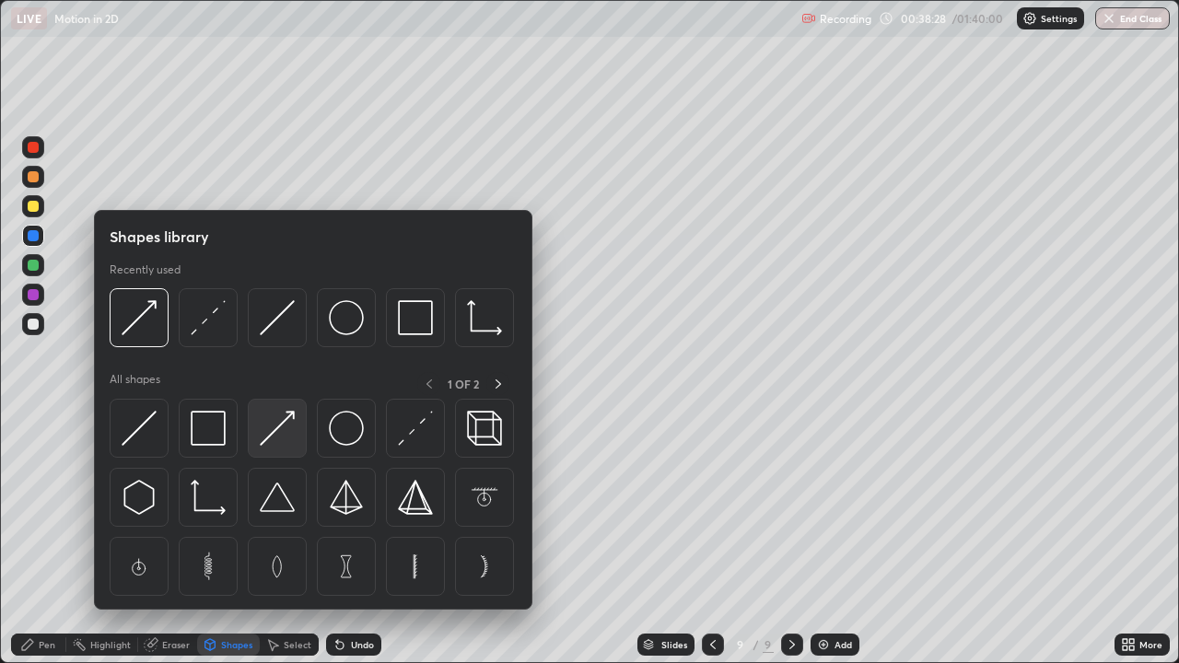
click at [264, 438] on img at bounding box center [277, 428] width 35 height 35
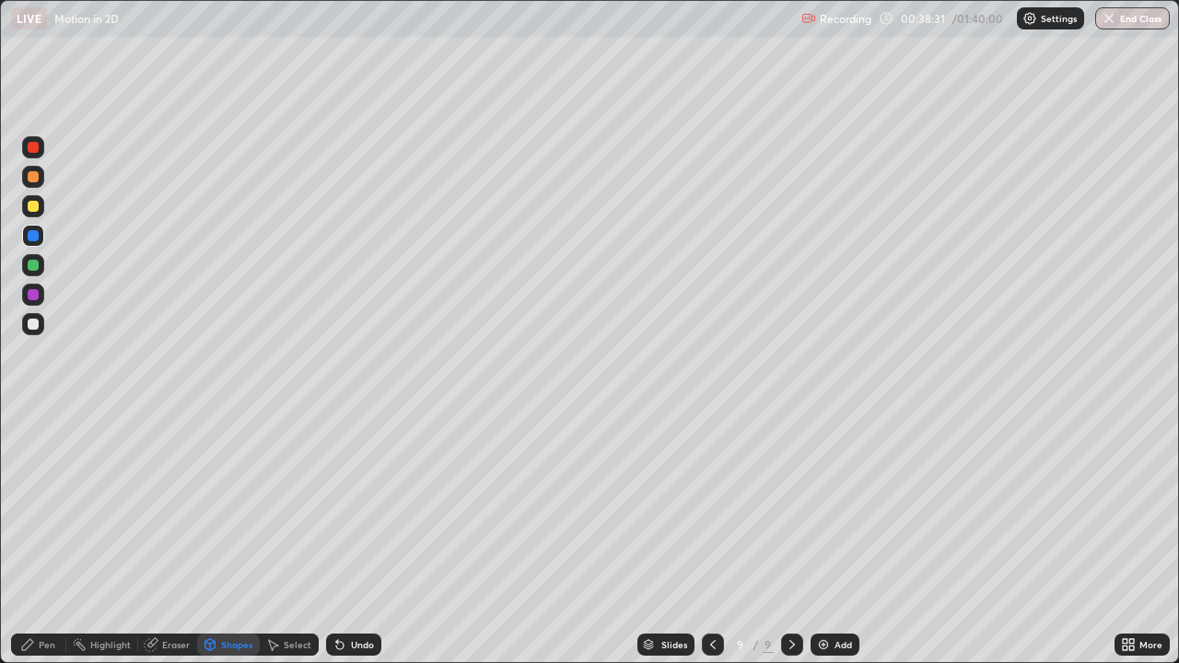
click at [41, 538] on div "Pen" at bounding box center [47, 644] width 17 height 9
click at [40, 326] on div at bounding box center [33, 324] width 22 height 22
click at [834, 538] on div "Add" at bounding box center [842, 644] width 17 height 9
click at [838, 538] on div "Add" at bounding box center [834, 645] width 49 height 22
click at [235, 538] on div "Shapes" at bounding box center [228, 645] width 63 height 22
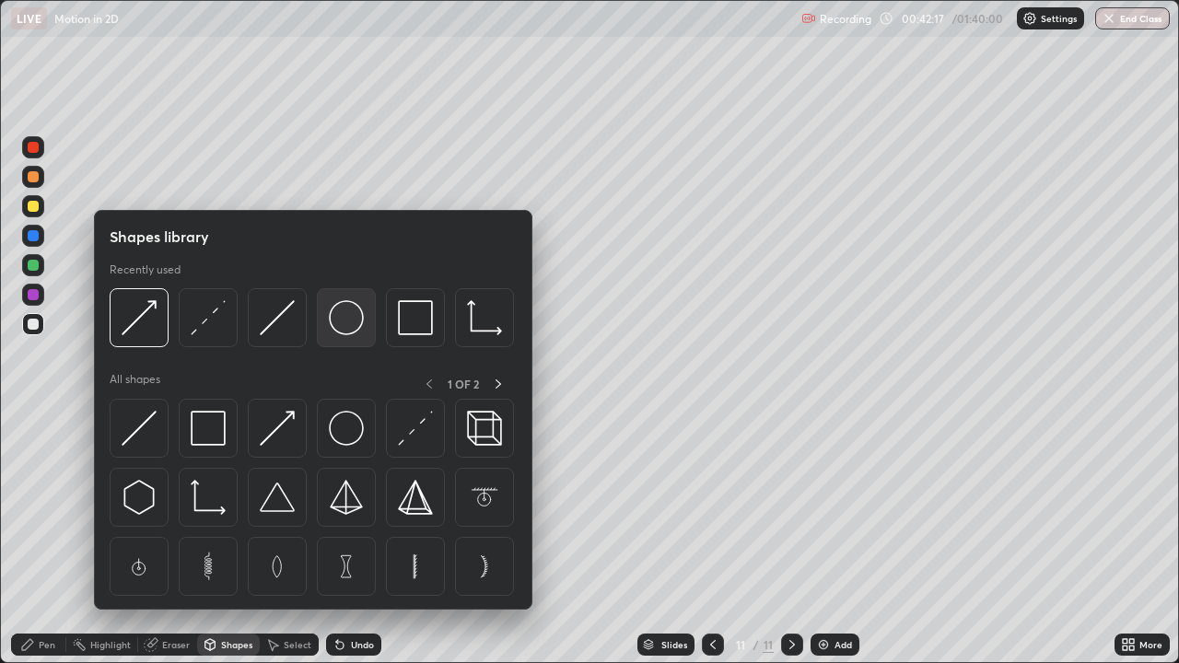
click at [347, 325] on img at bounding box center [346, 317] width 35 height 35
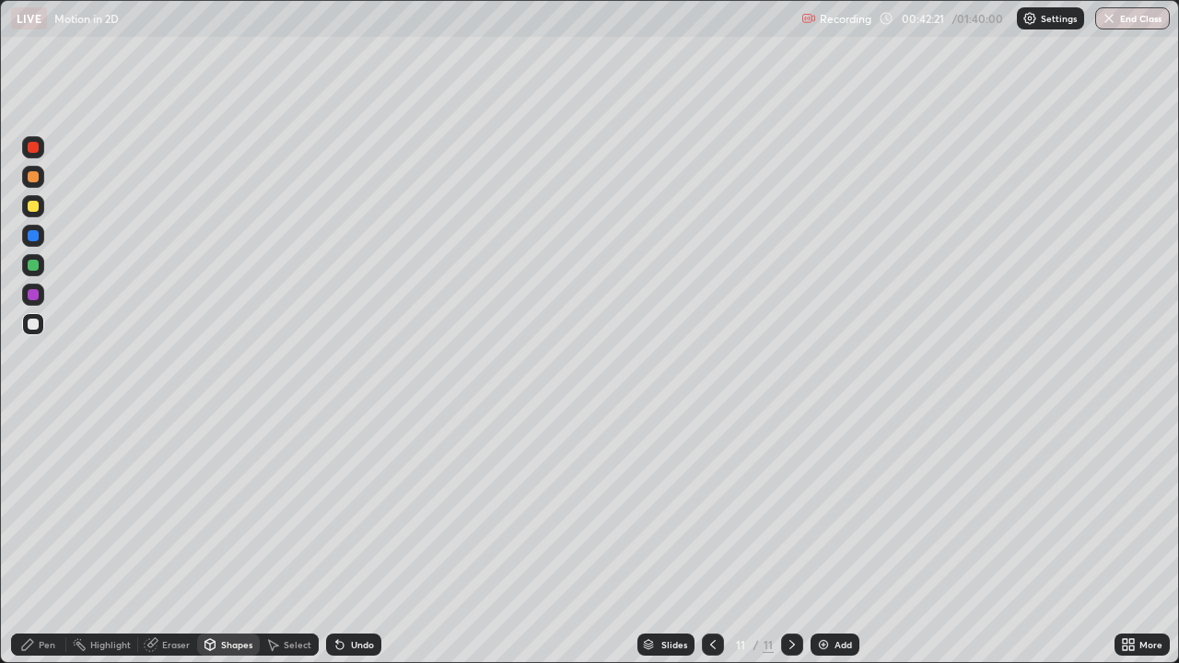
click at [231, 538] on div "Shapes" at bounding box center [236, 644] width 31 height 9
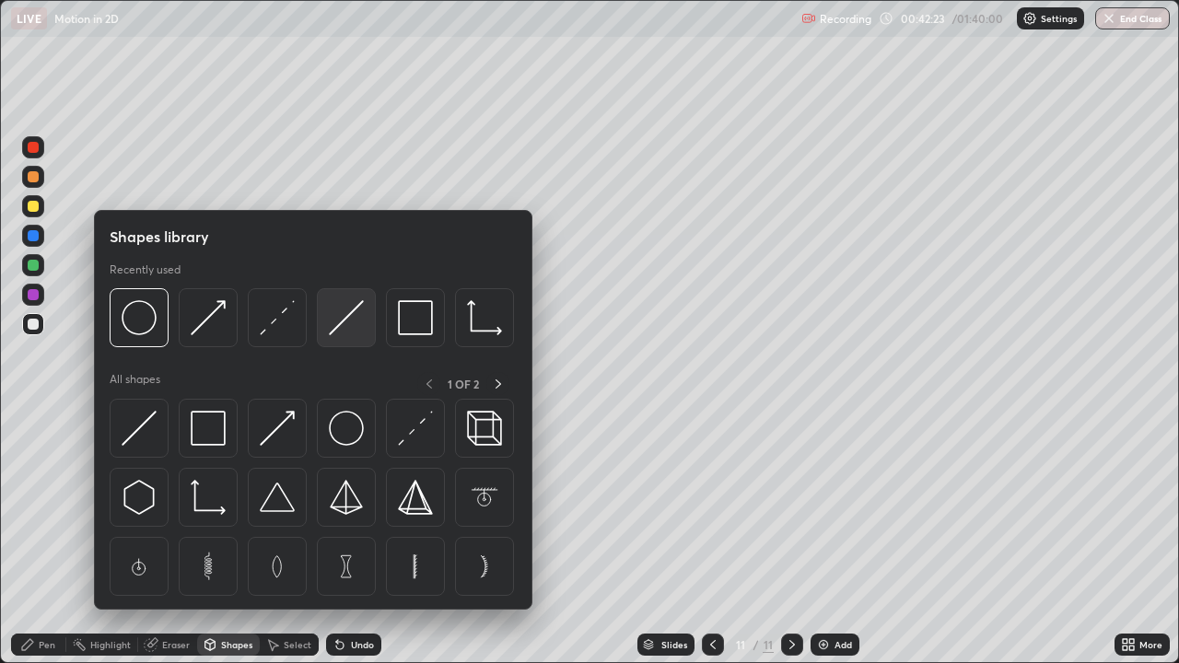
click at [334, 324] on img at bounding box center [346, 317] width 35 height 35
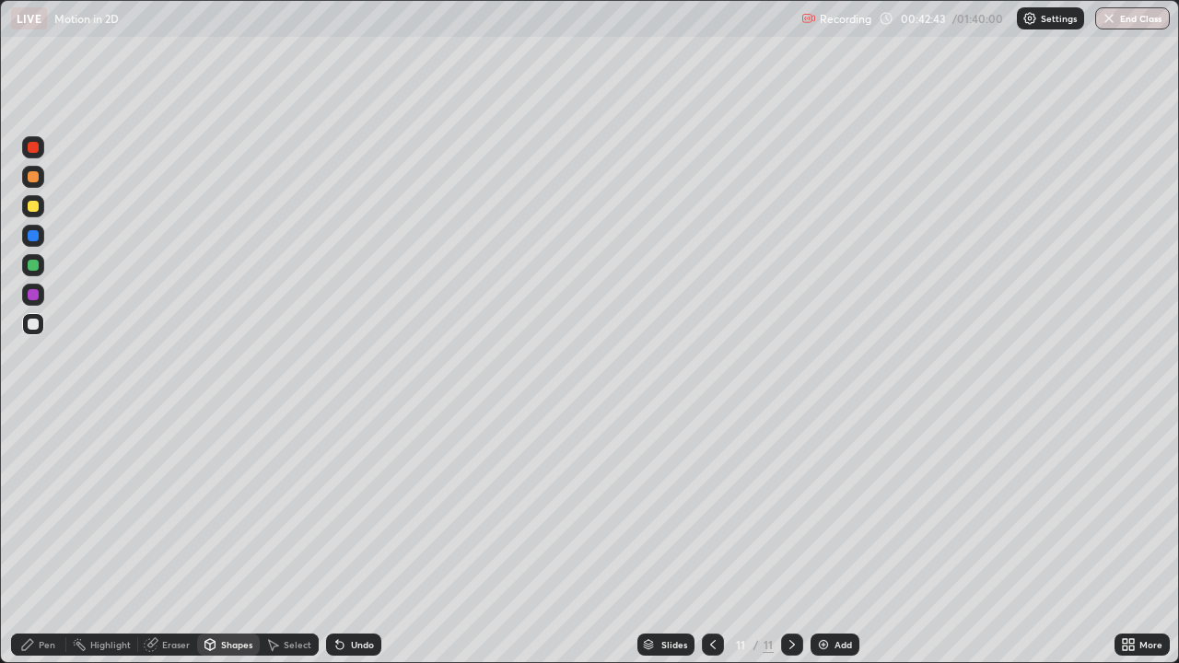
click at [359, 538] on div "Undo" at bounding box center [362, 644] width 23 height 9
click at [357, 538] on div "Undo" at bounding box center [362, 644] width 23 height 9
click at [356, 538] on div "Undo" at bounding box center [353, 645] width 55 height 22
click at [355, 538] on div "Undo" at bounding box center [353, 645] width 55 height 22
click at [228, 538] on div "Shapes" at bounding box center [228, 645] width 63 height 22
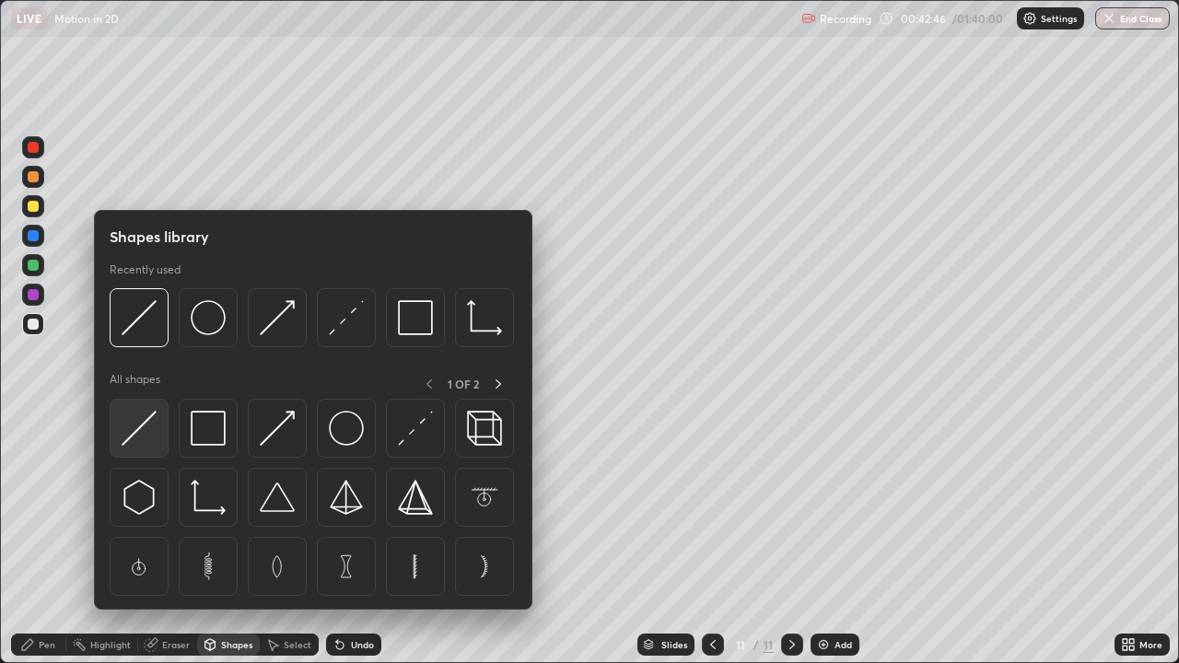
click at [155, 425] on img at bounding box center [139, 428] width 35 height 35
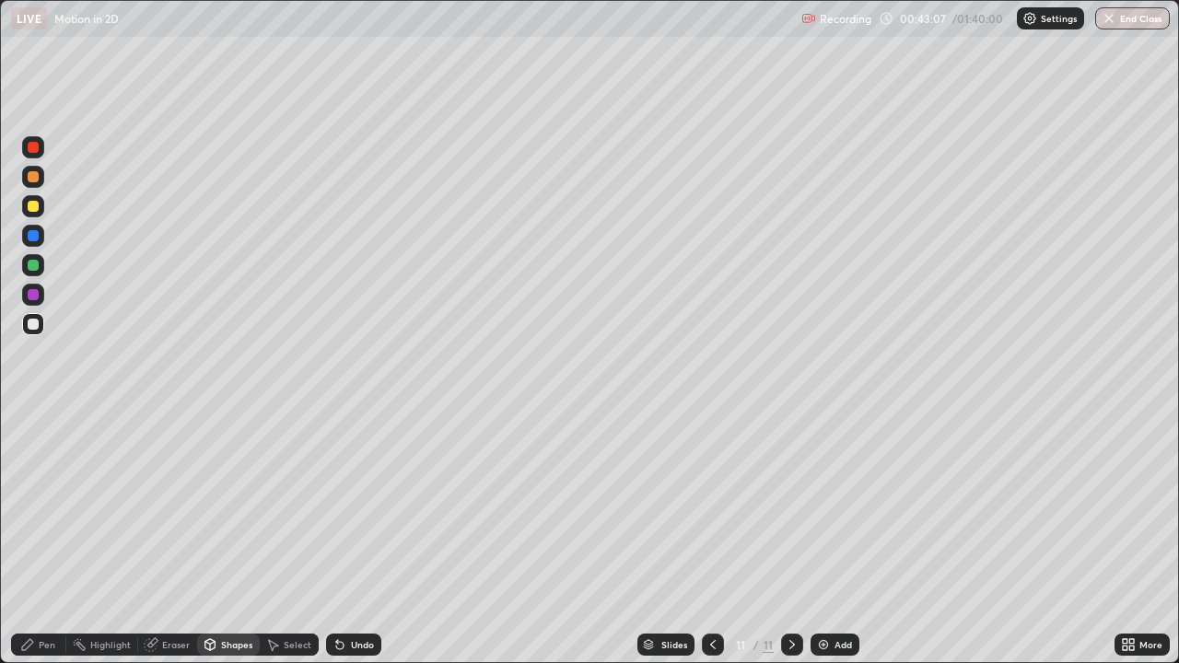
click at [53, 538] on div "Pen" at bounding box center [47, 644] width 17 height 9
click at [223, 538] on div "Shapes" at bounding box center [236, 644] width 31 height 9
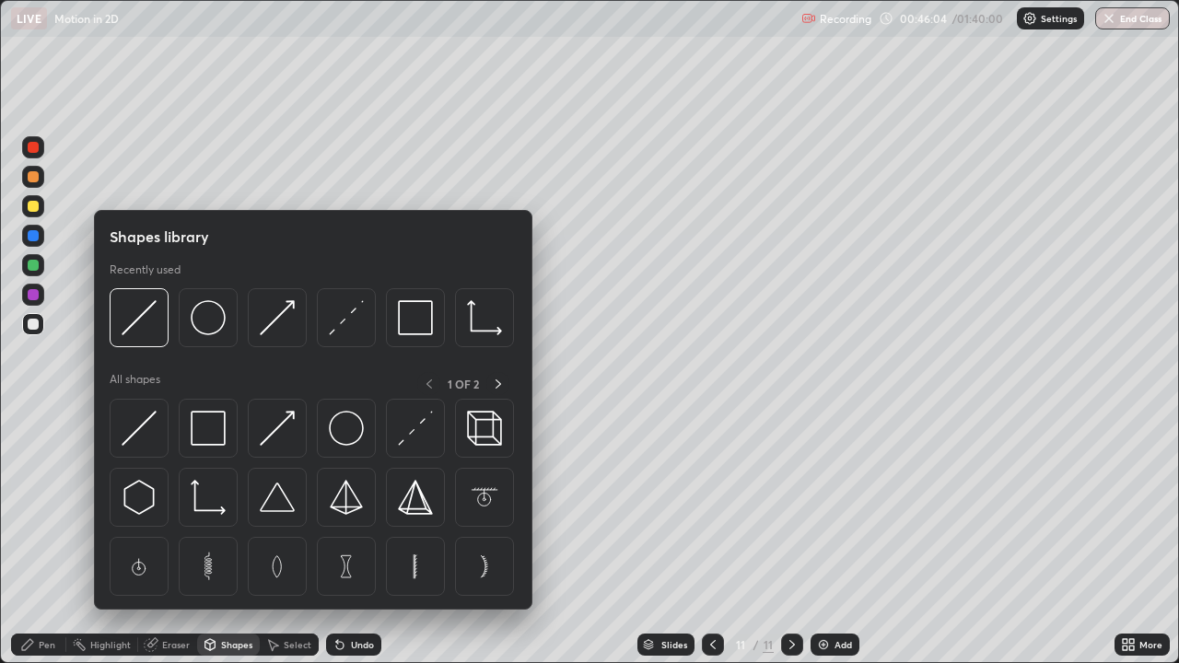
click at [165, 538] on div "Eraser" at bounding box center [167, 645] width 59 height 22
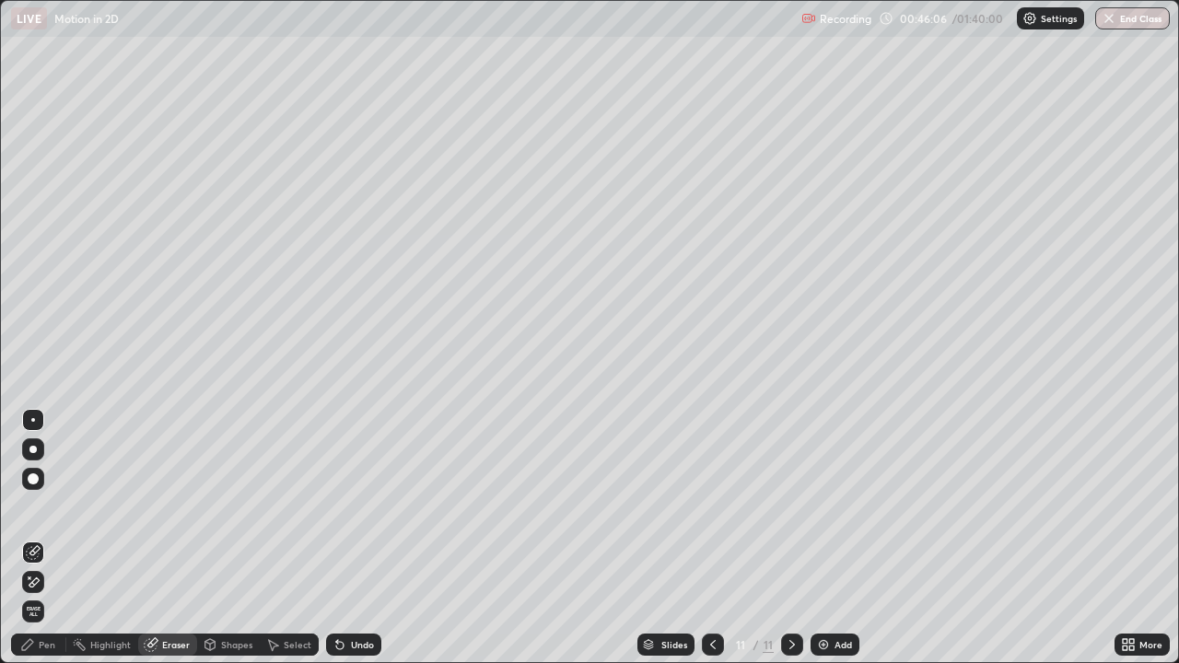
click at [50, 538] on div "Pen" at bounding box center [47, 644] width 17 height 9
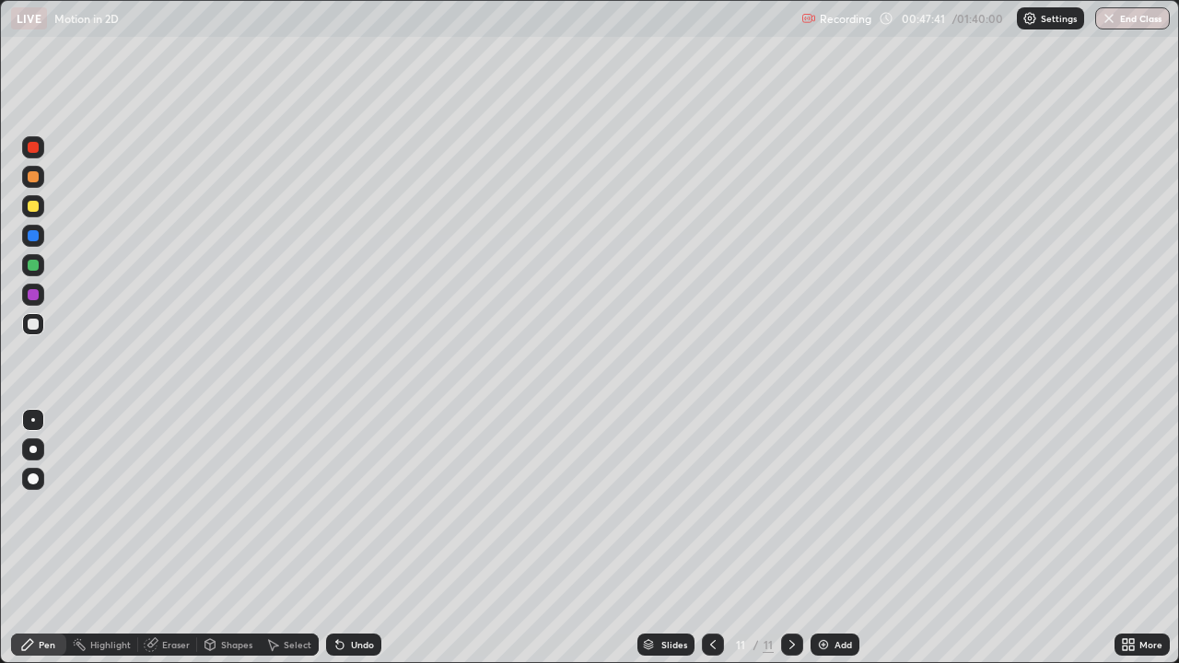
click at [165, 538] on div "Eraser" at bounding box center [167, 645] width 59 height 22
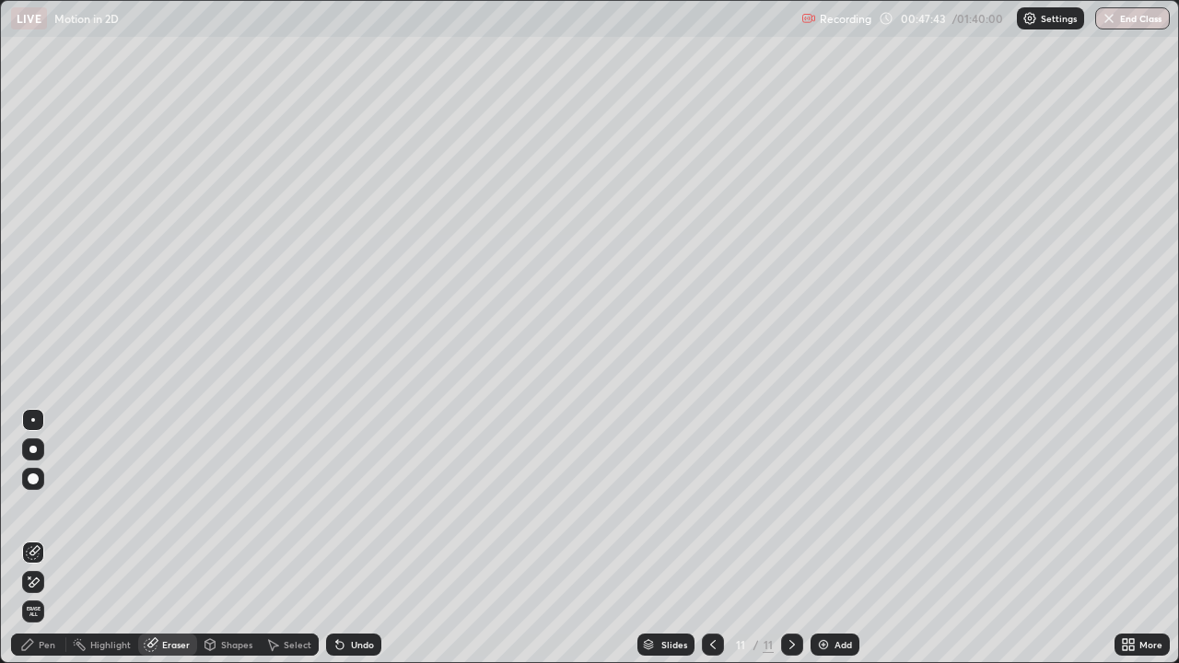
click at [50, 538] on div "Pen" at bounding box center [47, 644] width 17 height 9
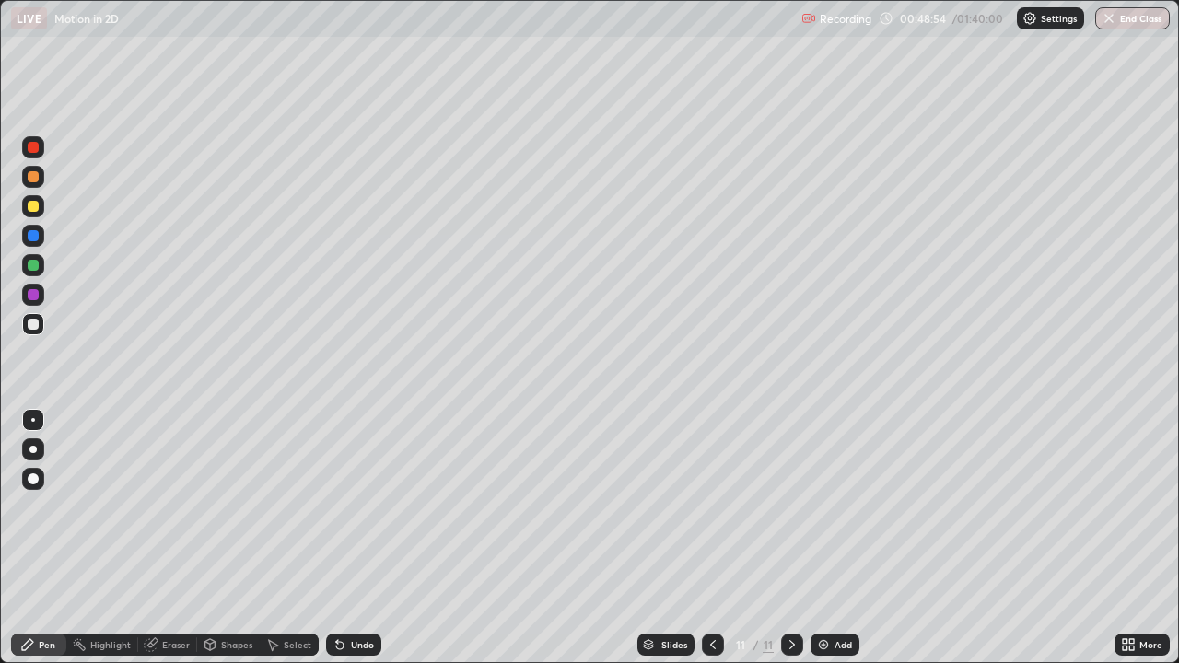
click at [238, 538] on div "Shapes" at bounding box center [228, 645] width 63 height 22
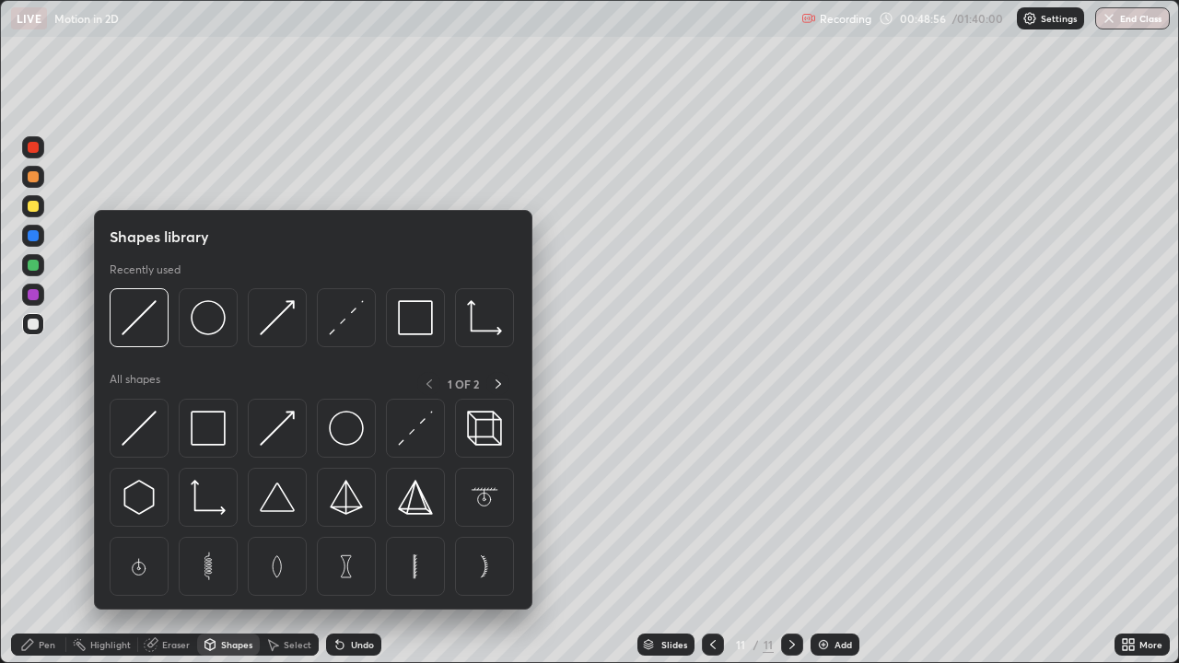
click at [46, 538] on div "Pen" at bounding box center [47, 644] width 17 height 9
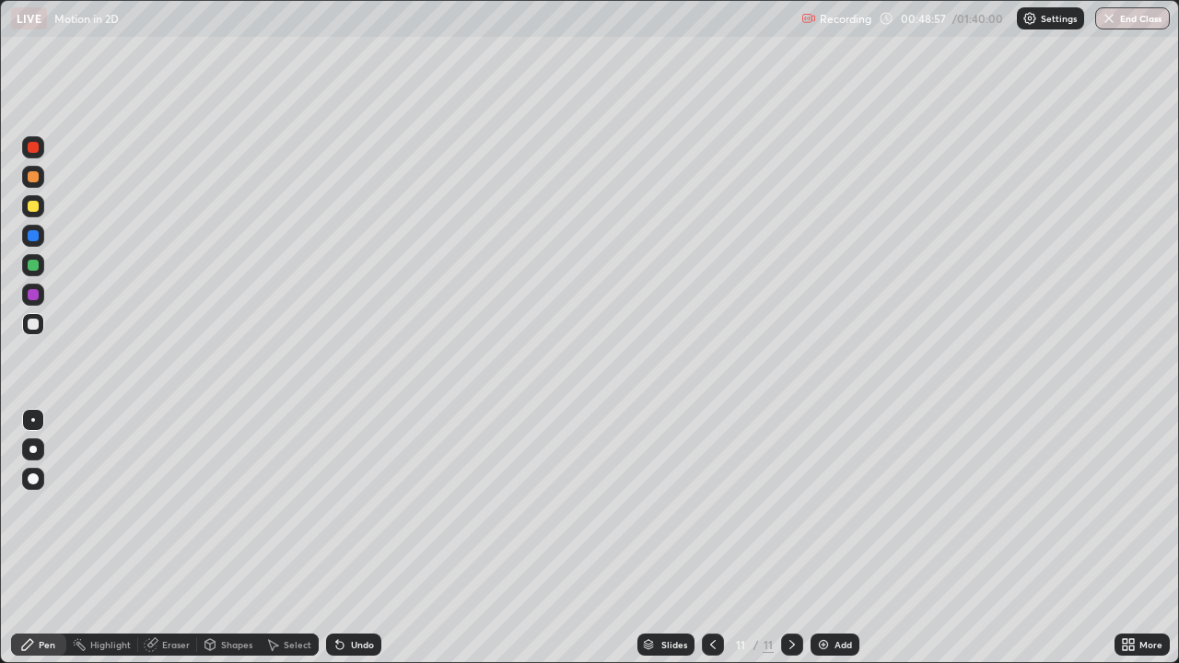
click at [35, 207] on div at bounding box center [33, 206] width 11 height 11
click at [343, 538] on icon at bounding box center [339, 644] width 15 height 15
click at [229, 538] on div "Shapes" at bounding box center [236, 644] width 31 height 9
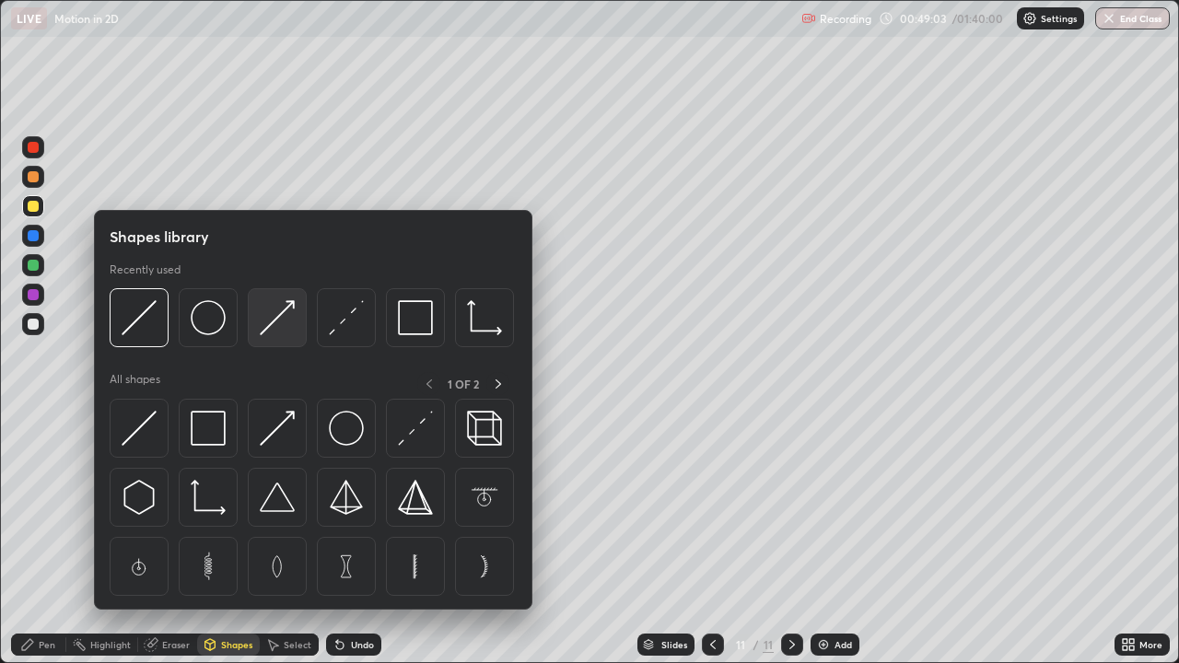
click at [271, 332] on img at bounding box center [277, 317] width 35 height 35
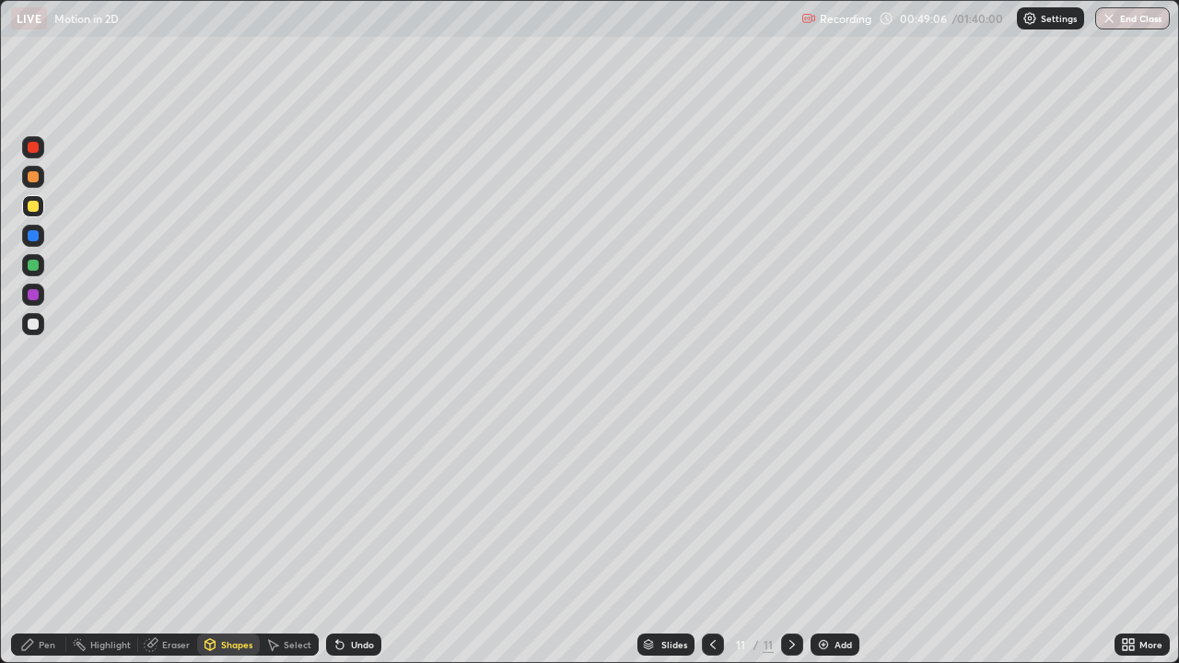
click at [41, 538] on div "Pen" at bounding box center [47, 644] width 17 height 9
click at [225, 538] on div "Shapes" at bounding box center [236, 644] width 31 height 9
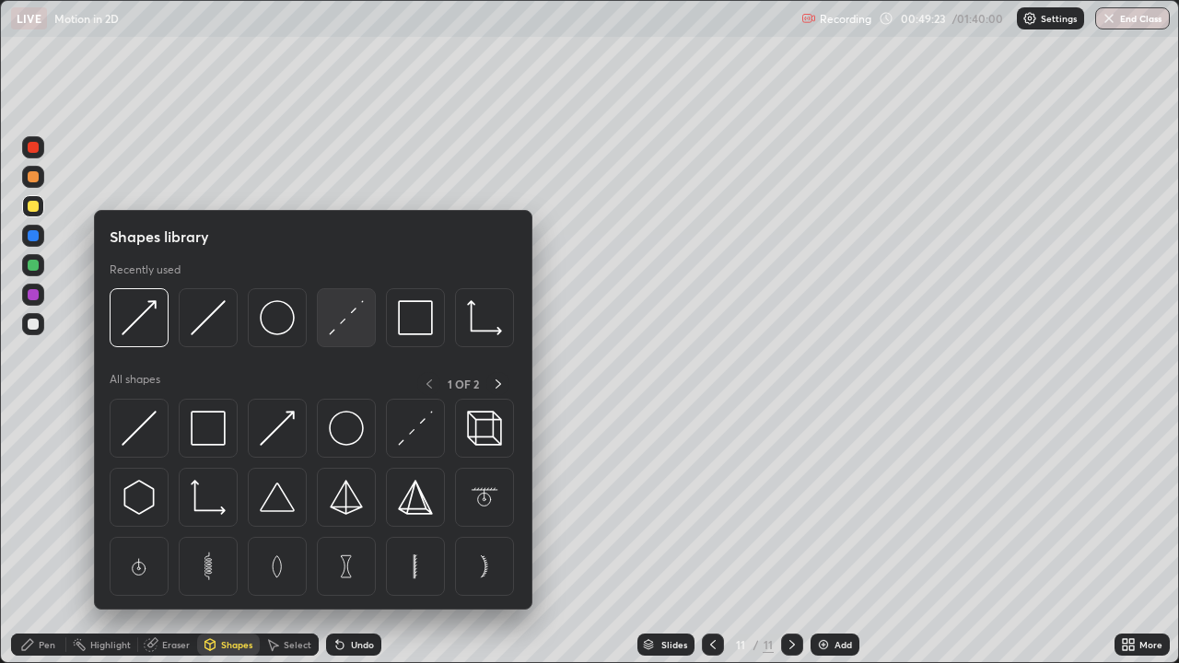
click at [335, 320] on img at bounding box center [346, 317] width 35 height 35
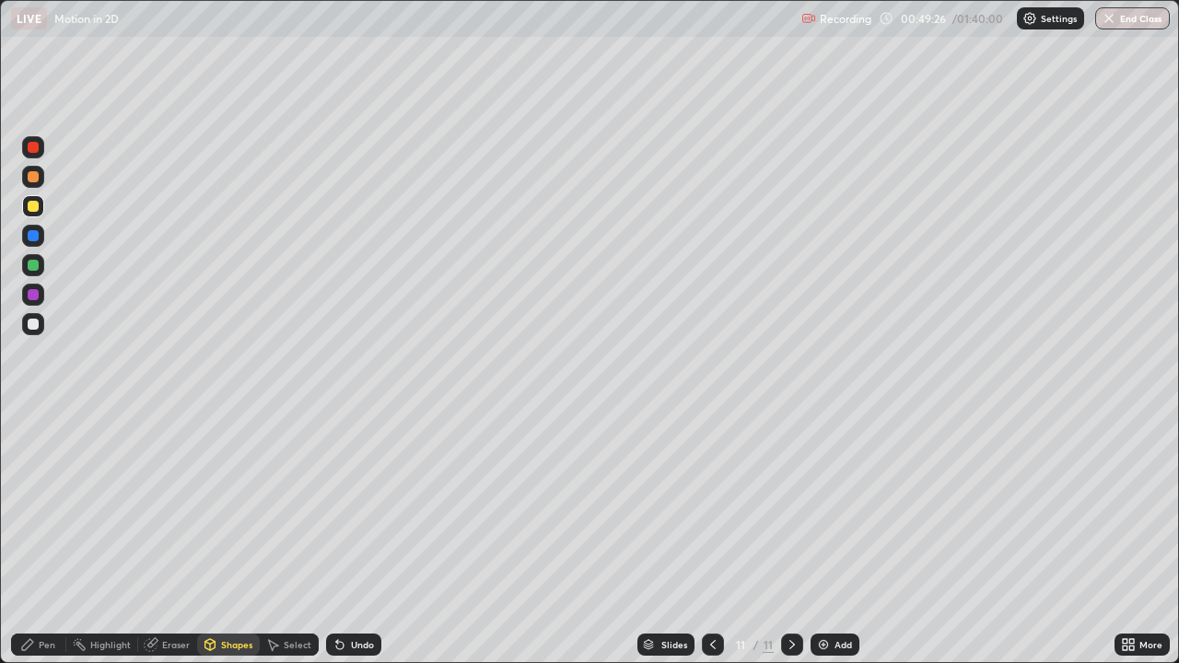
click at [47, 538] on div "Pen" at bounding box center [47, 644] width 17 height 9
click at [235, 538] on div "Shapes" at bounding box center [228, 645] width 63 height 22
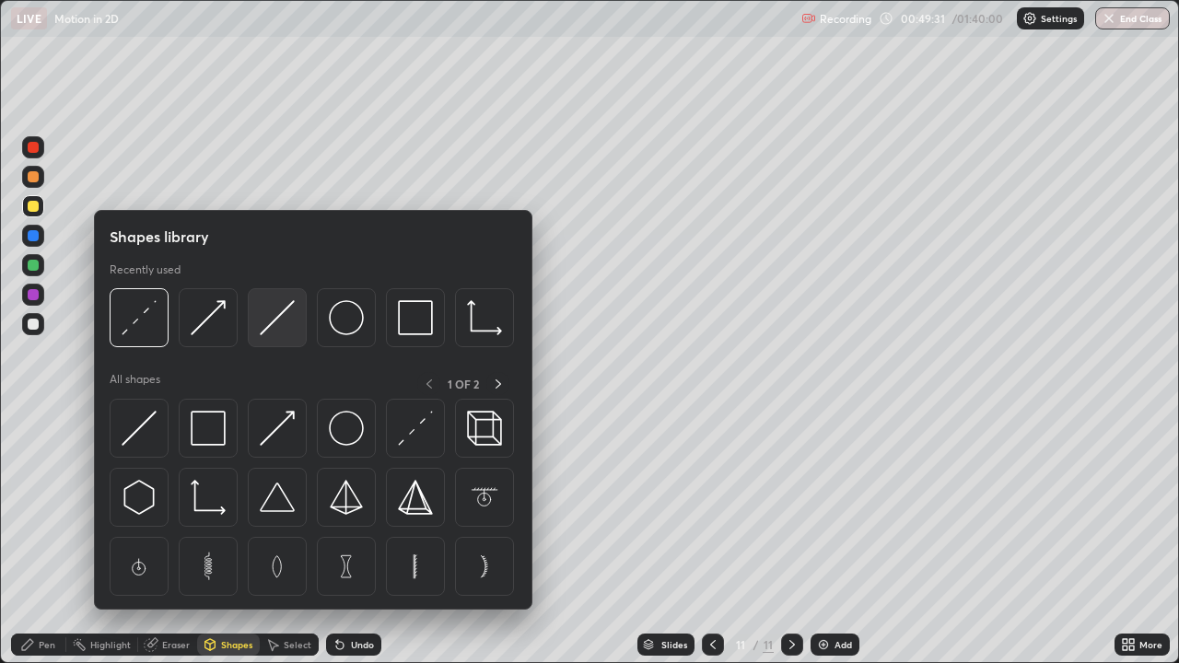
click at [273, 327] on img at bounding box center [277, 317] width 35 height 35
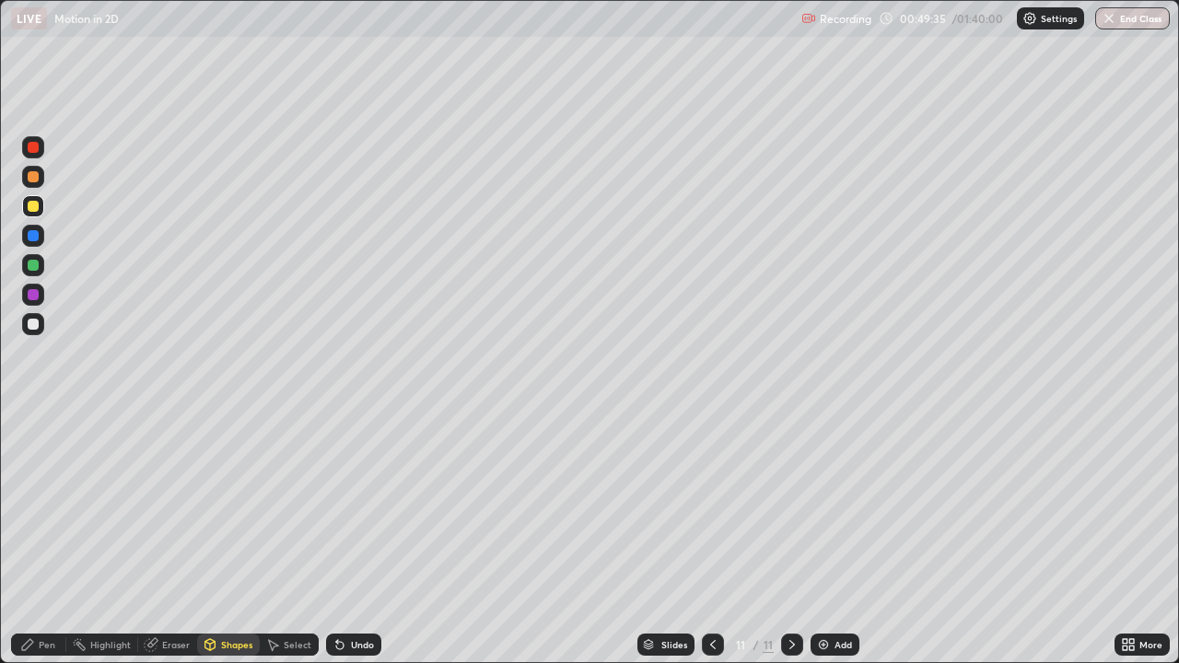
click at [45, 538] on div "Pen" at bounding box center [47, 644] width 17 height 9
click at [243, 538] on div "Shapes" at bounding box center [236, 644] width 31 height 9
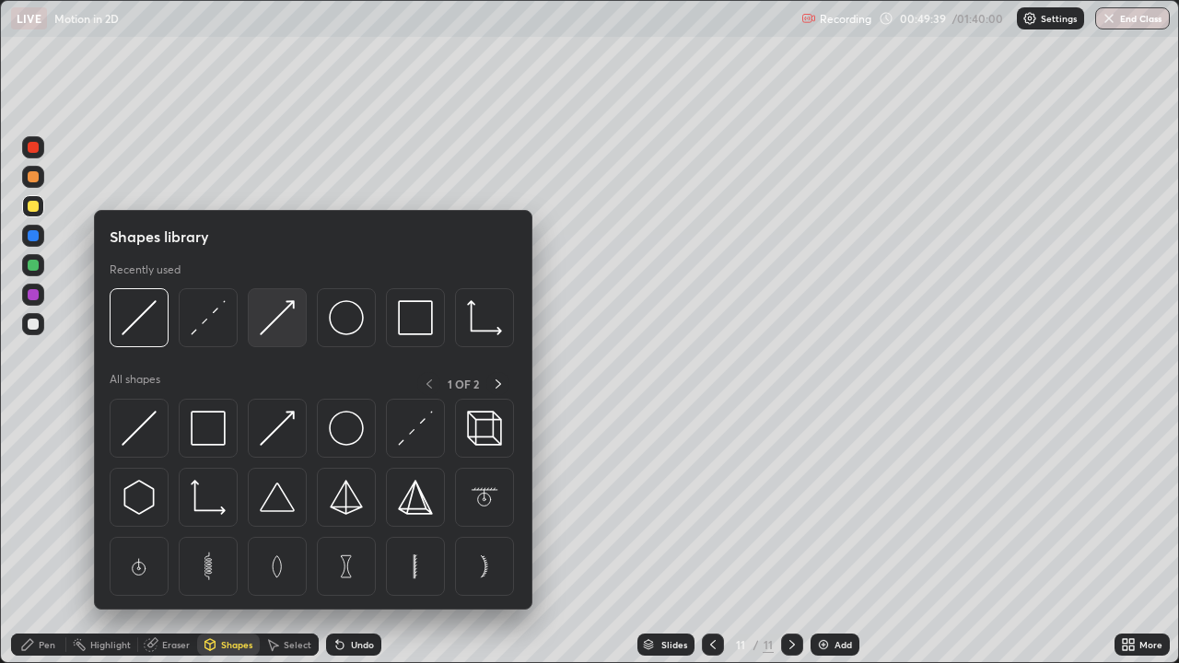
click at [286, 323] on img at bounding box center [277, 317] width 35 height 35
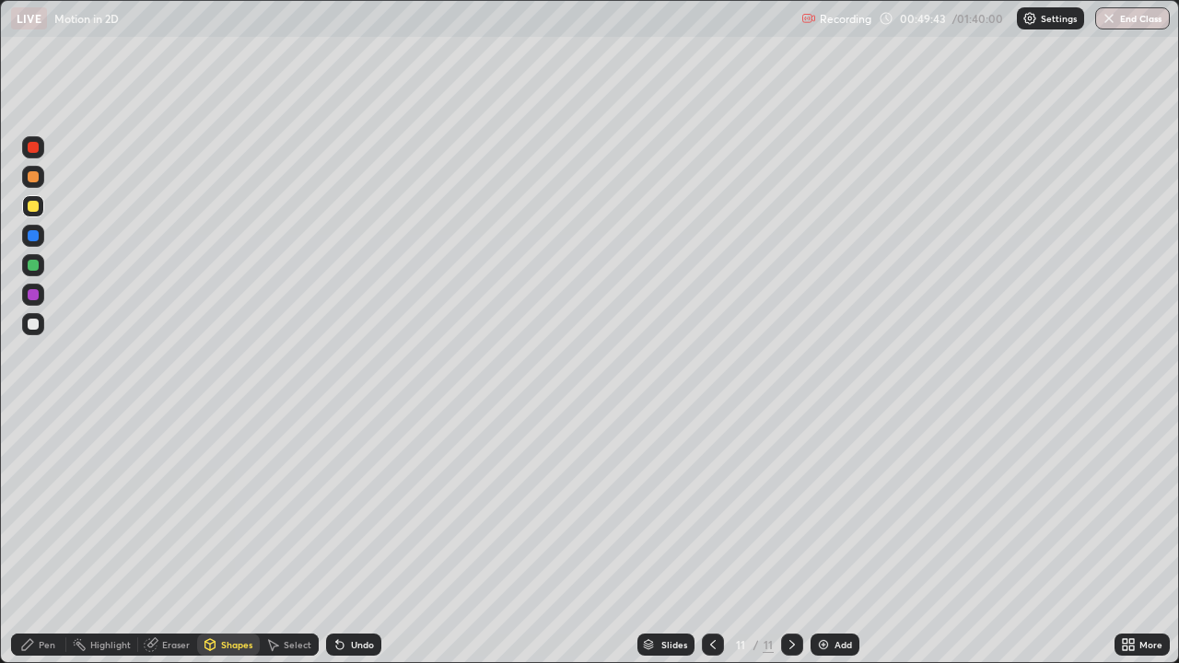
click at [32, 538] on icon at bounding box center [27, 644] width 11 height 11
click at [32, 234] on div at bounding box center [33, 235] width 11 height 11
click at [228, 538] on div "Shapes" at bounding box center [236, 644] width 31 height 9
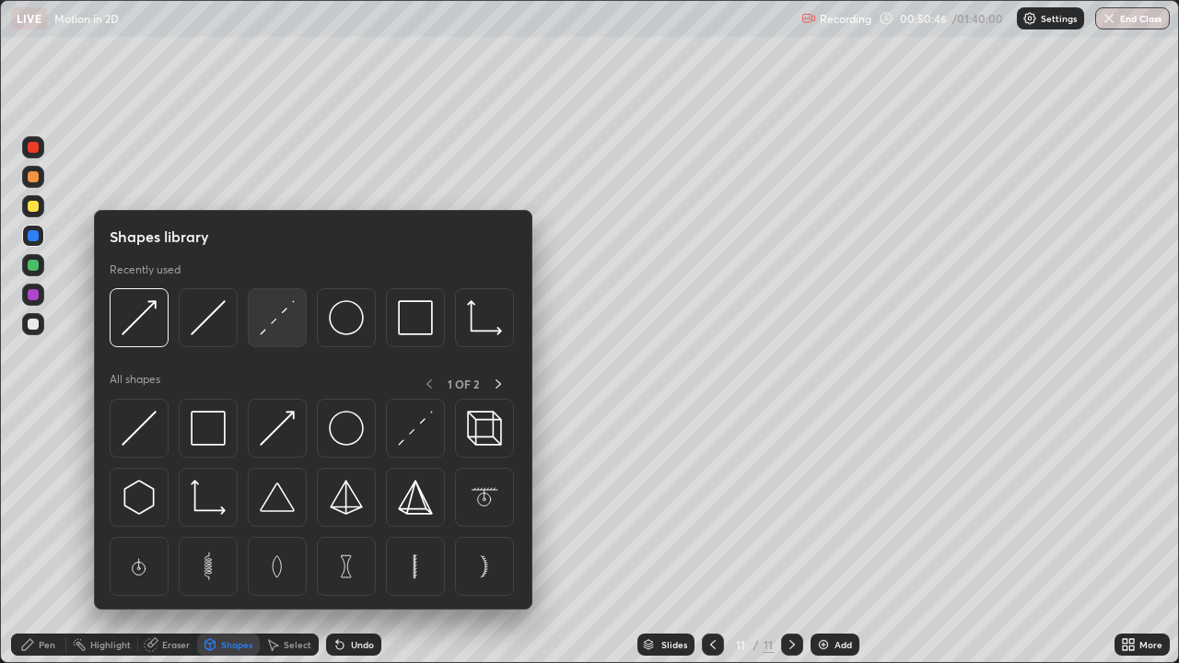
click at [275, 326] on img at bounding box center [277, 317] width 35 height 35
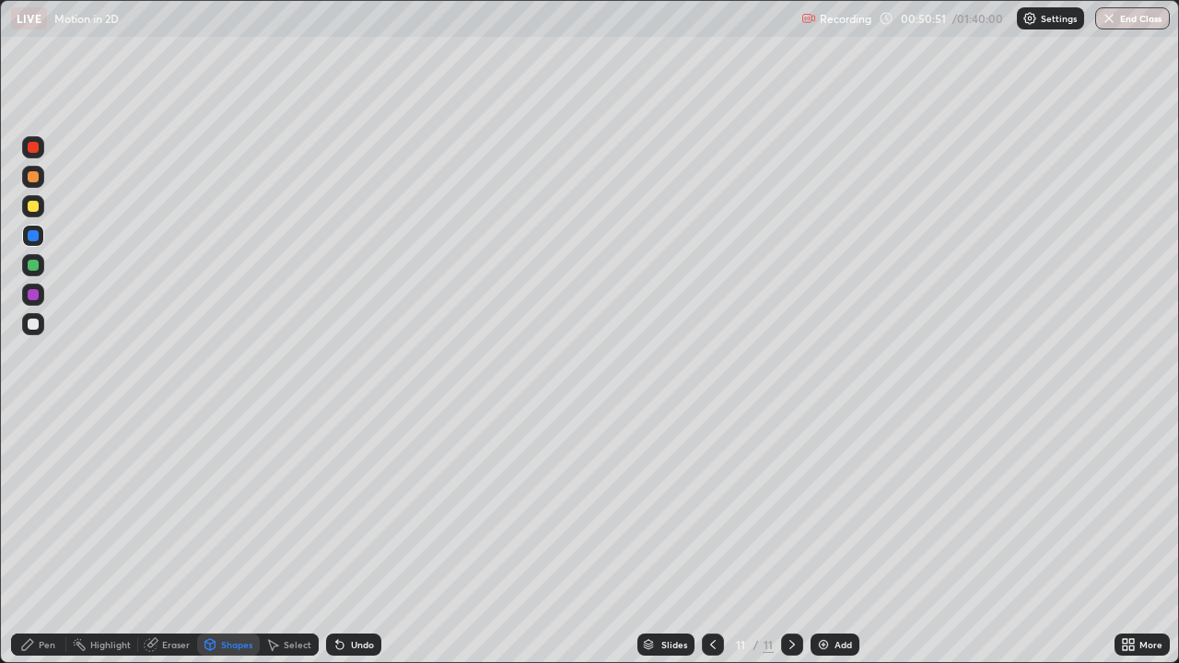
click at [45, 538] on div "Pen" at bounding box center [47, 644] width 17 height 9
click at [36, 320] on div at bounding box center [33, 324] width 11 height 11
click at [830, 538] on div "Add" at bounding box center [834, 645] width 49 height 22
click at [233, 538] on div "Shapes" at bounding box center [228, 645] width 63 height 22
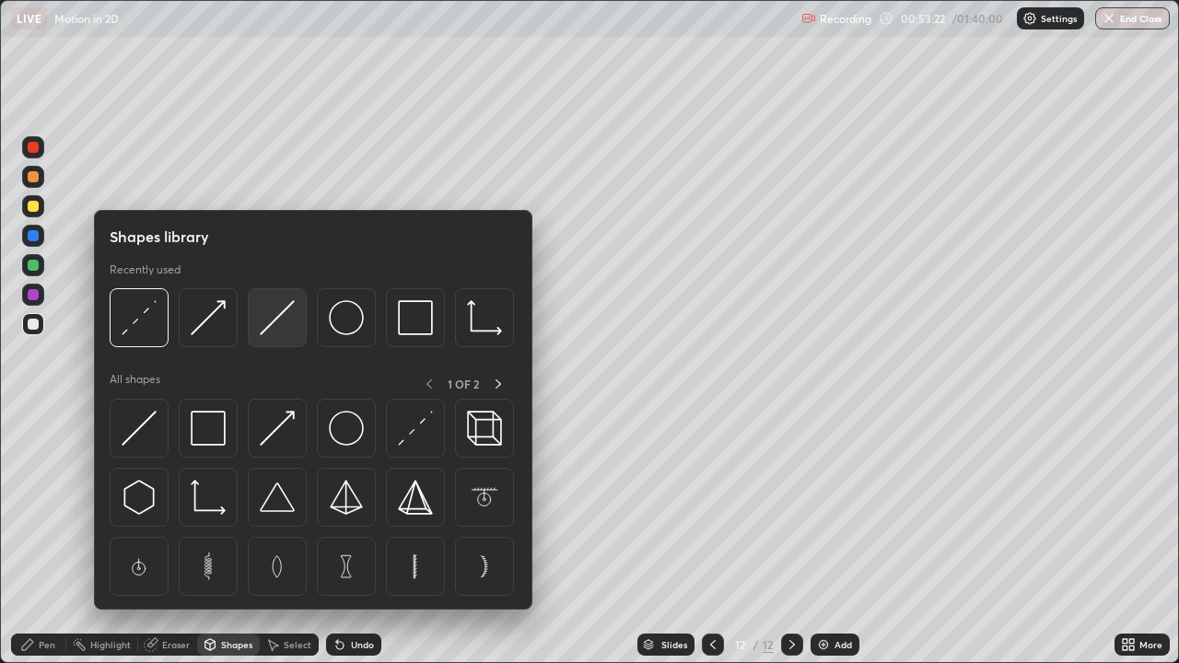
click at [273, 326] on img at bounding box center [277, 317] width 35 height 35
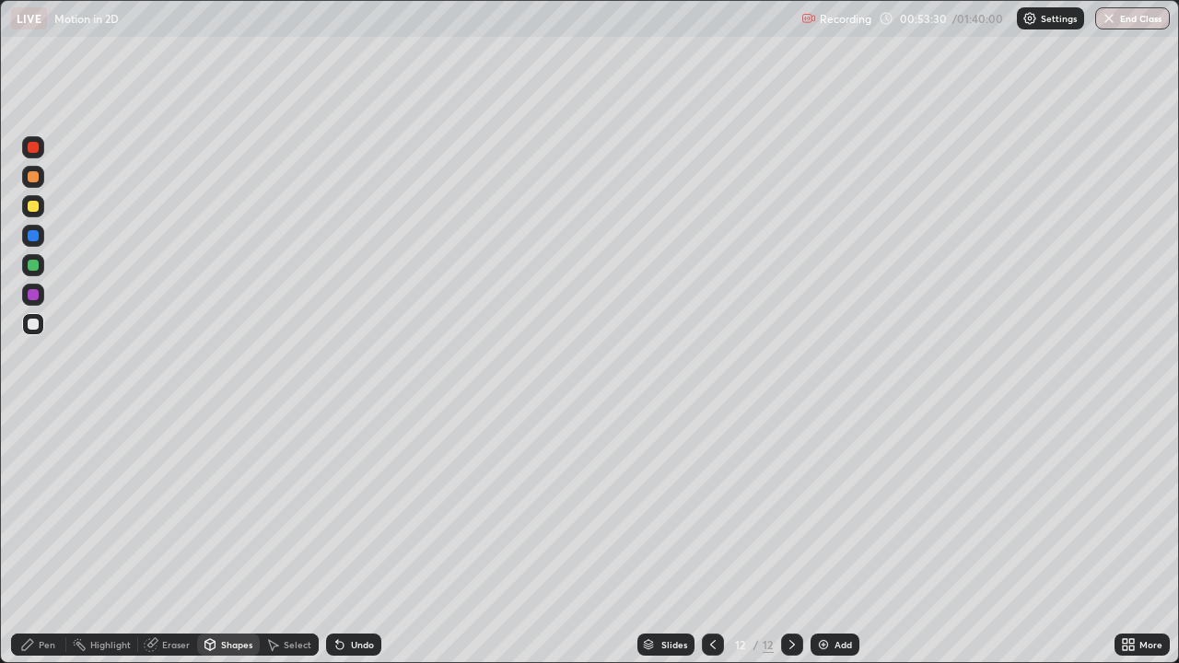
click at [44, 538] on div "Pen" at bounding box center [47, 644] width 17 height 9
click at [227, 538] on div "Shapes" at bounding box center [228, 645] width 63 height 22
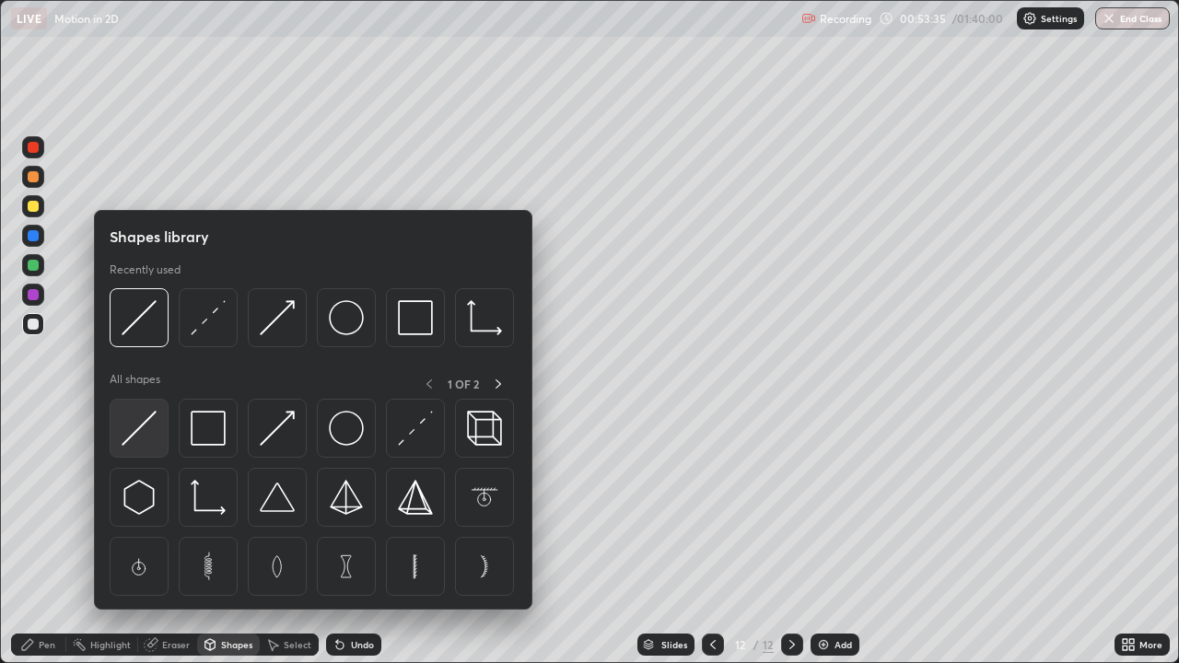
click at [145, 424] on img at bounding box center [139, 428] width 35 height 35
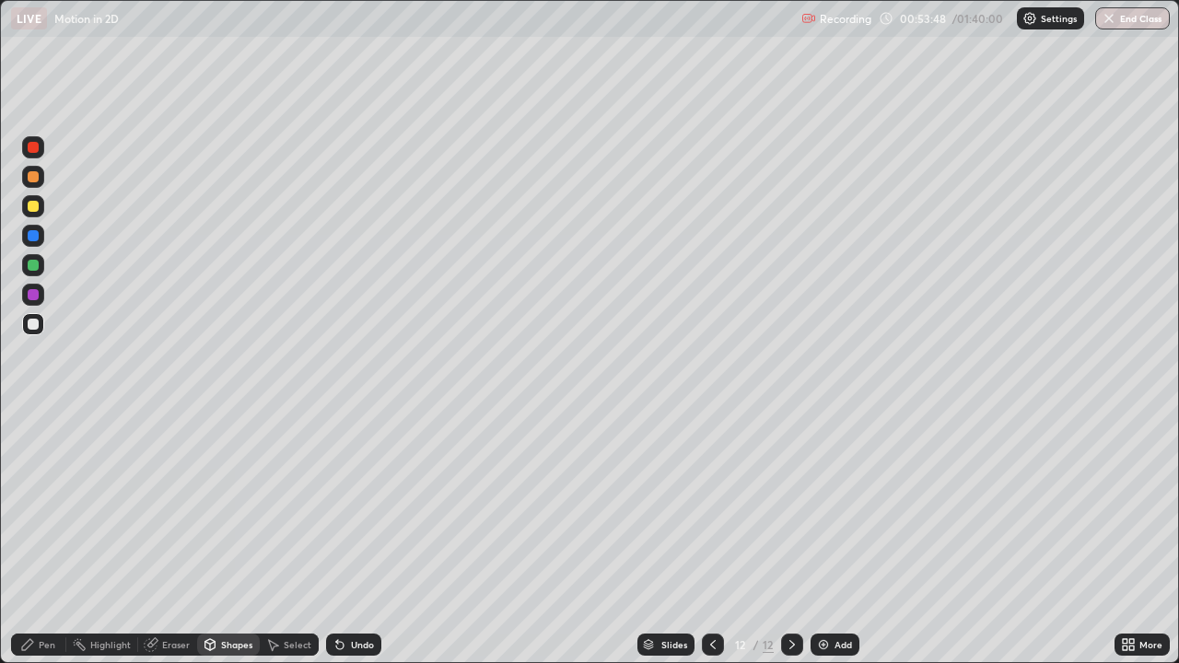
click at [47, 538] on div "Pen" at bounding box center [47, 644] width 17 height 9
click at [162, 538] on div "Eraser" at bounding box center [176, 644] width 28 height 9
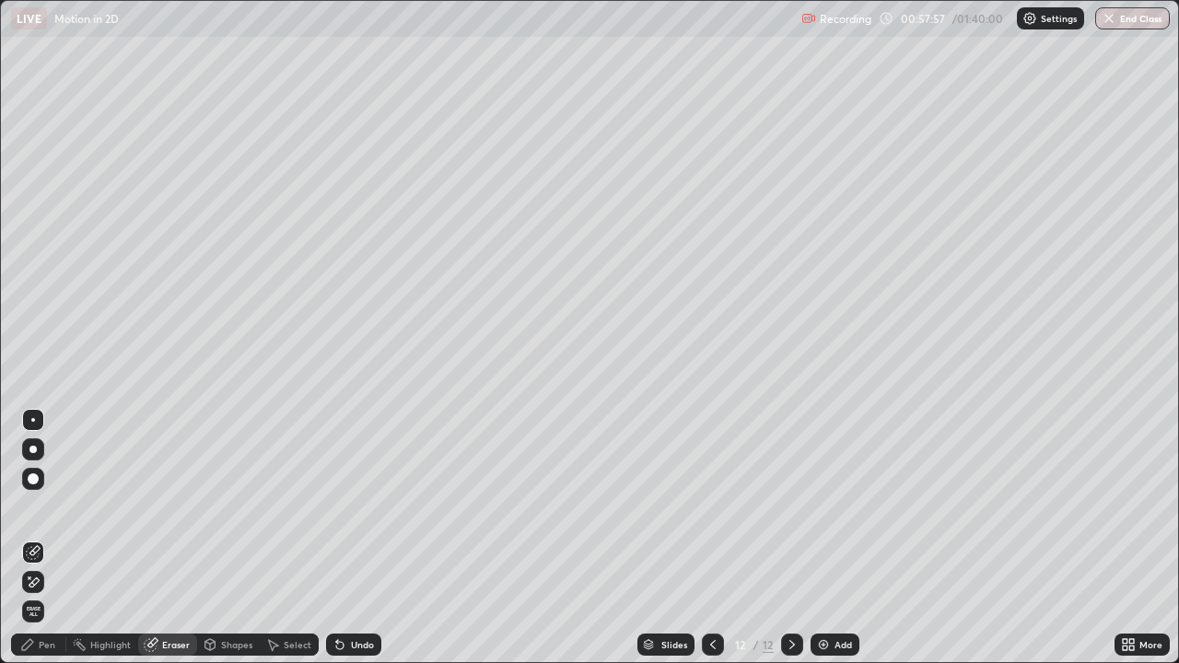
click at [32, 482] on div at bounding box center [33, 478] width 11 height 11
click at [45, 538] on div "Pen" at bounding box center [47, 644] width 17 height 9
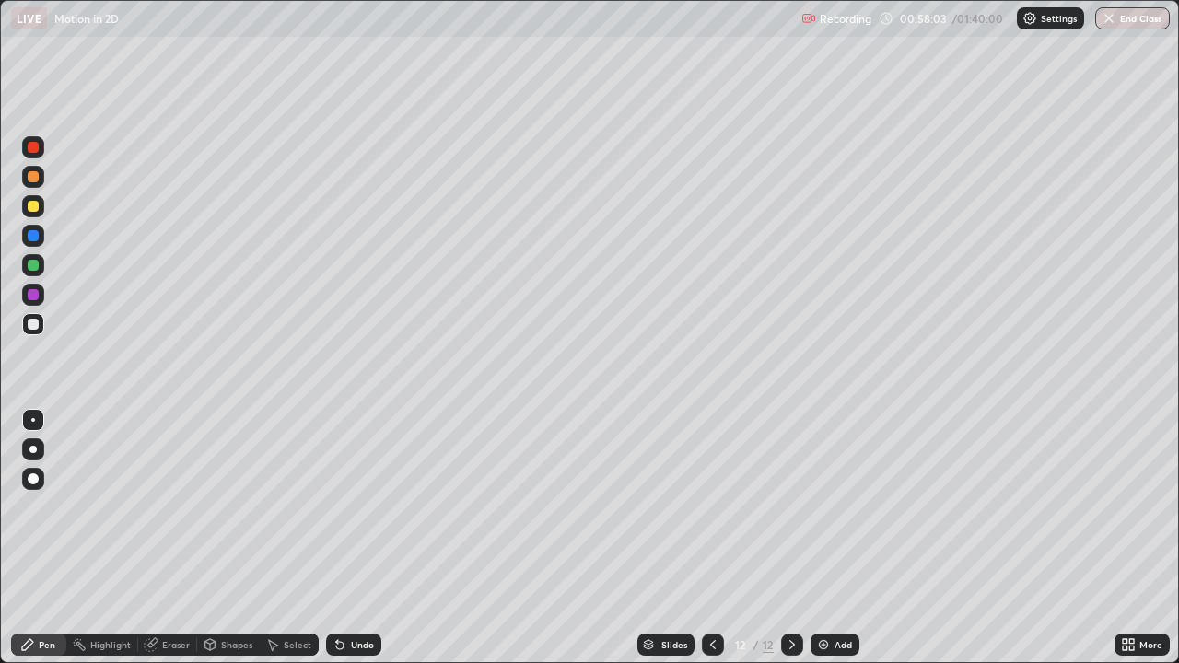
click at [34, 209] on div at bounding box center [33, 206] width 11 height 11
click at [230, 538] on div "Shapes" at bounding box center [236, 644] width 31 height 9
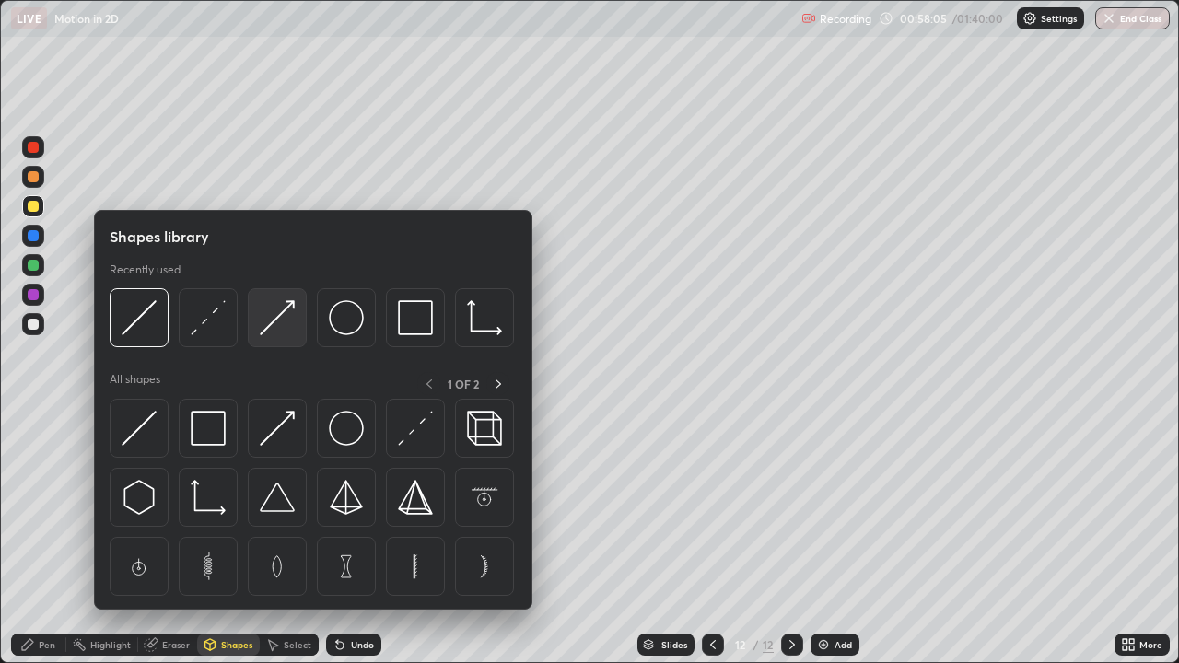
click at [277, 332] on img at bounding box center [277, 317] width 35 height 35
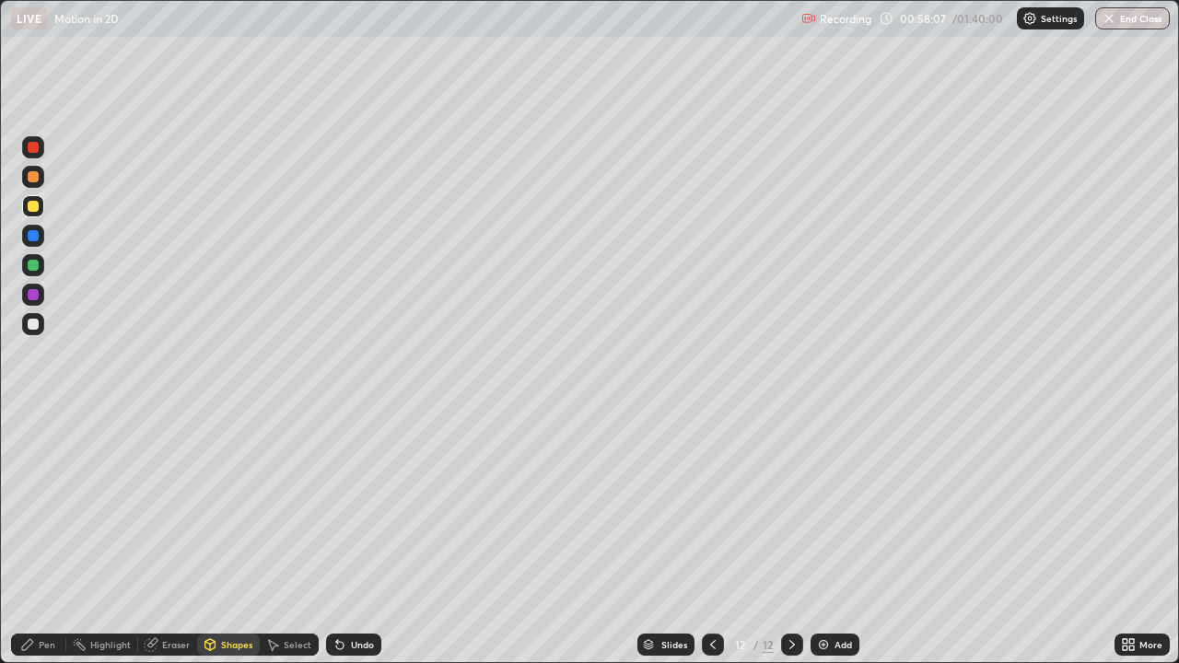
click at [45, 538] on div "Pen" at bounding box center [47, 644] width 17 height 9
click at [220, 538] on div "Shapes" at bounding box center [228, 645] width 63 height 22
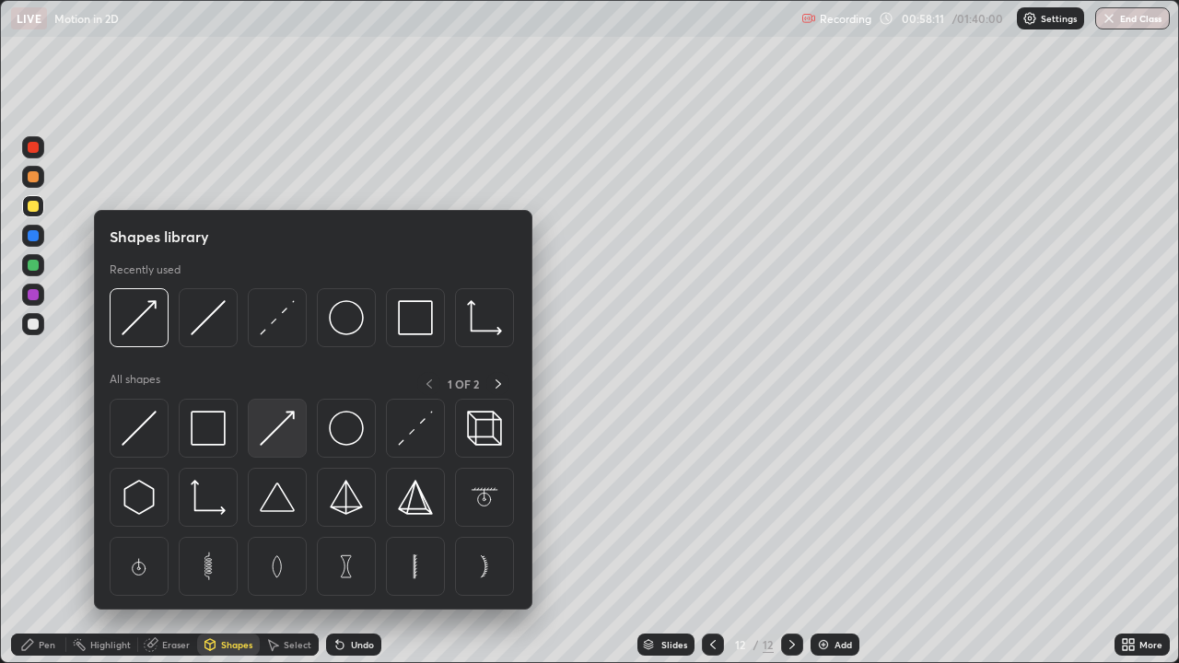
click at [273, 434] on img at bounding box center [277, 428] width 35 height 35
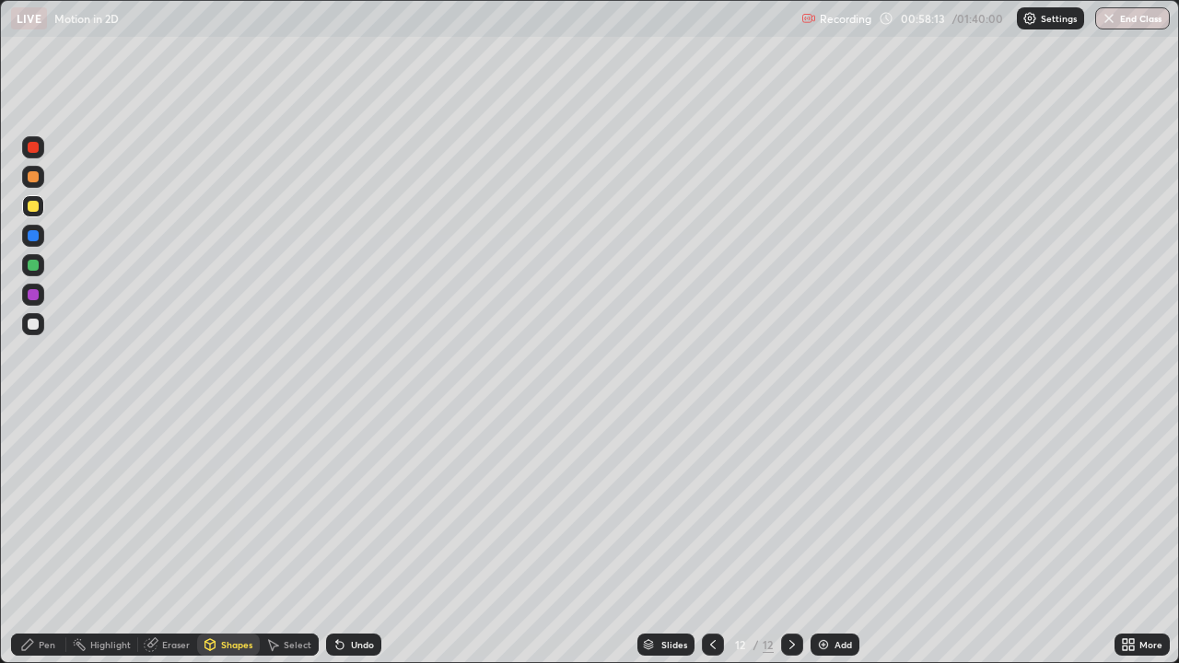
click at [42, 538] on div "Pen" at bounding box center [47, 644] width 17 height 9
click at [228, 538] on div "Shapes" at bounding box center [236, 644] width 31 height 9
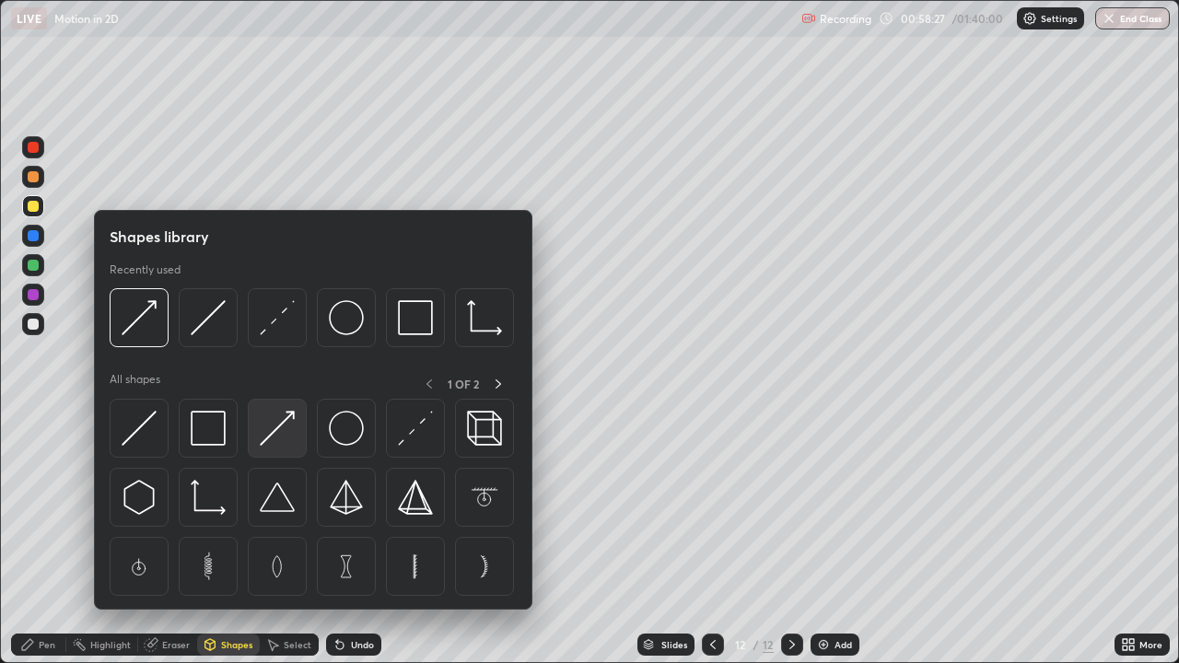
click at [277, 424] on img at bounding box center [277, 428] width 35 height 35
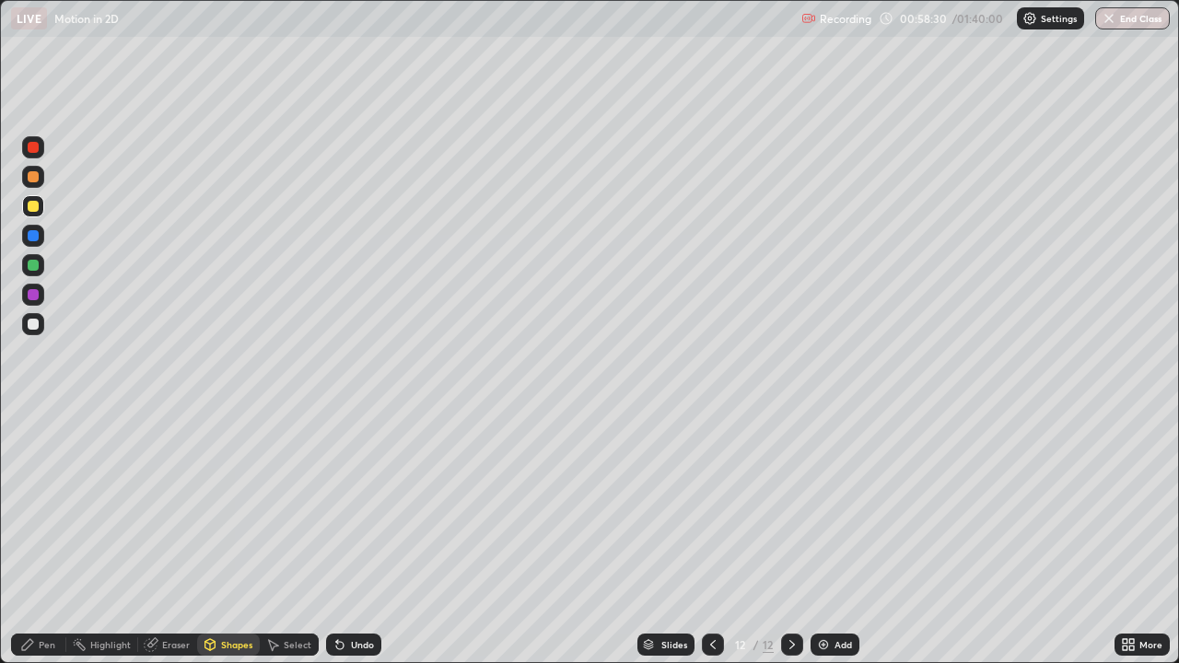
click at [40, 538] on div "Pen" at bounding box center [47, 644] width 17 height 9
click at [210, 538] on icon at bounding box center [210, 644] width 10 height 11
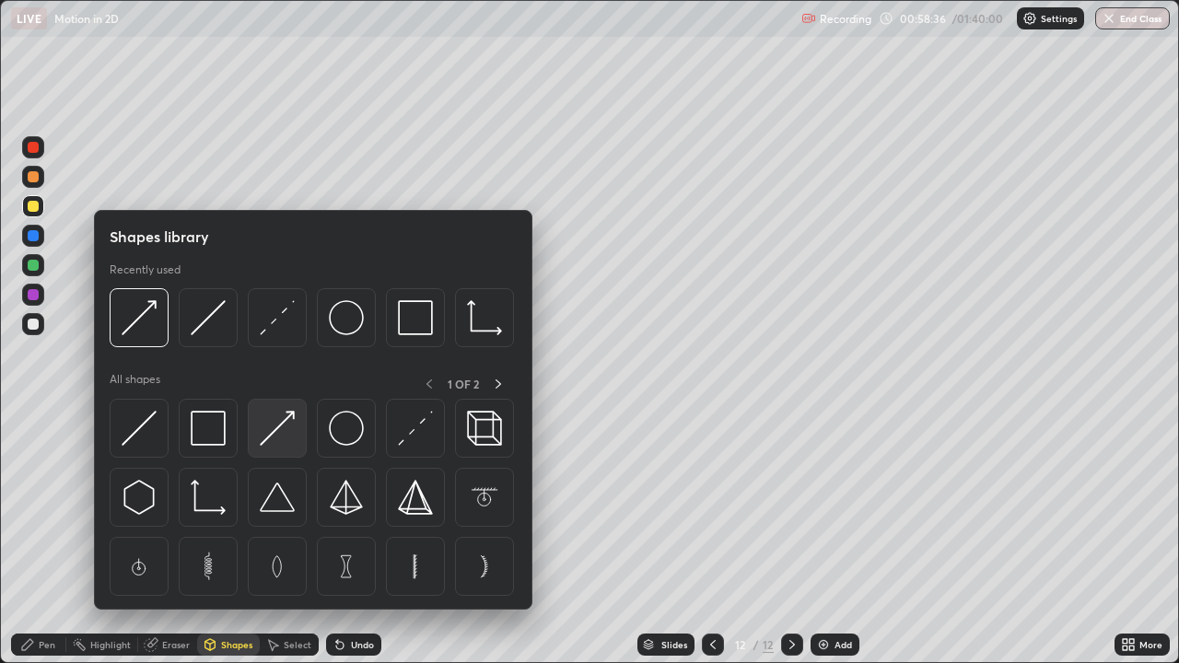
click at [269, 428] on img at bounding box center [277, 428] width 35 height 35
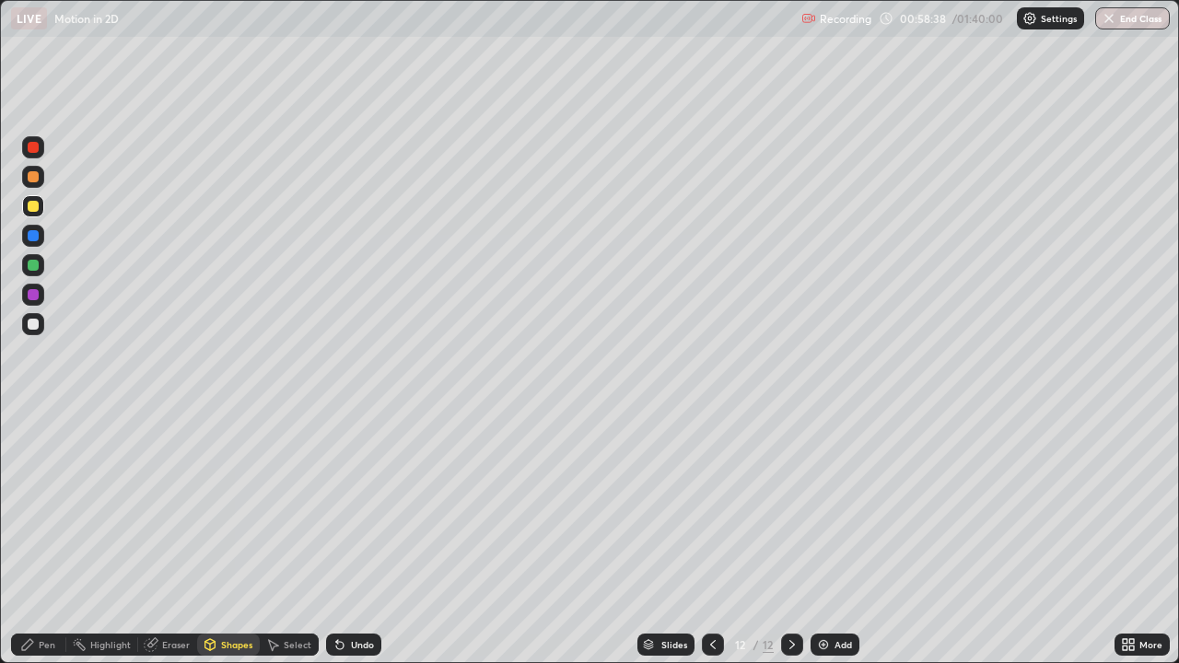
click at [48, 538] on div "Pen" at bounding box center [47, 644] width 17 height 9
click at [30, 234] on div at bounding box center [33, 235] width 11 height 11
click at [236, 538] on div "Shapes" at bounding box center [228, 645] width 63 height 22
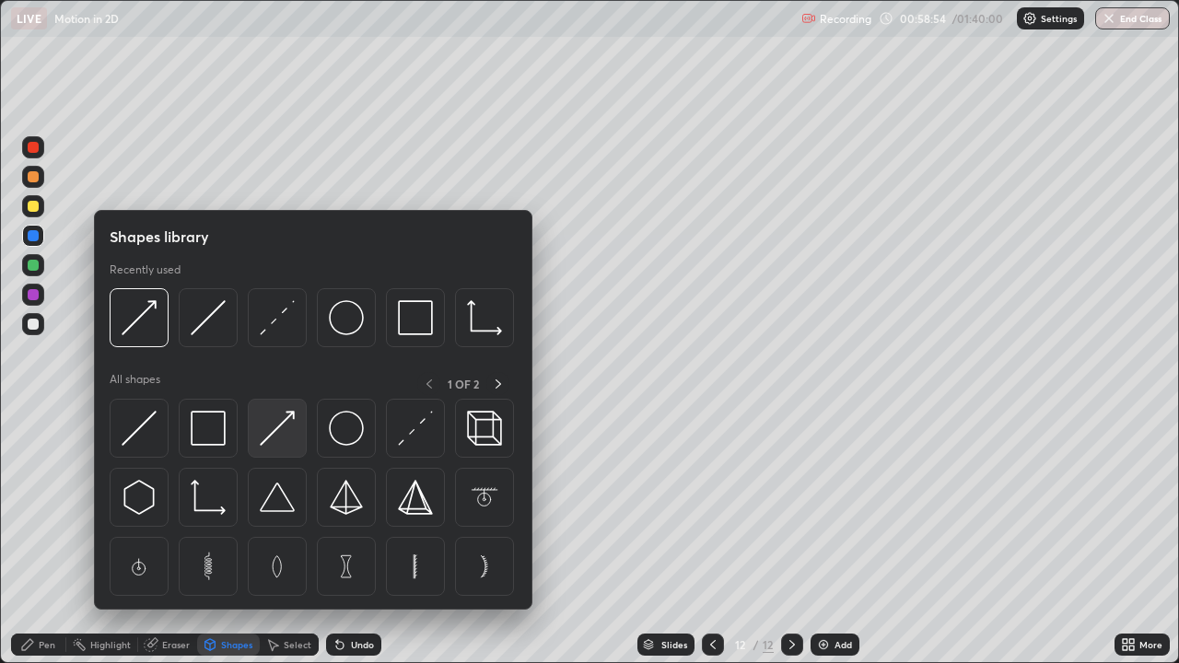
click at [270, 430] on img at bounding box center [277, 428] width 35 height 35
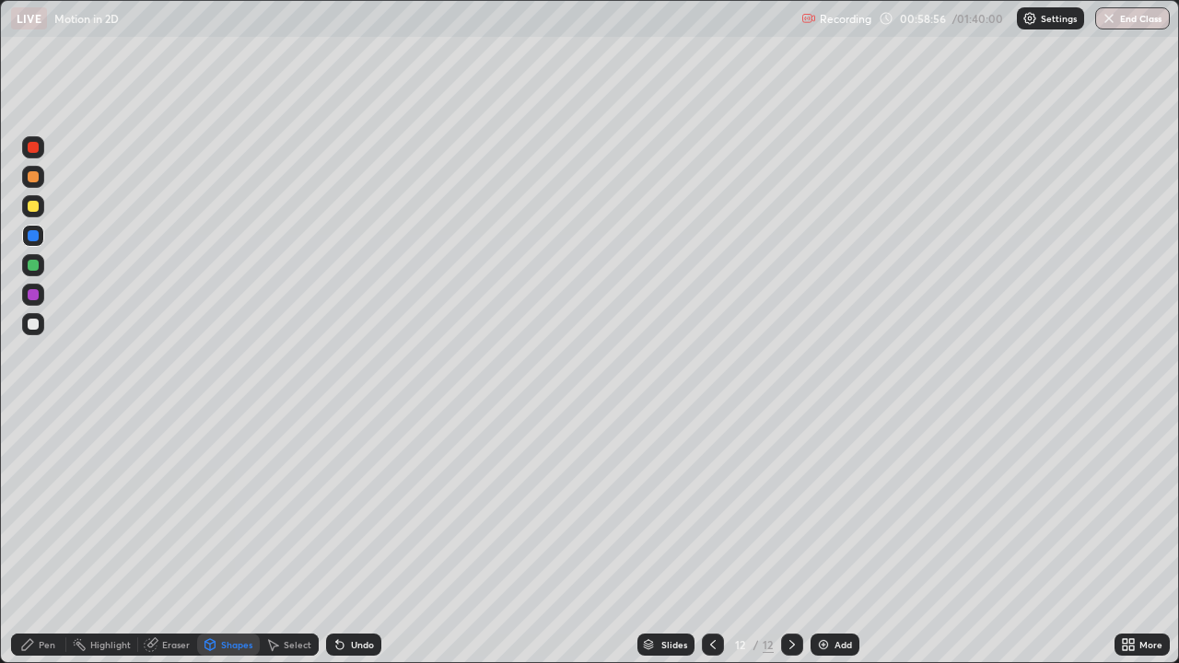
click at [53, 538] on div "Pen" at bounding box center [47, 644] width 17 height 9
click at [243, 538] on div "Shapes" at bounding box center [228, 645] width 63 height 22
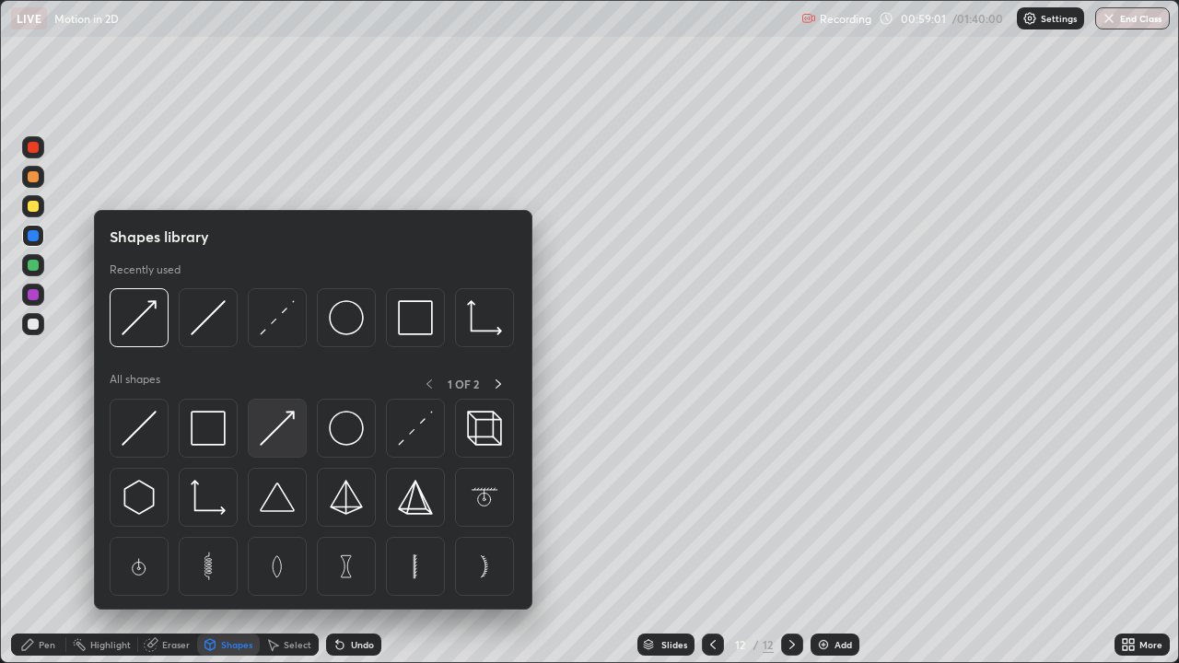
click at [275, 426] on img at bounding box center [277, 428] width 35 height 35
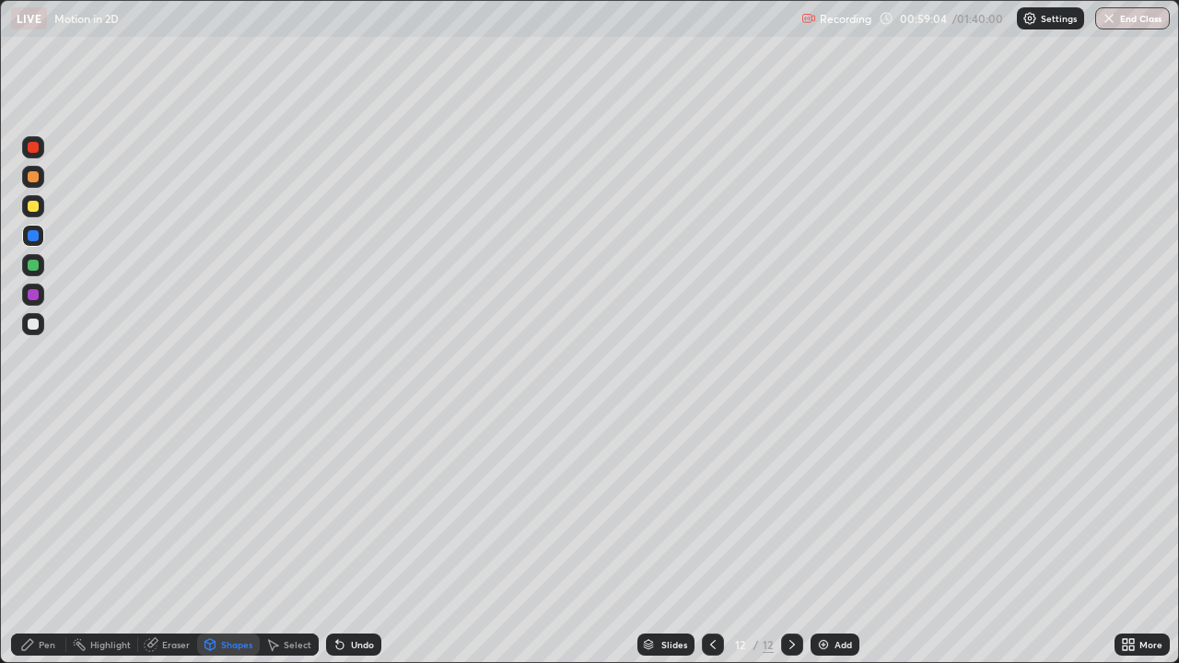
click at [40, 538] on div "Pen" at bounding box center [38, 645] width 55 height 22
click at [236, 538] on div "Shapes" at bounding box center [236, 644] width 31 height 9
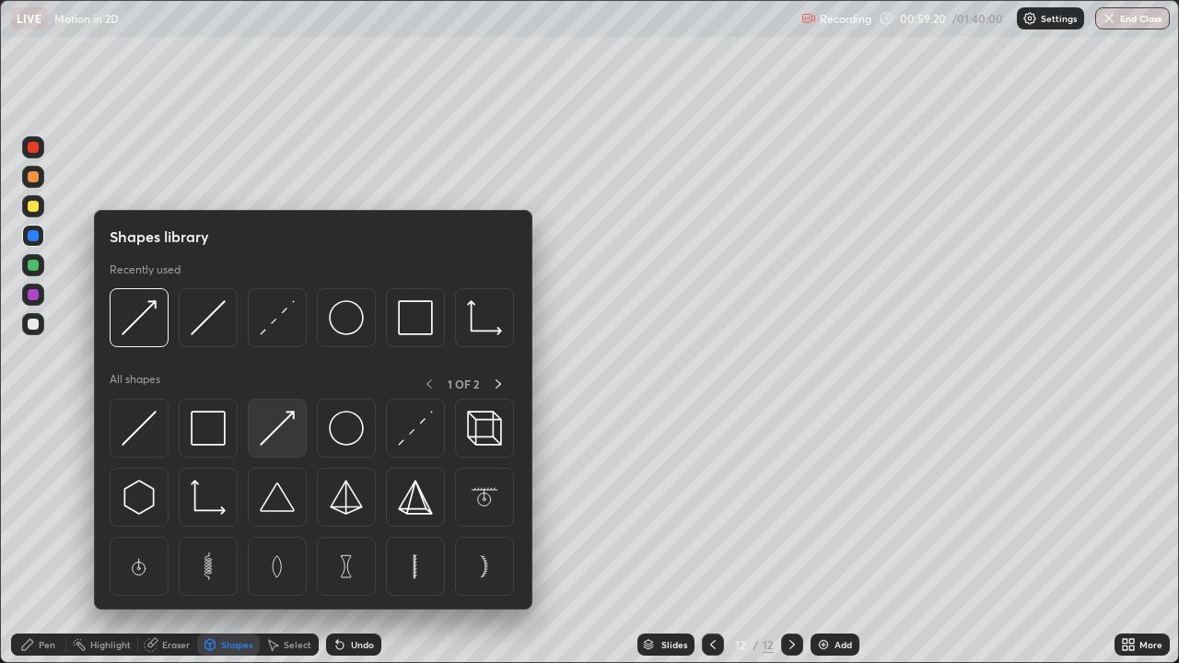
click at [272, 425] on img at bounding box center [277, 428] width 35 height 35
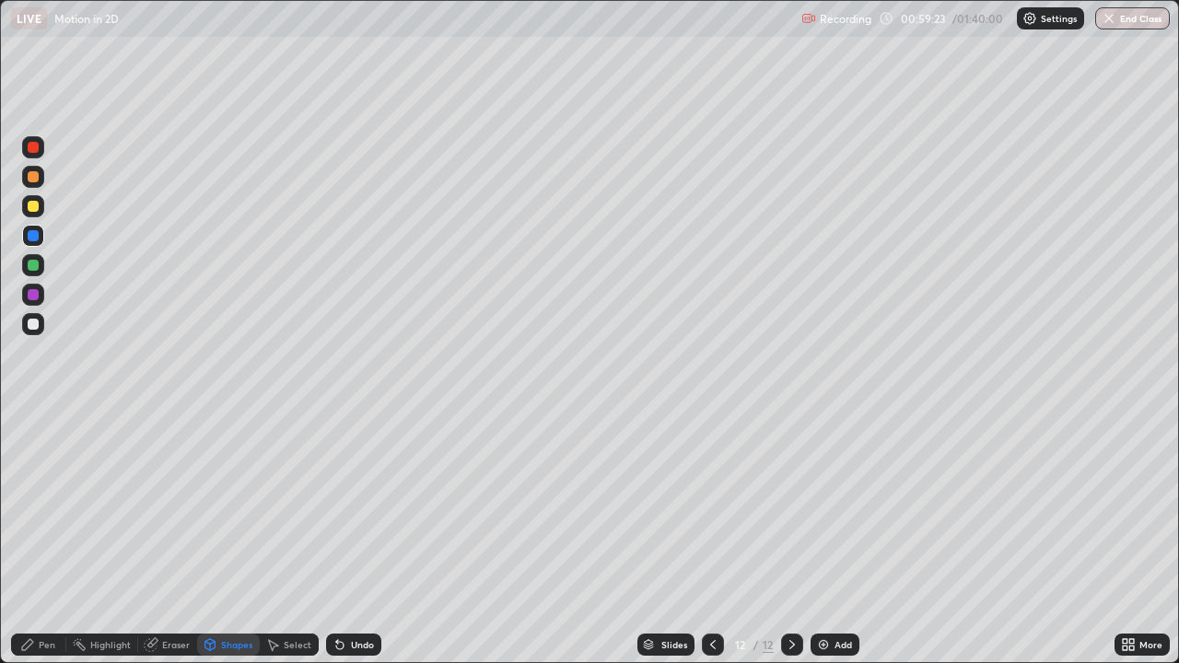
click at [48, 538] on div "Pen" at bounding box center [47, 644] width 17 height 9
click at [240, 538] on div "Shapes" at bounding box center [236, 644] width 31 height 9
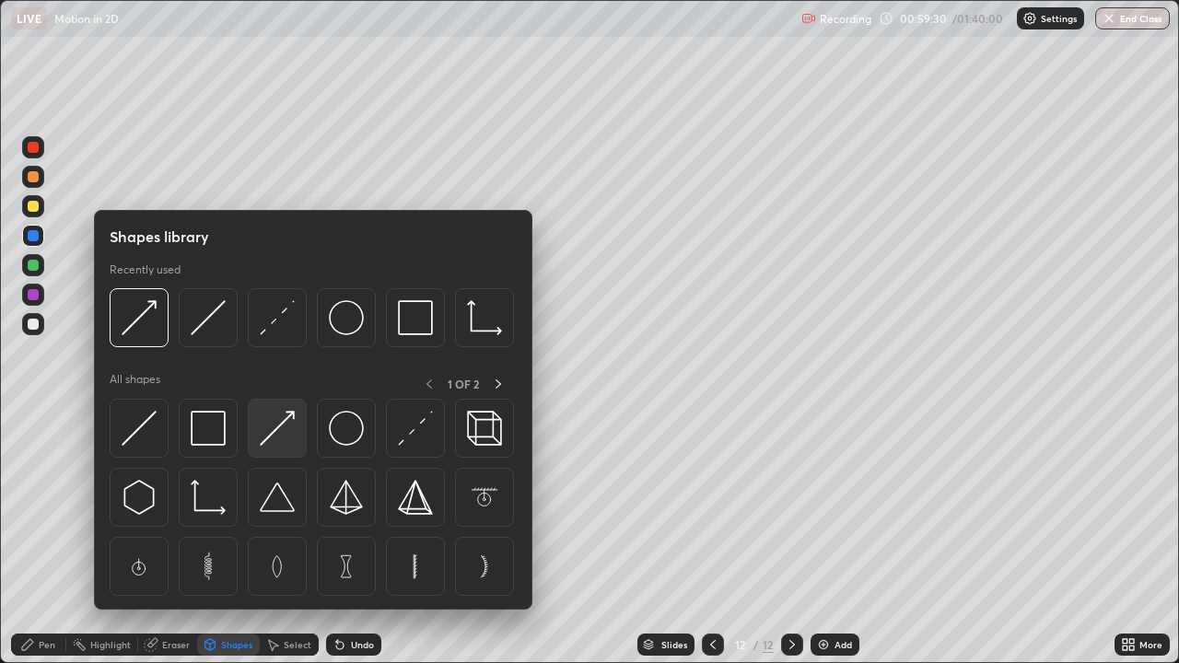
click at [275, 432] on img at bounding box center [277, 428] width 35 height 35
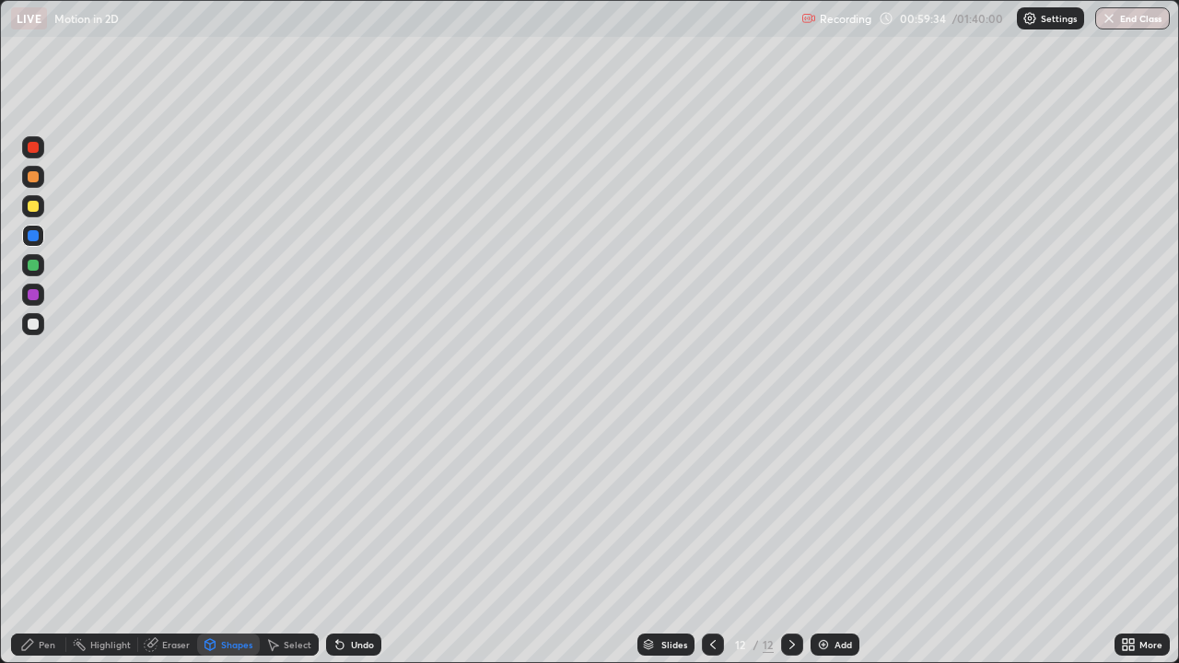
click at [48, 538] on div "Pen" at bounding box center [47, 644] width 17 height 9
click at [35, 320] on div at bounding box center [33, 324] width 11 height 11
click at [832, 538] on div "Add" at bounding box center [834, 645] width 49 height 22
click at [33, 212] on div at bounding box center [33, 206] width 22 height 22
click at [36, 325] on div at bounding box center [33, 324] width 11 height 11
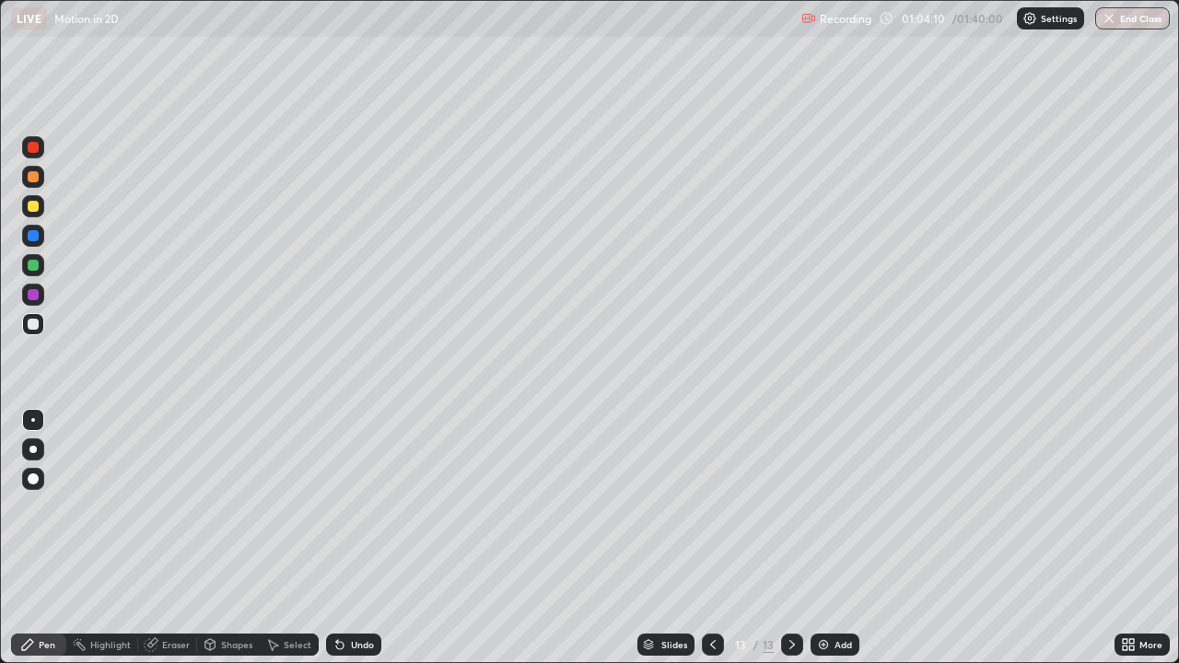
click at [711, 538] on icon at bounding box center [712, 644] width 15 height 15
click at [785, 538] on icon at bounding box center [792, 644] width 15 height 15
click at [232, 538] on div "Shapes" at bounding box center [236, 644] width 31 height 9
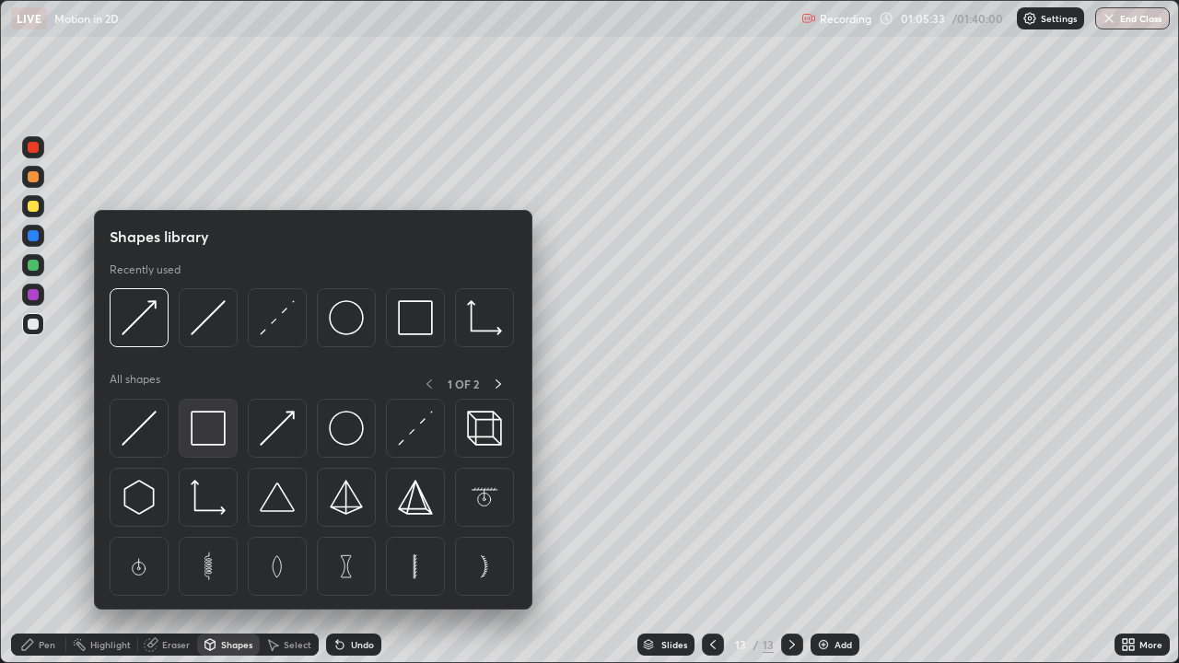
click at [210, 435] on img at bounding box center [208, 428] width 35 height 35
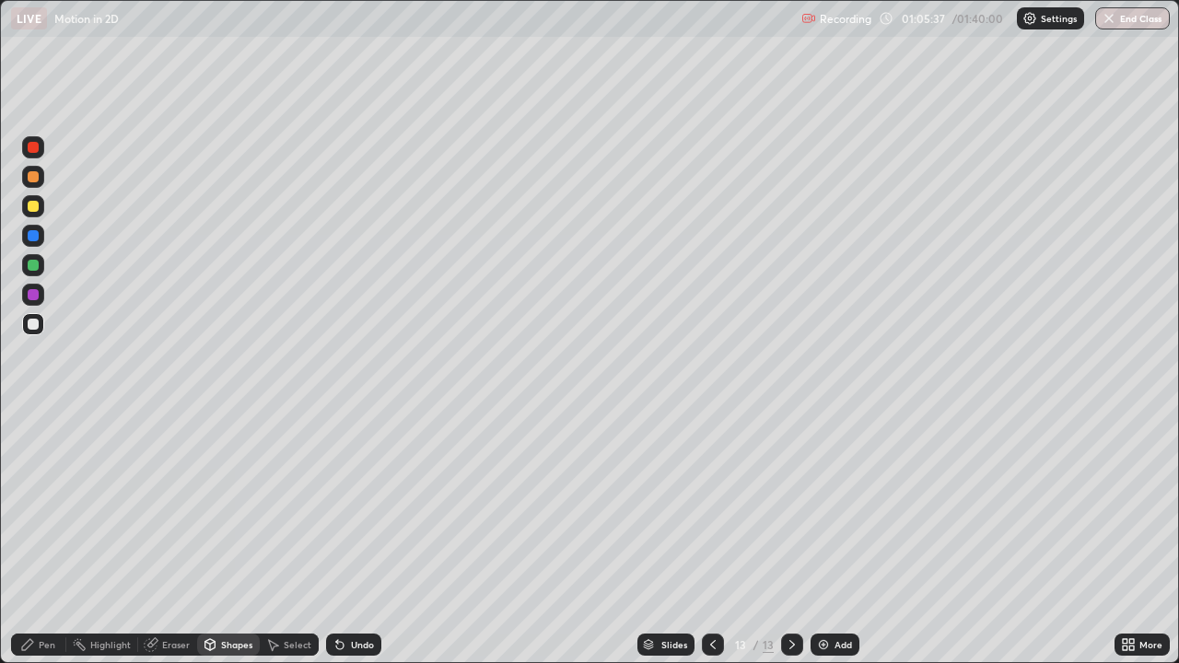
click at [43, 538] on div "Pen" at bounding box center [47, 644] width 17 height 9
click at [355, 538] on div "Undo" at bounding box center [362, 644] width 23 height 9
click at [364, 538] on div "Undo" at bounding box center [362, 644] width 23 height 9
click at [178, 538] on div "Eraser" at bounding box center [176, 644] width 28 height 9
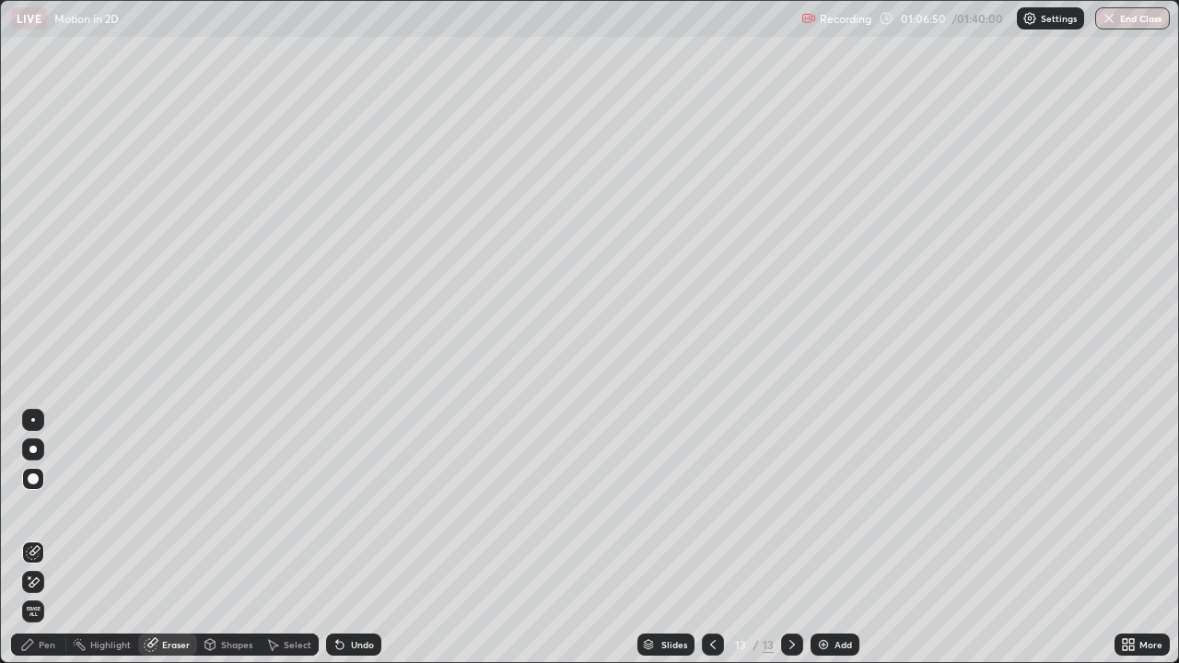
click at [45, 538] on div "Pen" at bounding box center [47, 644] width 17 height 9
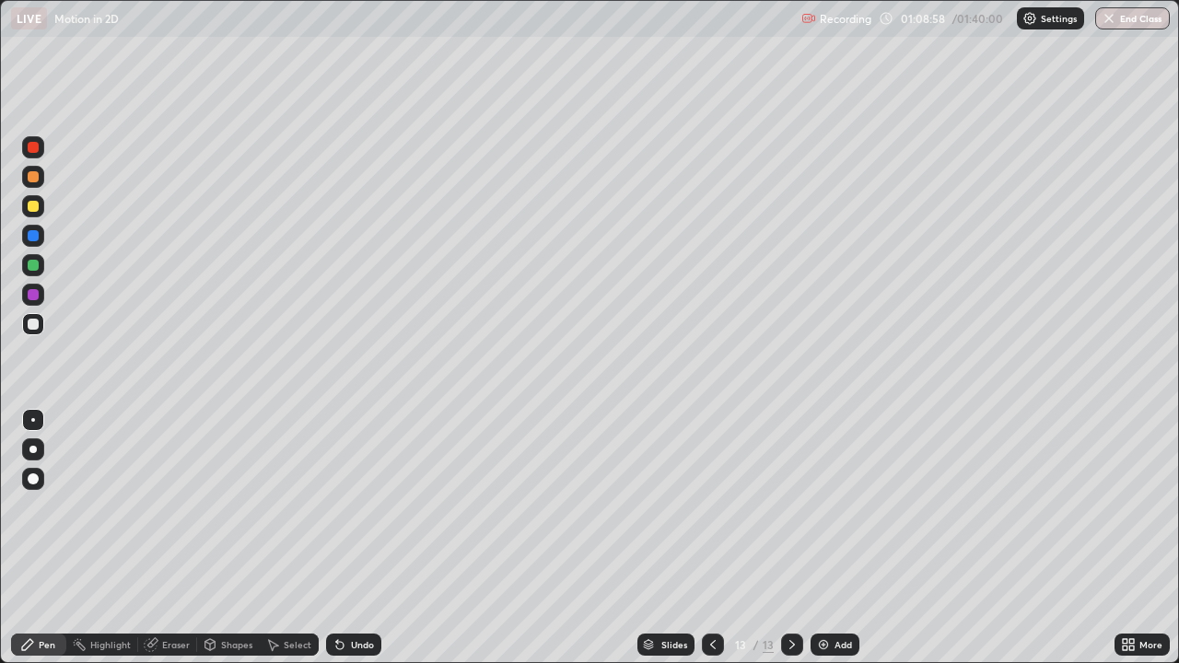
click at [37, 211] on div at bounding box center [33, 206] width 11 height 11
click at [53, 538] on div "Pen" at bounding box center [38, 645] width 55 height 22
click at [35, 320] on div at bounding box center [33, 324] width 11 height 11
click at [834, 538] on div "Add" at bounding box center [842, 644] width 17 height 9
click at [35, 207] on div at bounding box center [33, 206] width 11 height 11
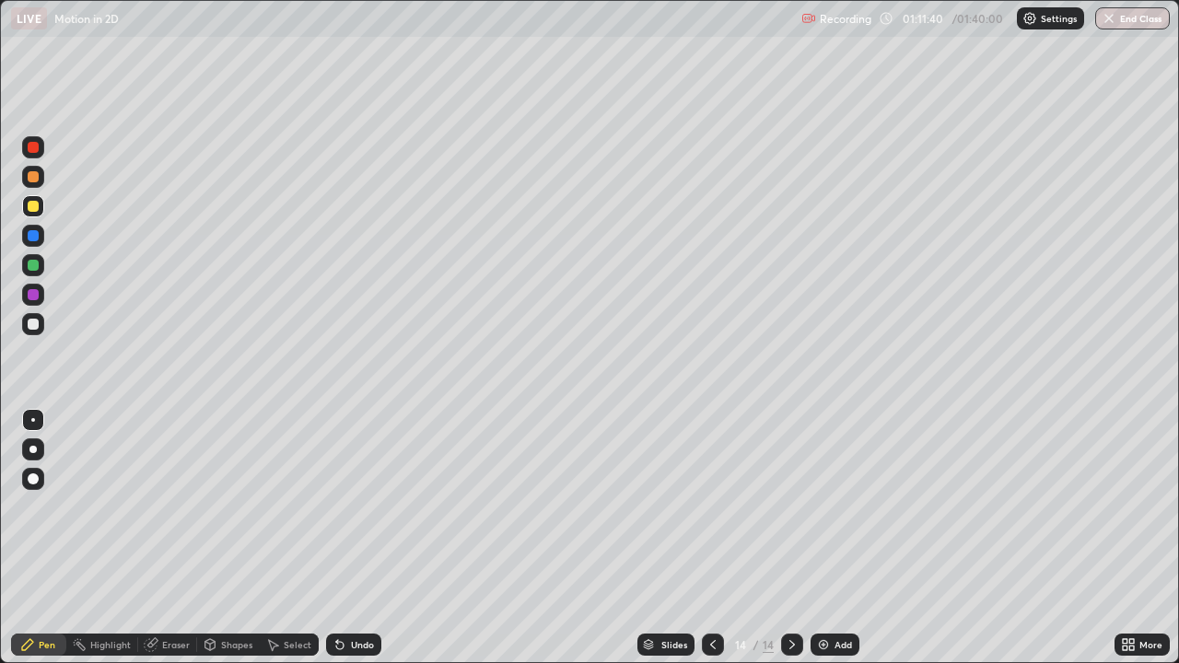
click at [714, 538] on icon at bounding box center [712, 644] width 15 height 15
click at [790, 538] on icon at bounding box center [792, 644] width 15 height 15
click at [365, 538] on div "Undo" at bounding box center [362, 644] width 23 height 9
click at [822, 538] on img at bounding box center [823, 644] width 15 height 15
click at [224, 538] on div "Shapes" at bounding box center [228, 645] width 63 height 22
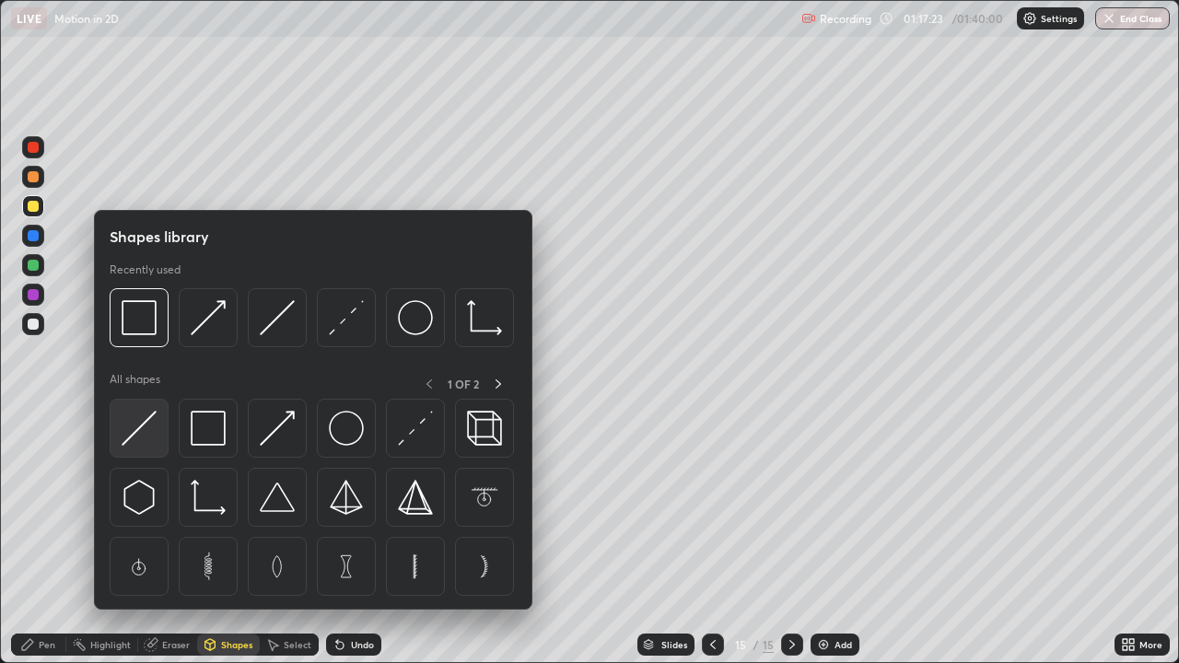
click at [157, 429] on div at bounding box center [139, 428] width 59 height 59
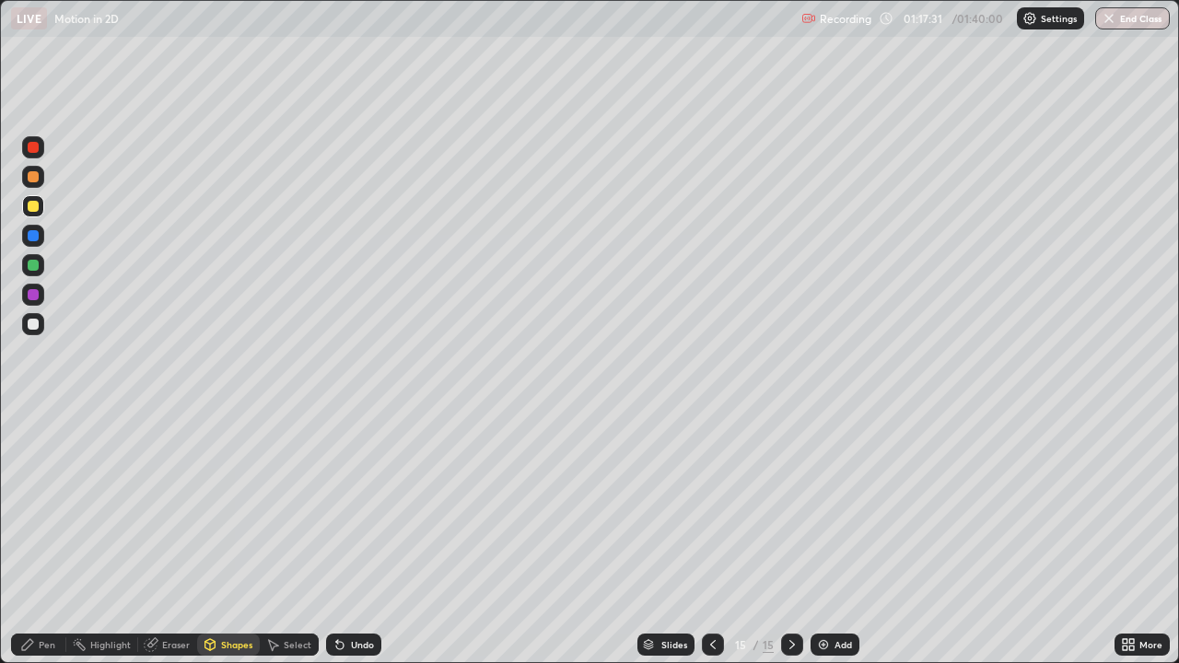
click at [49, 538] on div "Pen" at bounding box center [47, 644] width 17 height 9
click at [31, 327] on div at bounding box center [33, 324] width 11 height 11
click at [831, 538] on div "Add" at bounding box center [834, 645] width 49 height 22
click at [31, 209] on div at bounding box center [33, 206] width 11 height 11
click at [223, 538] on div "Shapes" at bounding box center [236, 644] width 31 height 9
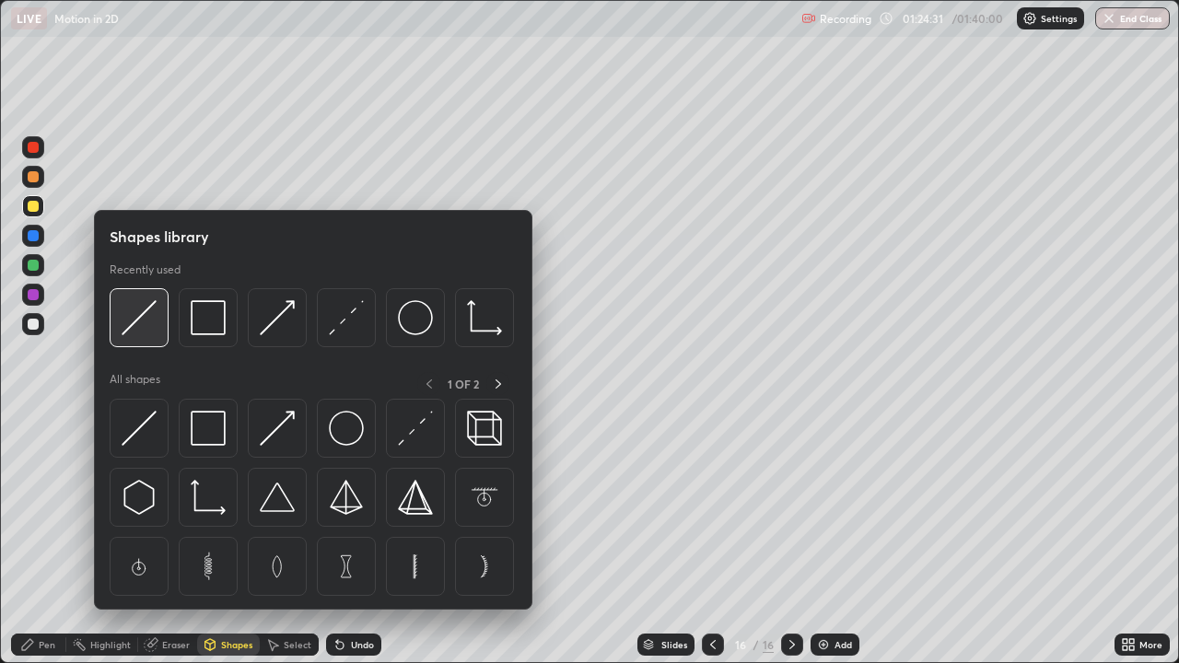
click at [147, 314] on img at bounding box center [139, 317] width 35 height 35
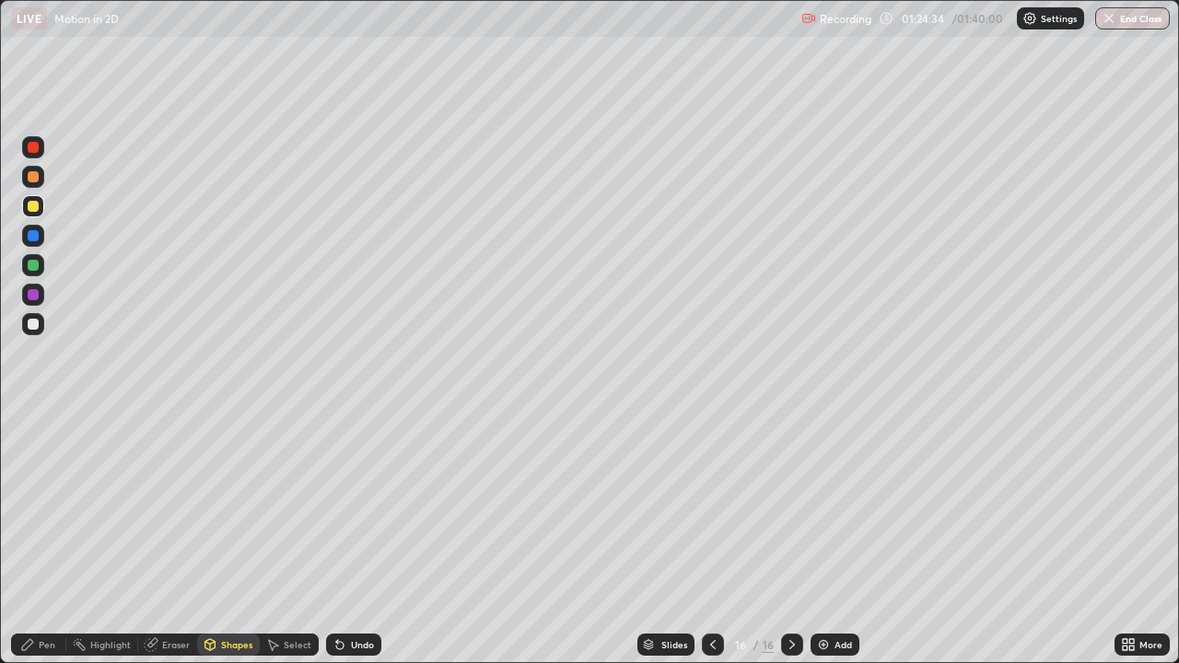
click at [220, 538] on div "Shapes" at bounding box center [228, 645] width 63 height 22
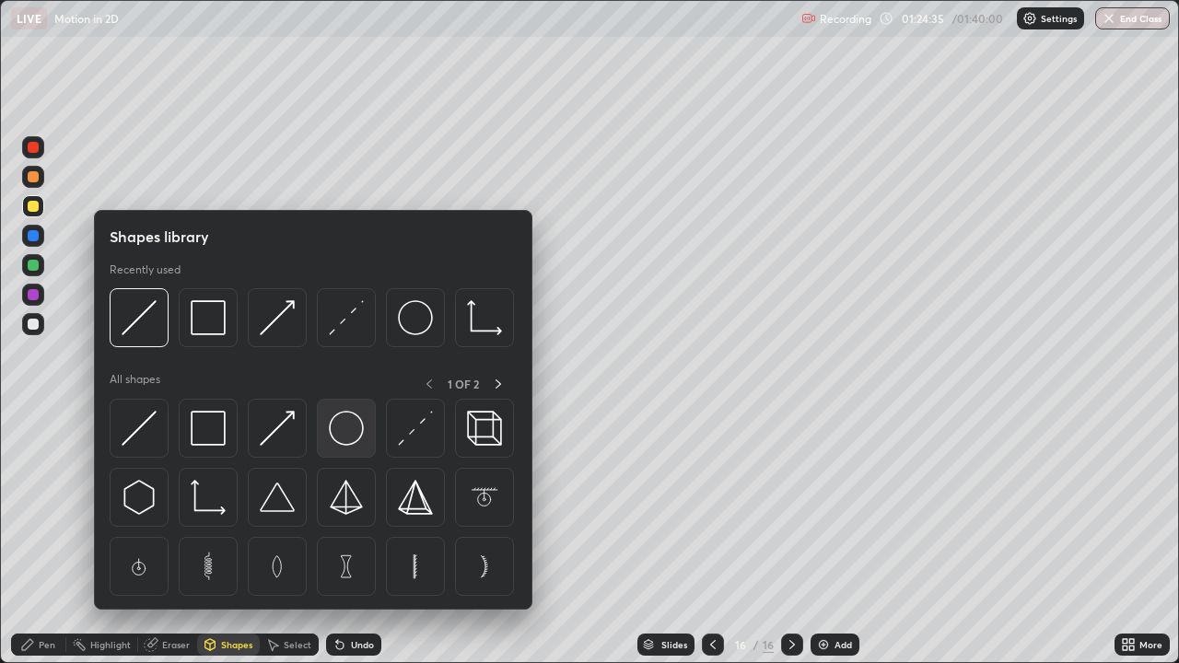
click at [344, 426] on img at bounding box center [346, 428] width 35 height 35
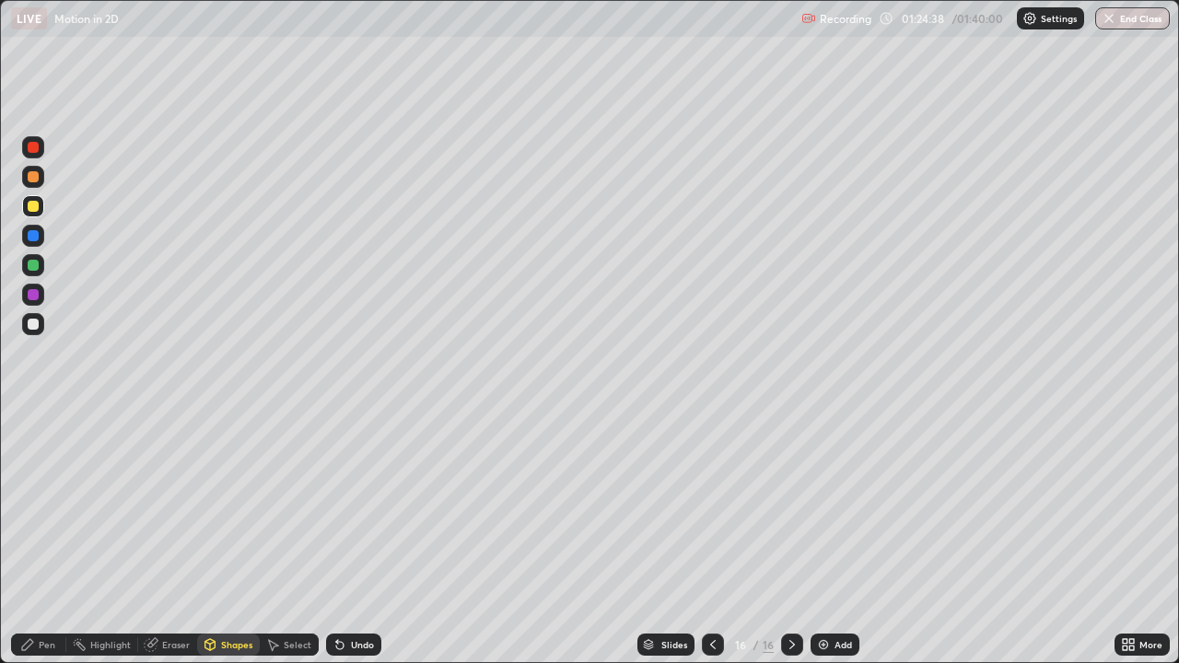
click at [48, 538] on div "Pen" at bounding box center [47, 644] width 17 height 9
click at [225, 538] on div "Shapes" at bounding box center [236, 644] width 31 height 9
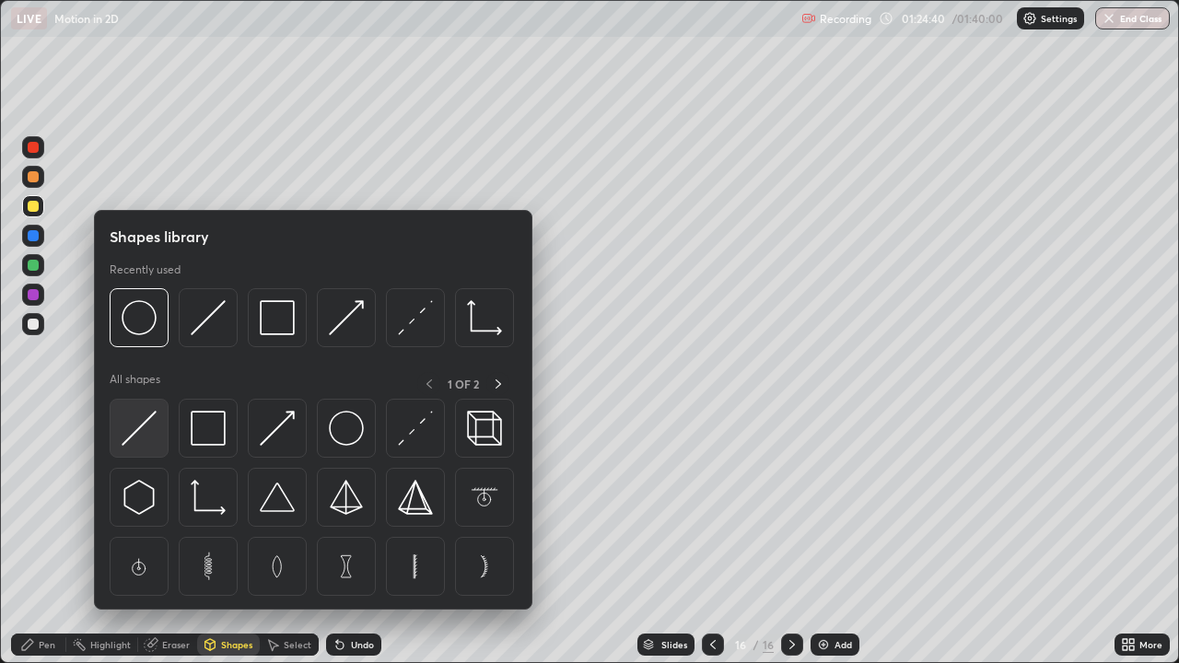
click at [152, 424] on img at bounding box center [139, 428] width 35 height 35
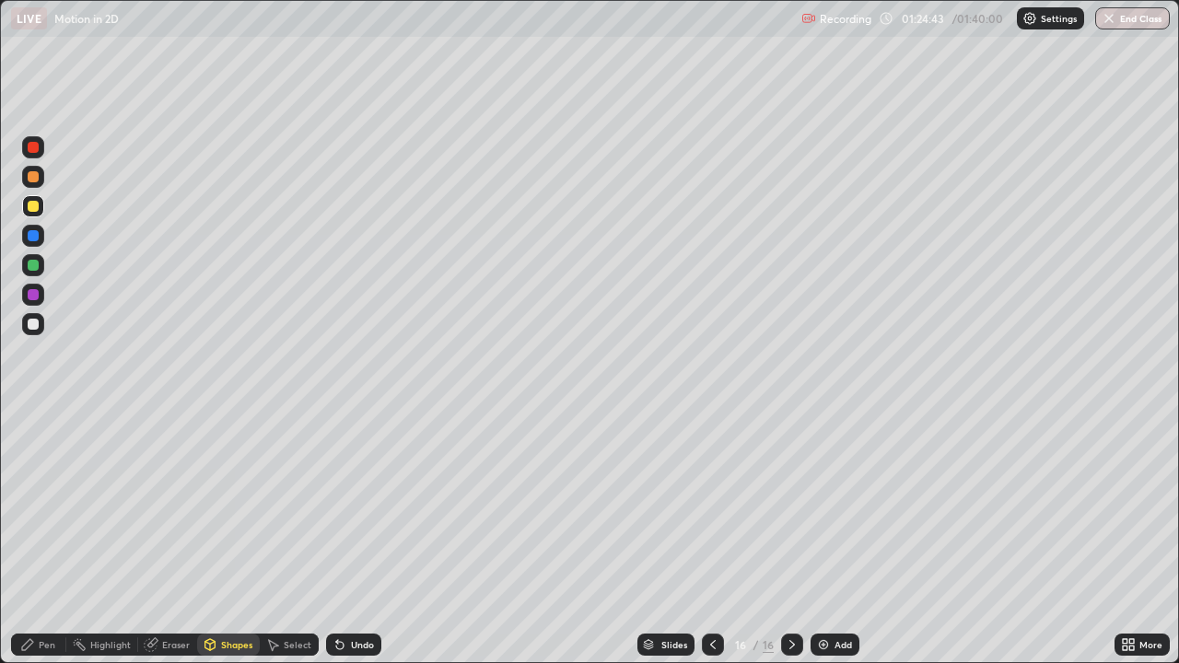
click at [41, 538] on div "Pen" at bounding box center [38, 645] width 55 height 22
click at [234, 538] on div "Shapes" at bounding box center [236, 644] width 31 height 9
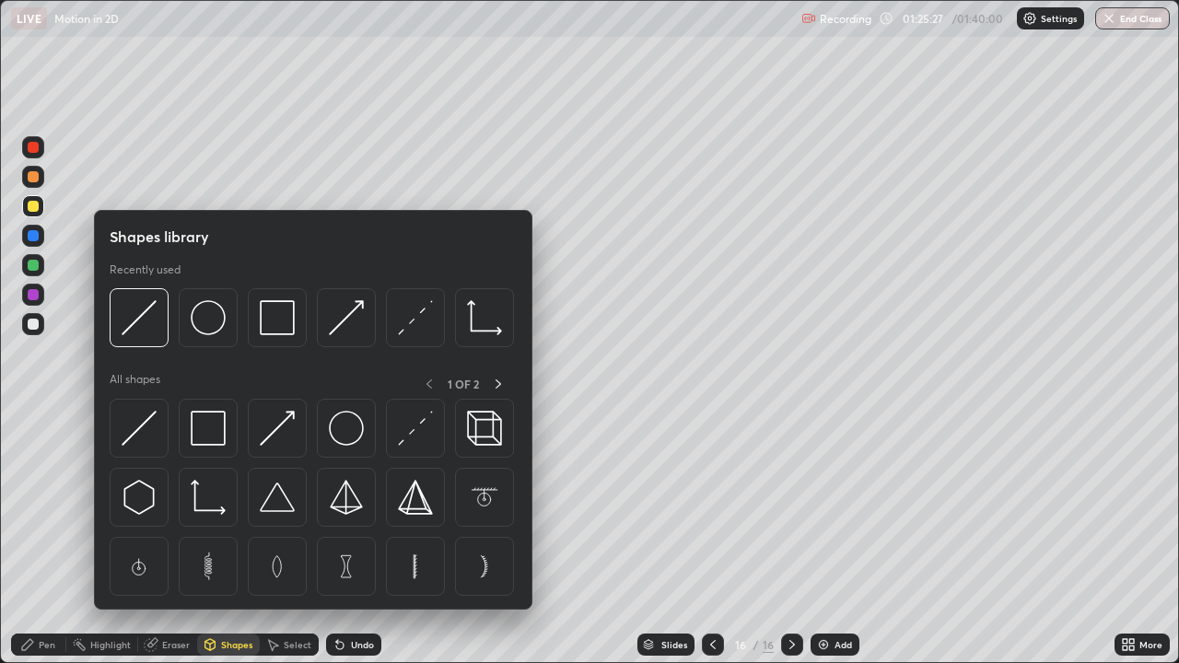
click at [162, 538] on div "Eraser" at bounding box center [176, 644] width 28 height 9
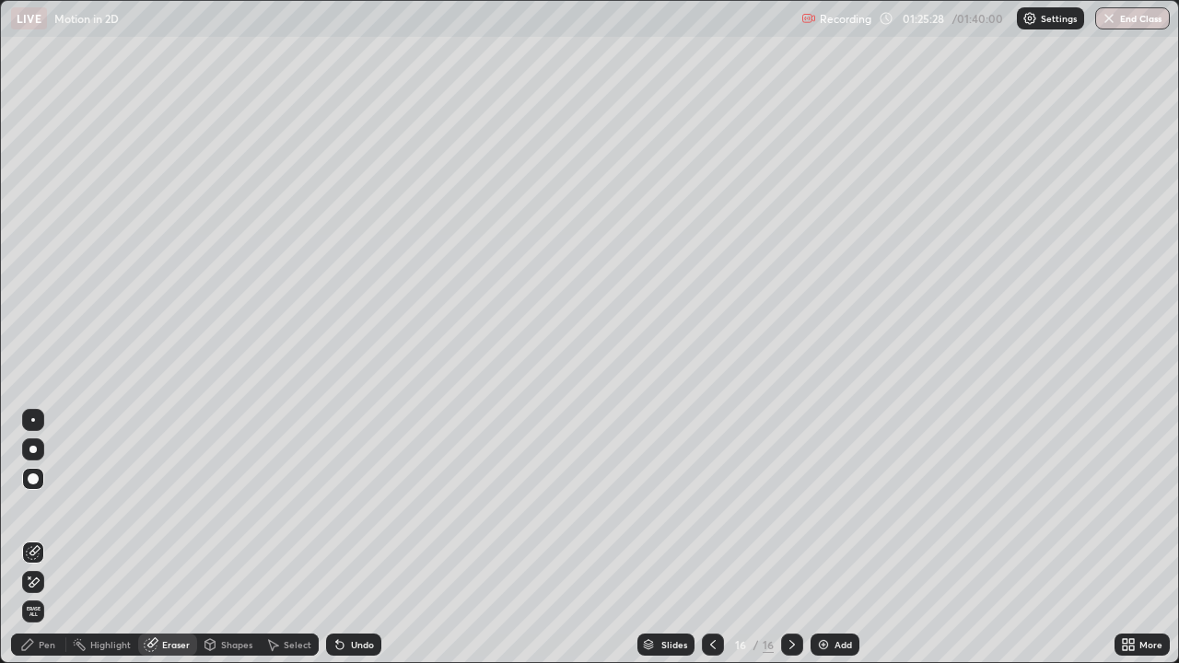
click at [33, 476] on div at bounding box center [33, 478] width 11 height 11
click at [42, 538] on div "Pen" at bounding box center [47, 644] width 17 height 9
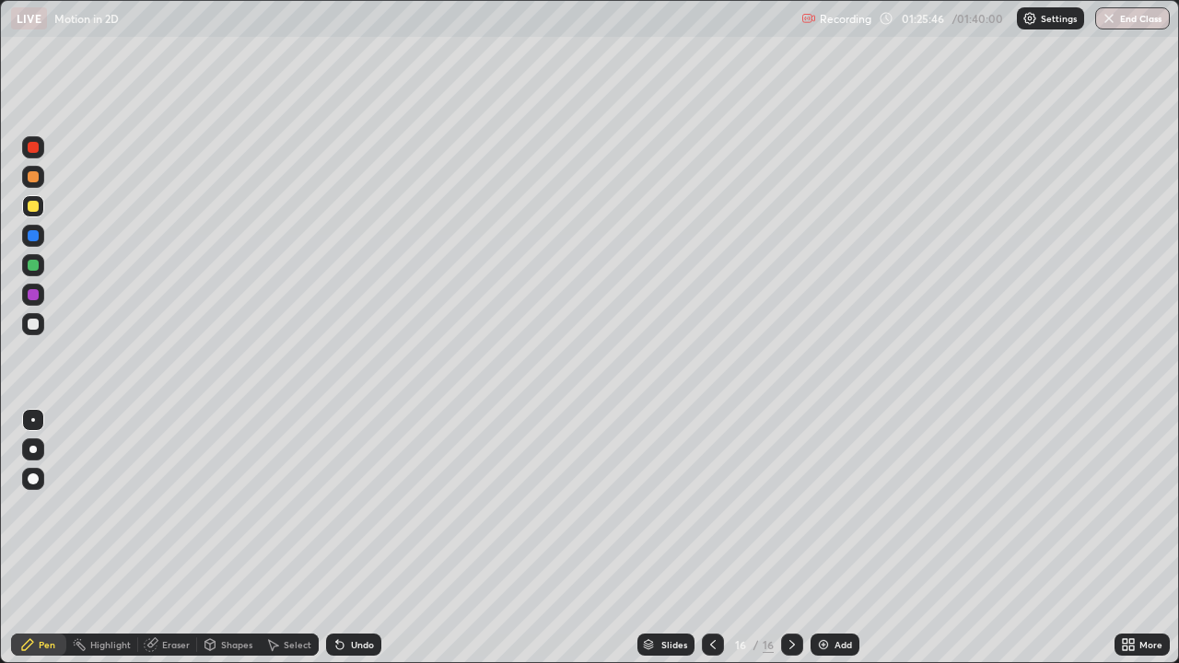
click at [227, 538] on div "Shapes" at bounding box center [236, 644] width 31 height 9
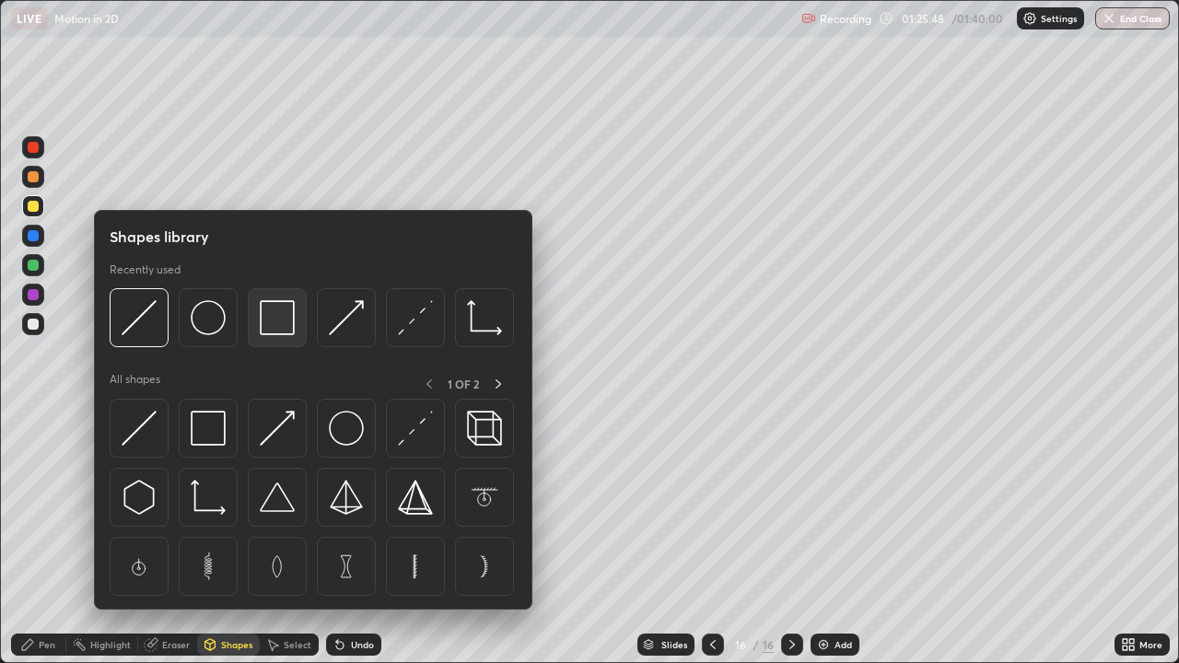
click at [276, 321] on img at bounding box center [277, 317] width 35 height 35
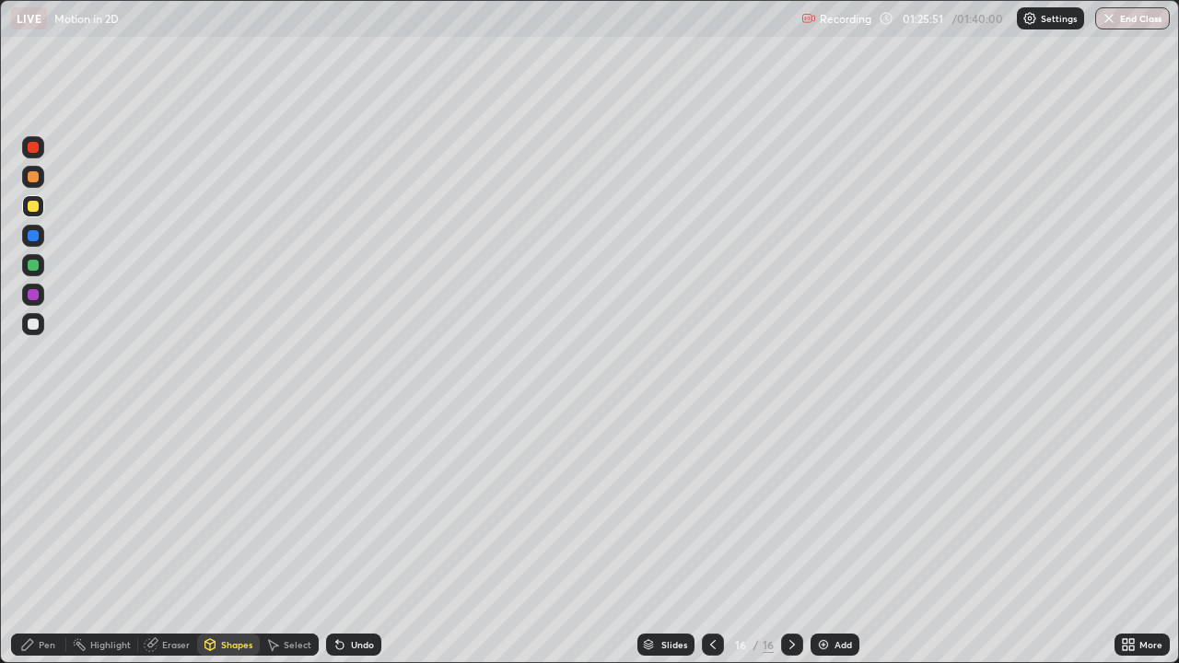
click at [41, 538] on div "Pen" at bounding box center [47, 644] width 17 height 9
click at [238, 538] on div "Shapes" at bounding box center [228, 645] width 63 height 22
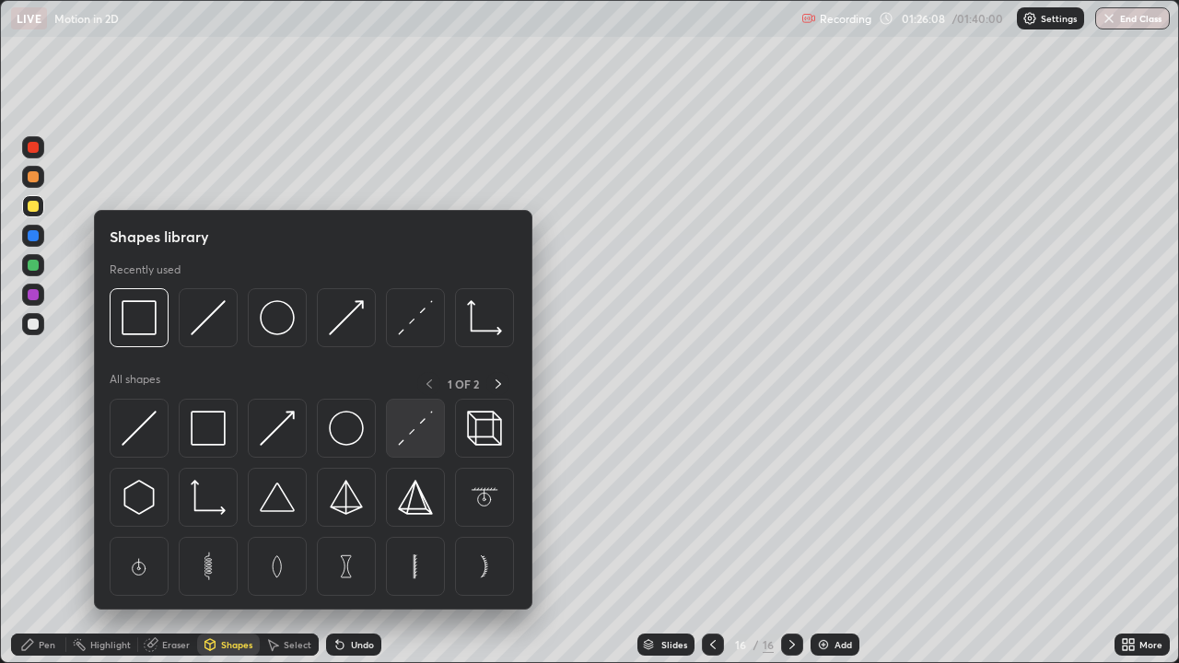
click at [402, 431] on img at bounding box center [415, 428] width 35 height 35
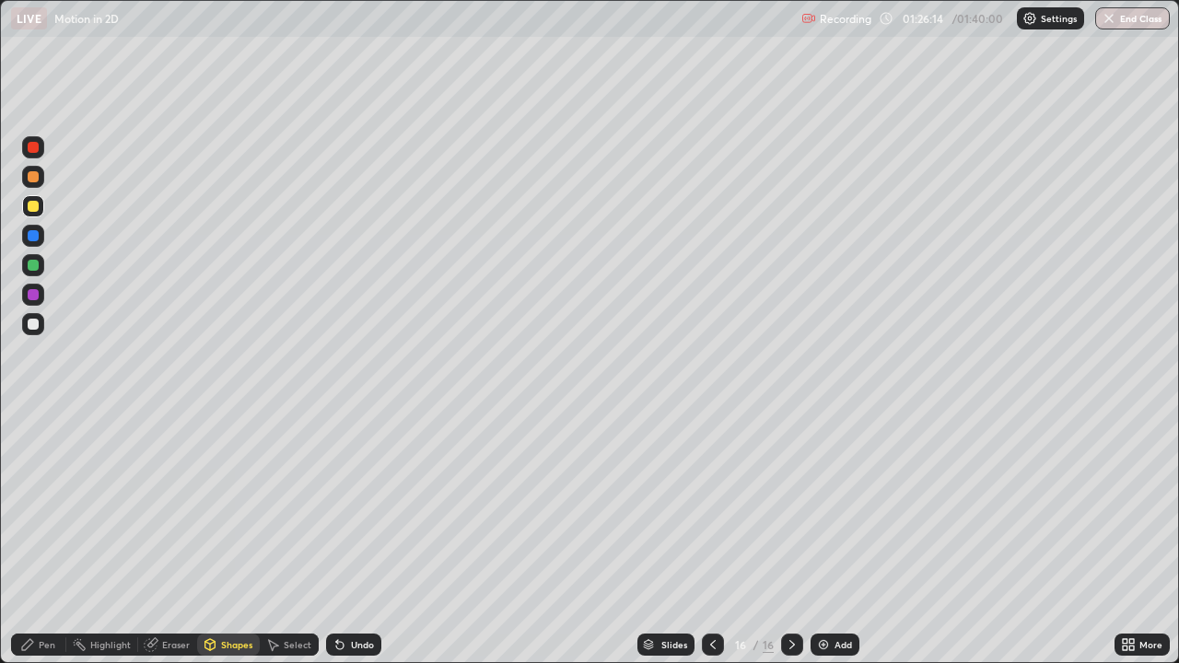
click at [34, 323] on div at bounding box center [33, 324] width 11 height 11
click at [46, 538] on div "Pen" at bounding box center [47, 644] width 17 height 9
click at [710, 538] on icon at bounding box center [713, 644] width 6 height 9
click at [791, 538] on icon at bounding box center [792, 644] width 15 height 15
click at [707, 538] on icon at bounding box center [712, 644] width 15 height 15
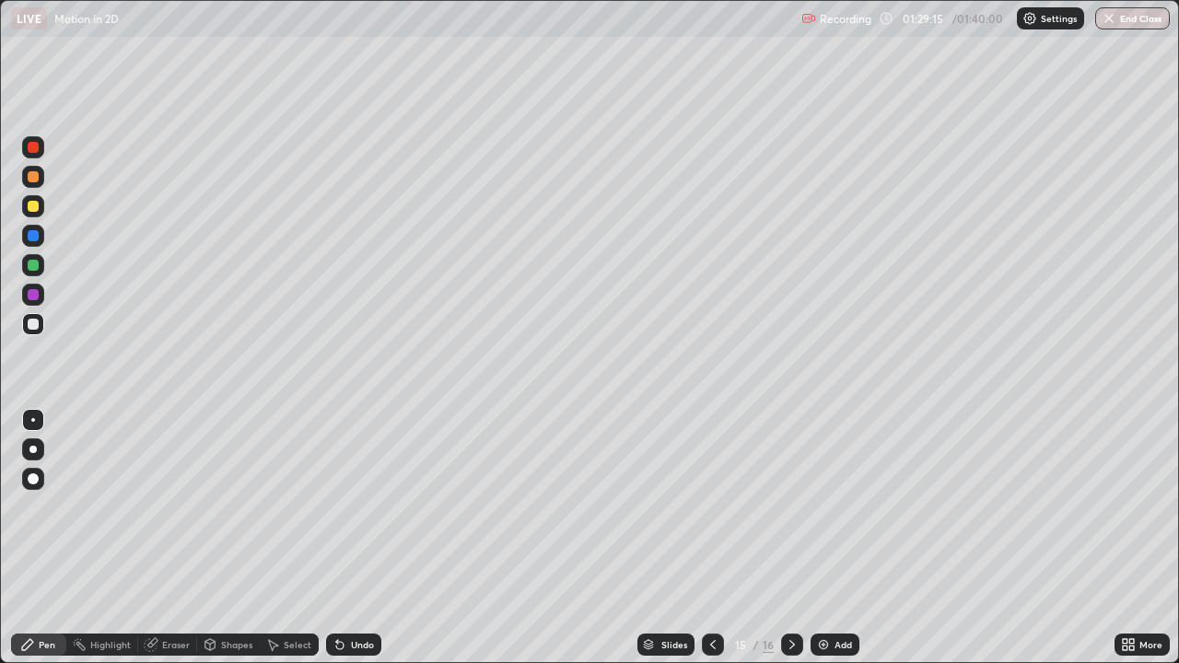
click at [789, 538] on div at bounding box center [792, 645] width 22 height 22
click at [240, 538] on div "Shapes" at bounding box center [236, 644] width 31 height 9
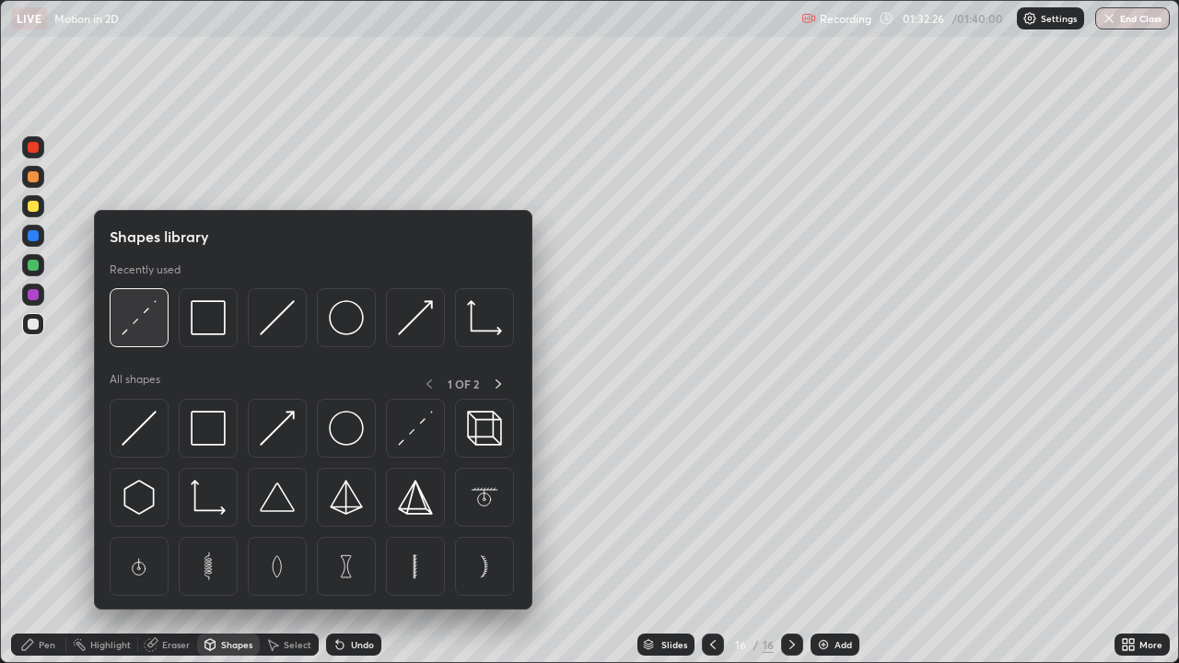
click at [146, 325] on img at bounding box center [139, 317] width 35 height 35
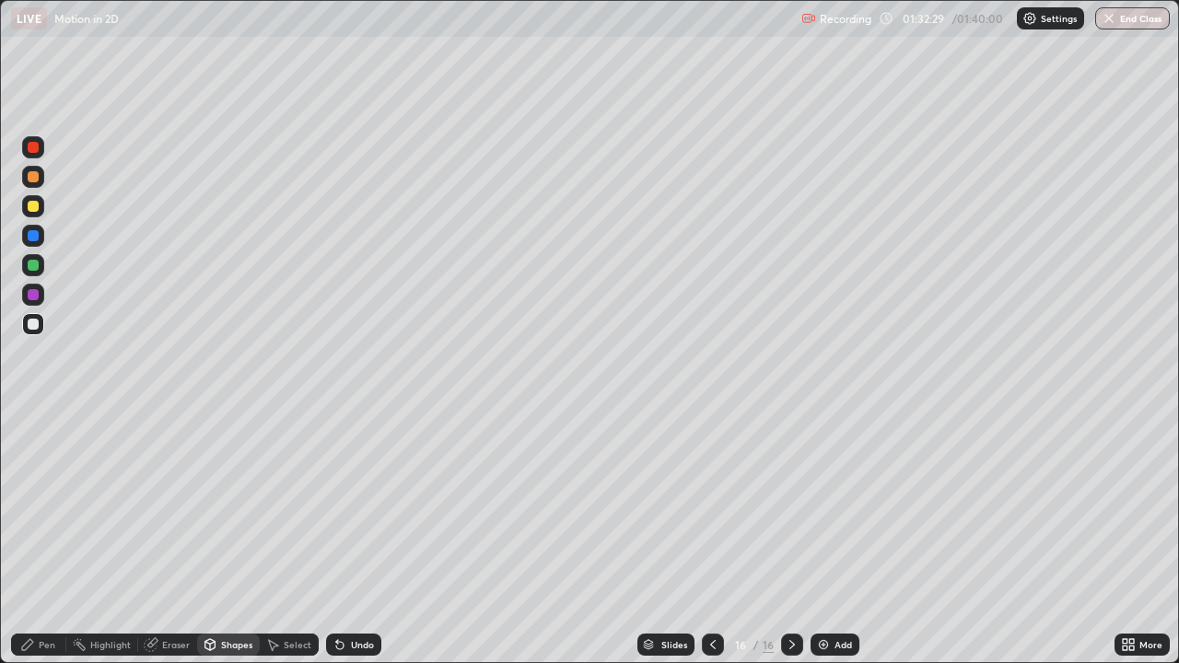
click at [43, 538] on div "Pen" at bounding box center [38, 645] width 55 height 22
click at [34, 205] on div at bounding box center [33, 206] width 11 height 11
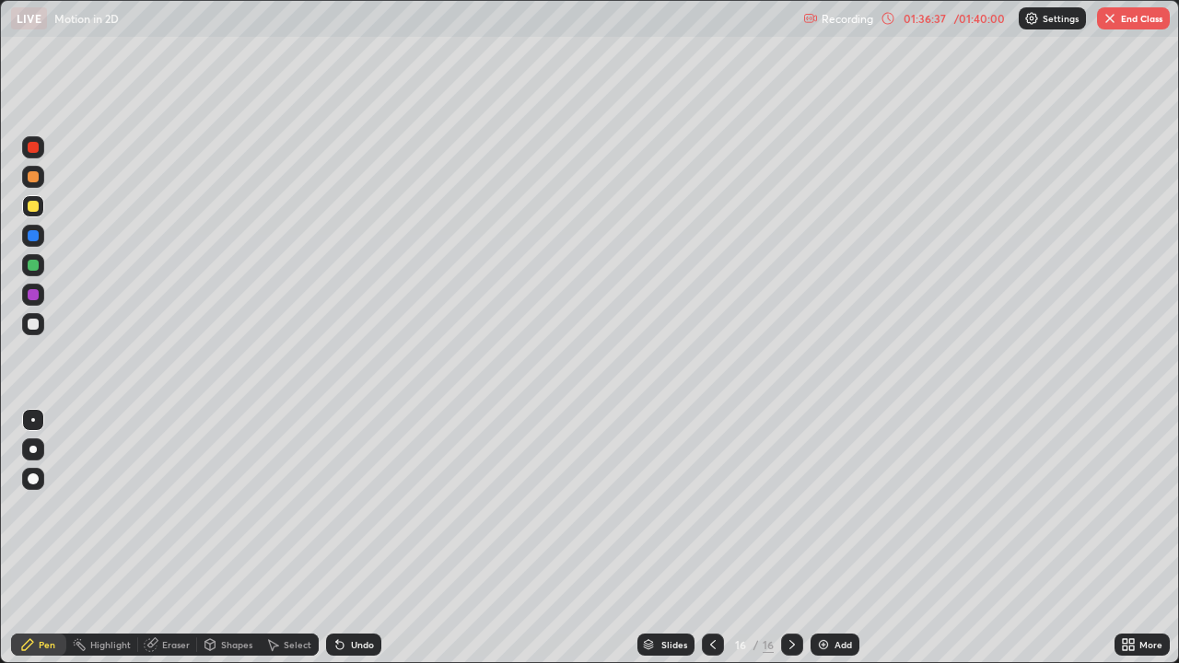
click at [1125, 24] on button "End Class" at bounding box center [1133, 18] width 73 height 22
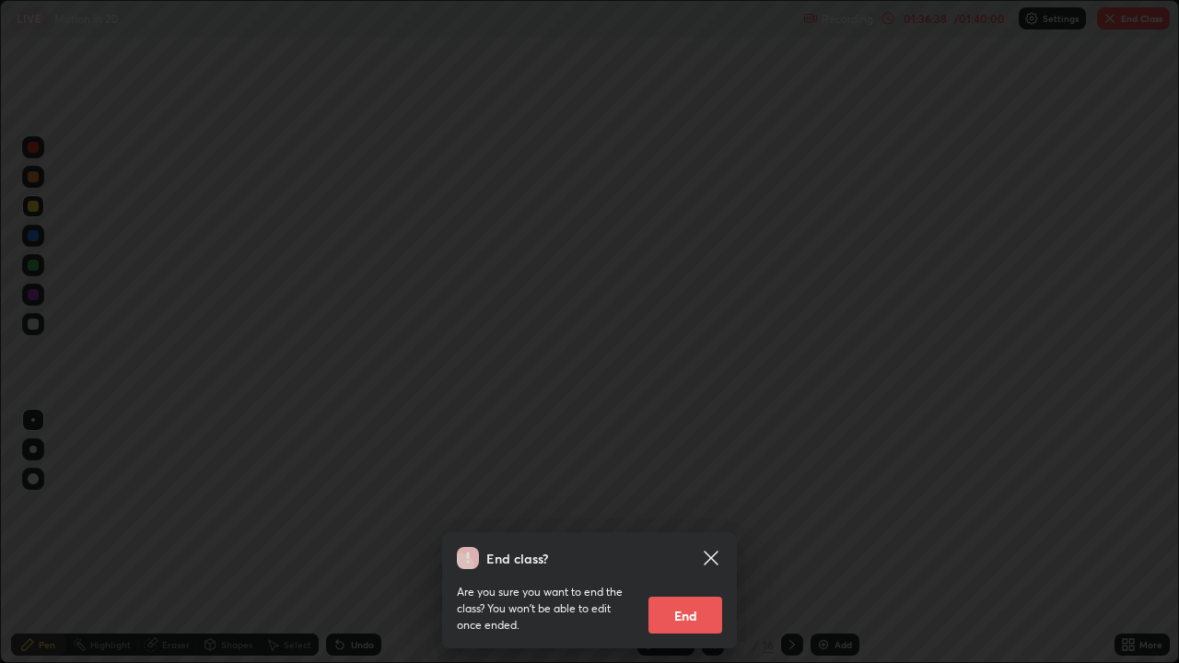
click at [697, 538] on button "End" at bounding box center [685, 615] width 74 height 37
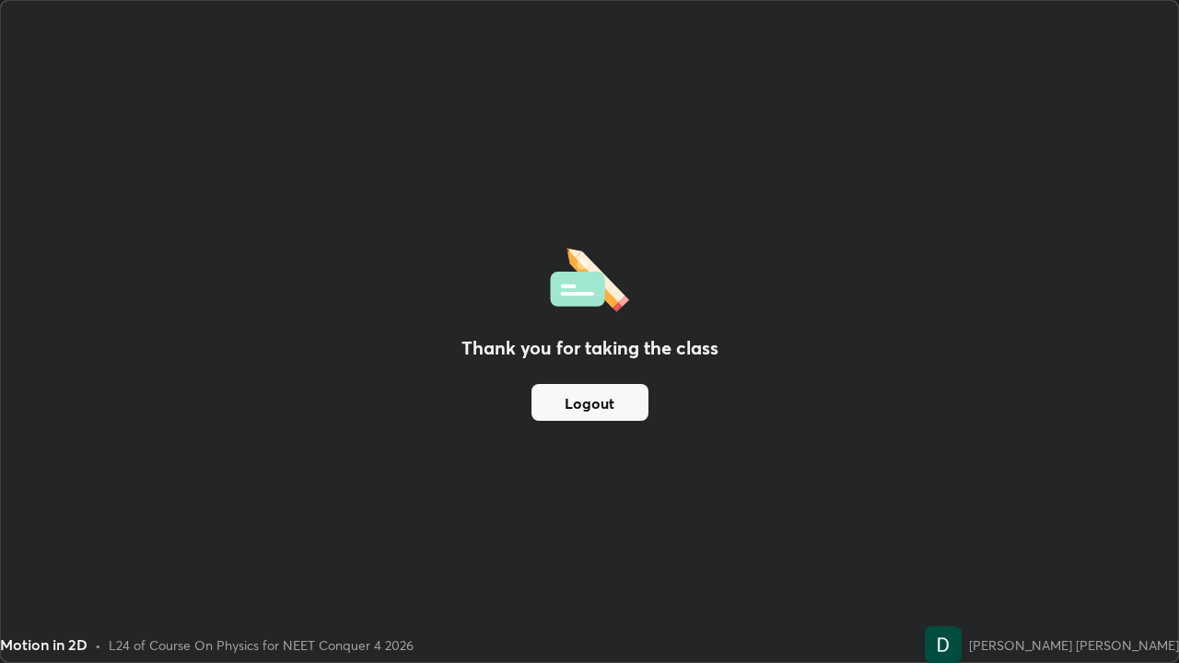
click at [884, 242] on div "Thank you for taking the class Logout" at bounding box center [589, 331] width 1177 height 661
click at [873, 209] on div "Thank you for taking the class Logout" at bounding box center [589, 331] width 1177 height 661
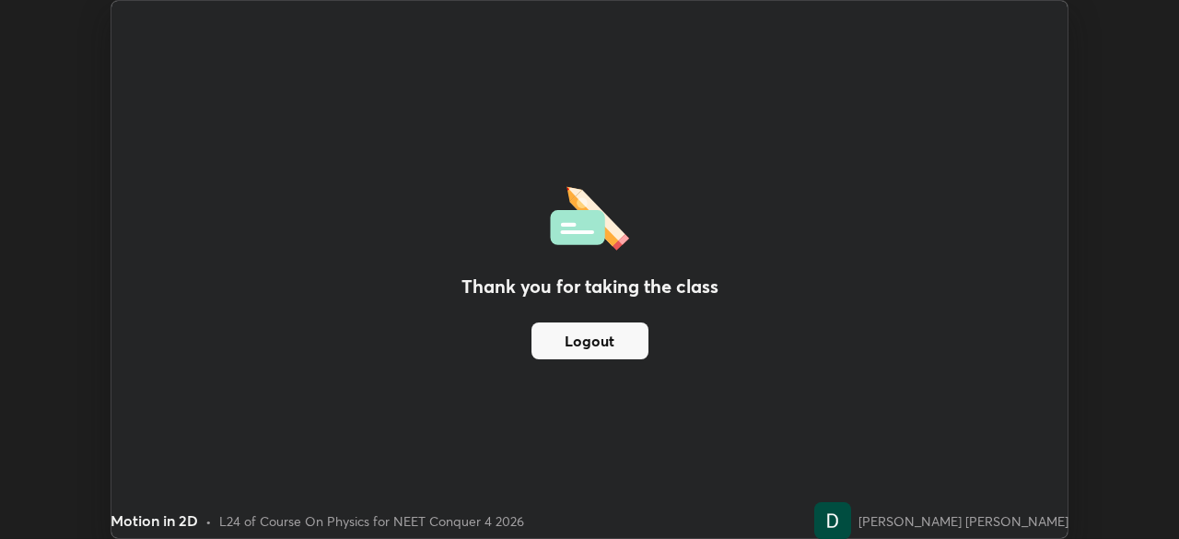
scroll to position [91545, 90905]
